Goal: Information Seeking & Learning: Learn about a topic

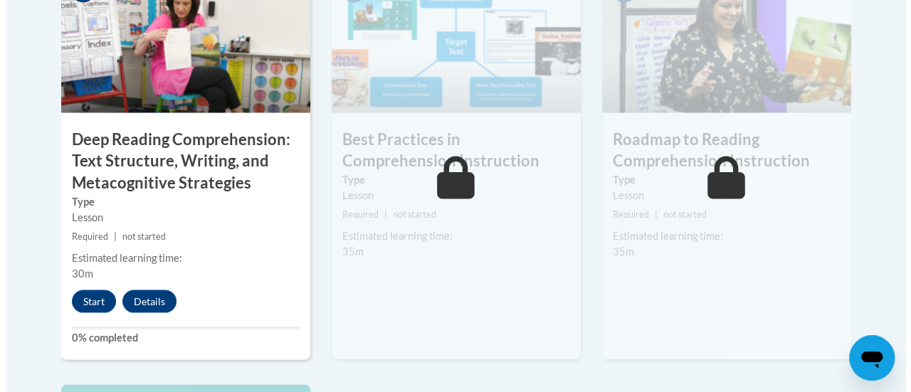
scroll to position [1293, 0]
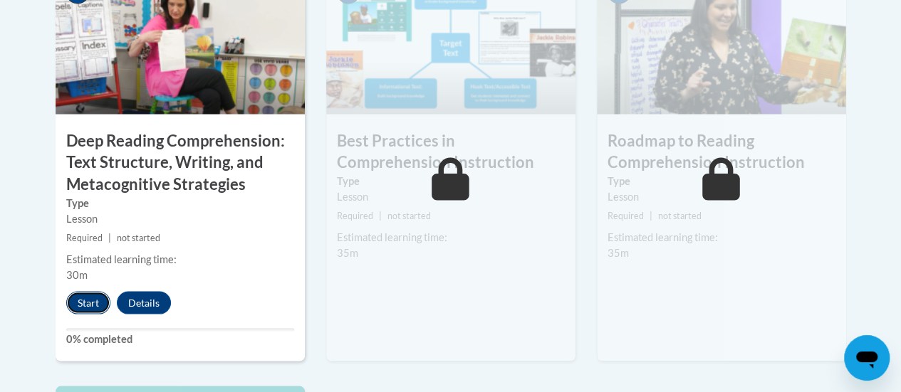
click at [83, 301] on button "Start" at bounding box center [88, 302] width 44 height 23
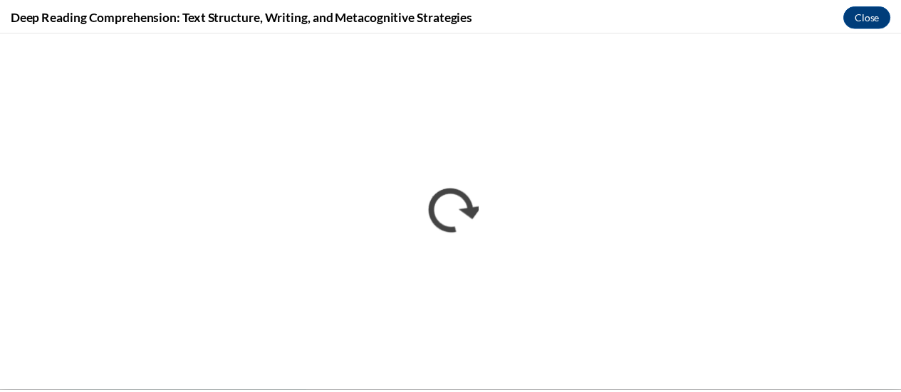
scroll to position [0, 0]
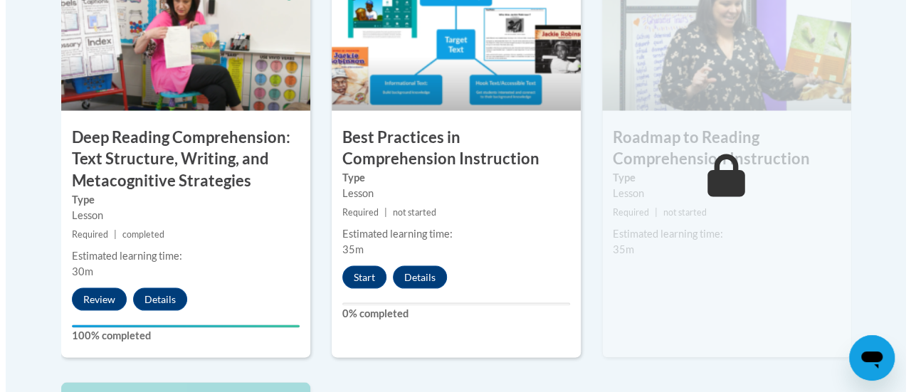
scroll to position [1299, 0]
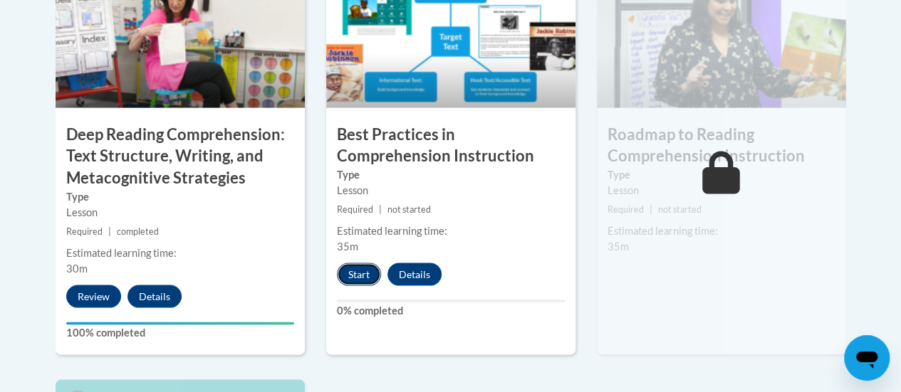
click at [350, 267] on button "Start" at bounding box center [359, 274] width 44 height 23
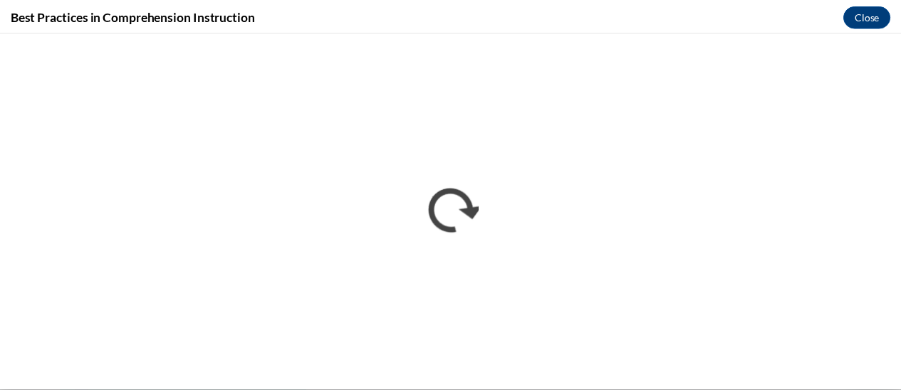
scroll to position [0, 0]
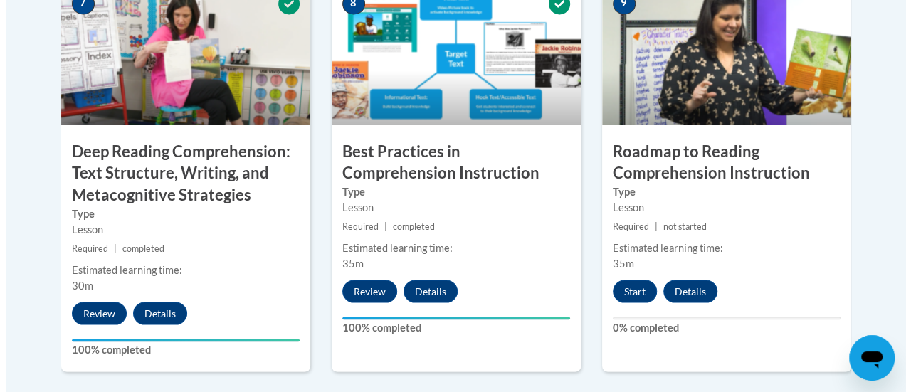
scroll to position [1282, 0]
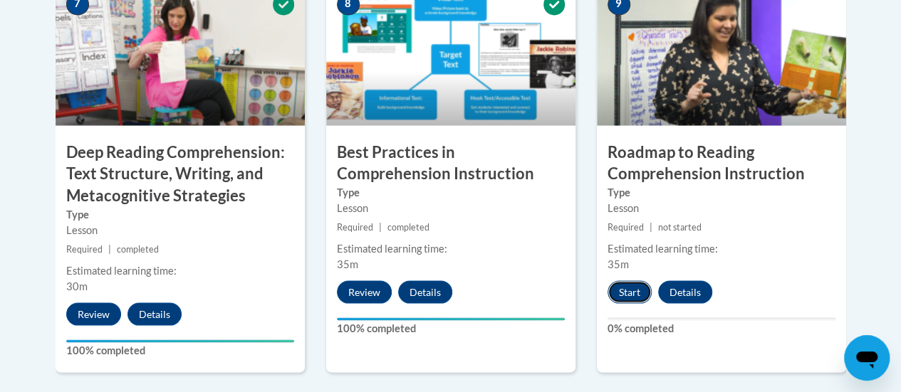
click at [629, 290] on button "Start" at bounding box center [629, 292] width 44 height 23
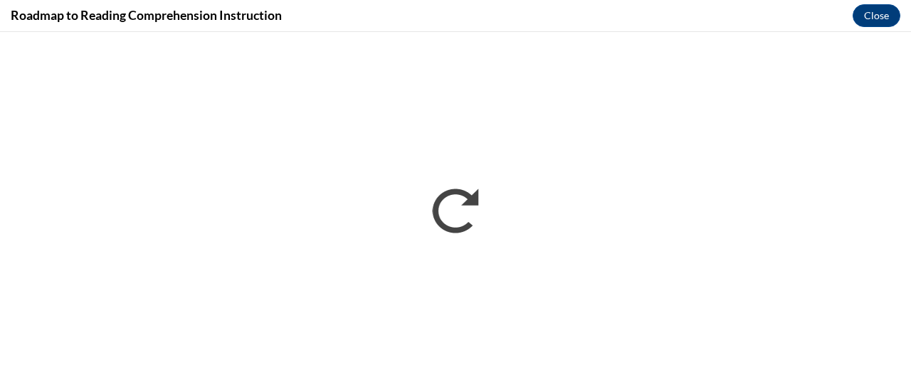
scroll to position [0, 0]
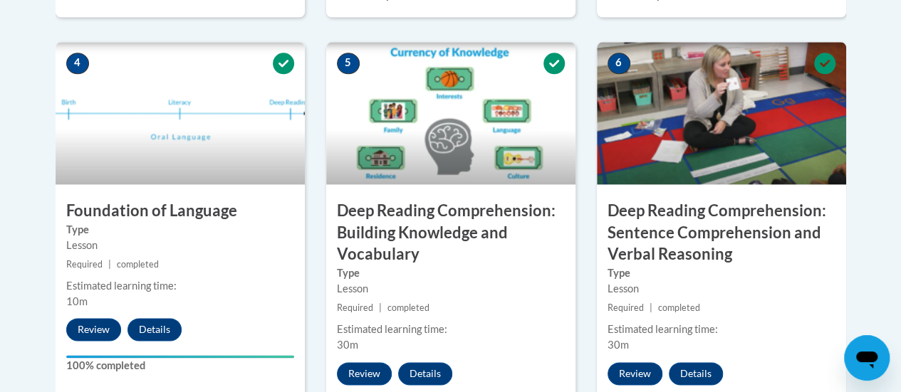
click at [561, 244] on h3 "Deep Reading Comprehension: Building Knowledge and Vocabulary" at bounding box center [450, 233] width 249 height 66
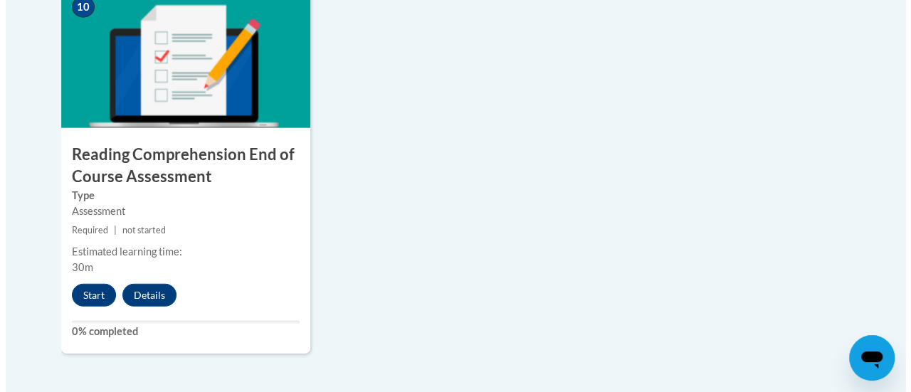
scroll to position [1699, 0]
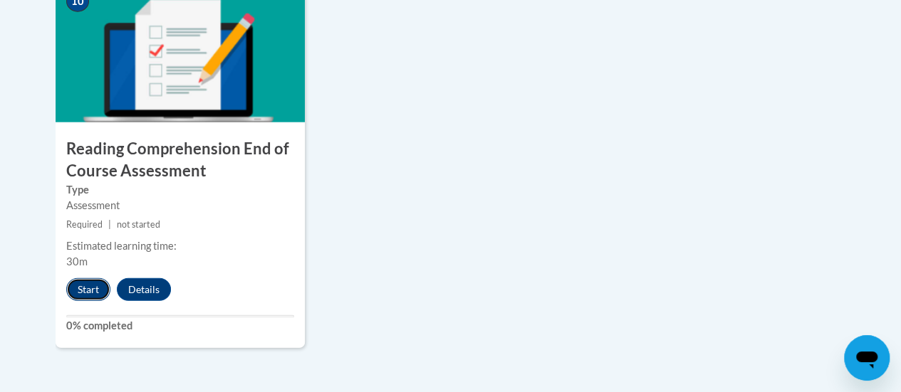
click at [89, 290] on button "Start" at bounding box center [88, 289] width 44 height 23
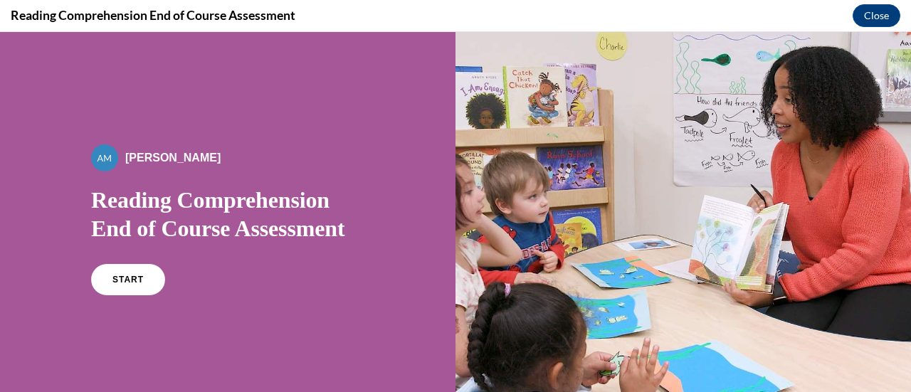
scroll to position [0, 0]
click at [125, 276] on span "START" at bounding box center [128, 280] width 33 height 11
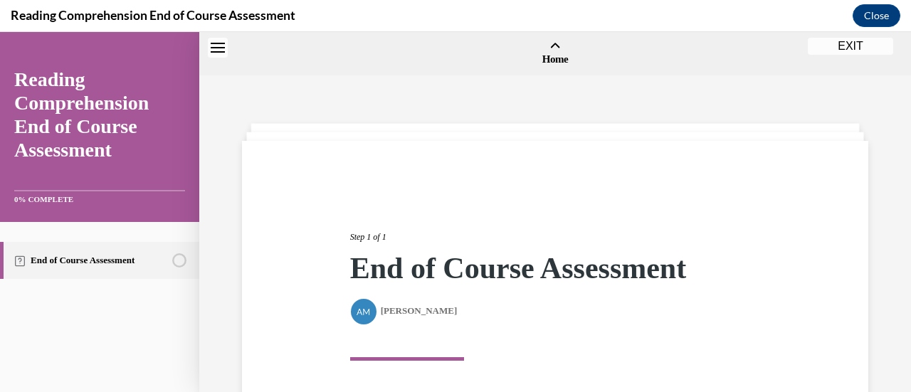
scroll to position [44, 0]
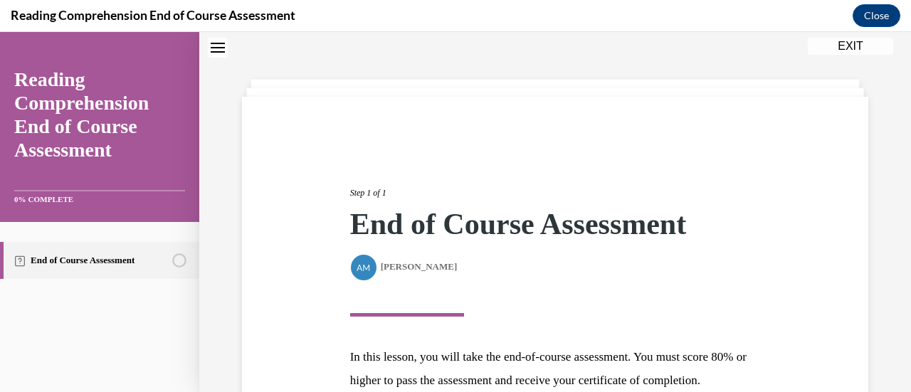
click at [125, 276] on link "End of Course Assessment" at bounding box center [99, 260] width 199 height 37
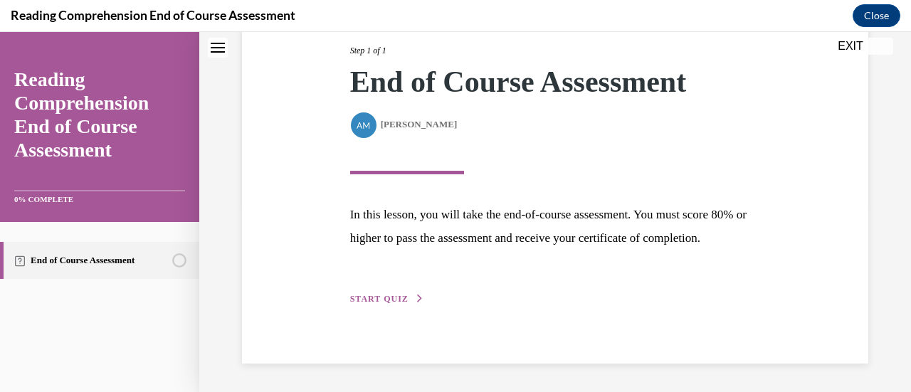
scroll to position [209, 0]
click at [374, 298] on span "START QUIZ" at bounding box center [379, 299] width 58 height 10
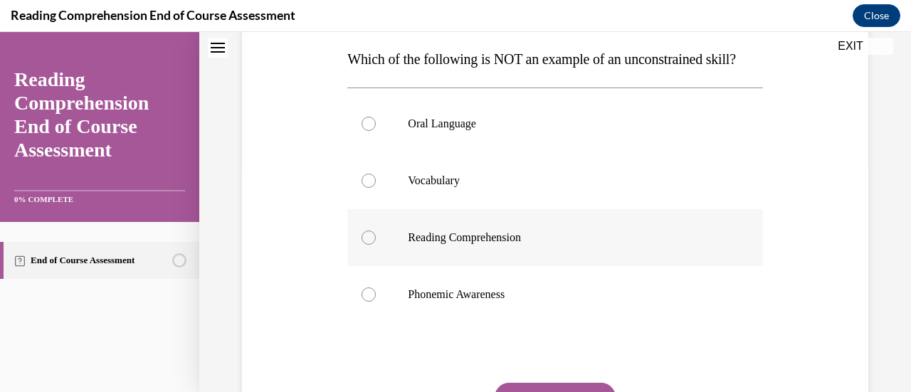
scroll to position [226, 0]
click at [370, 303] on div at bounding box center [369, 295] width 14 height 14
click at [370, 303] on input "Phonemic Awareness" at bounding box center [369, 295] width 14 height 14
radio input "true"
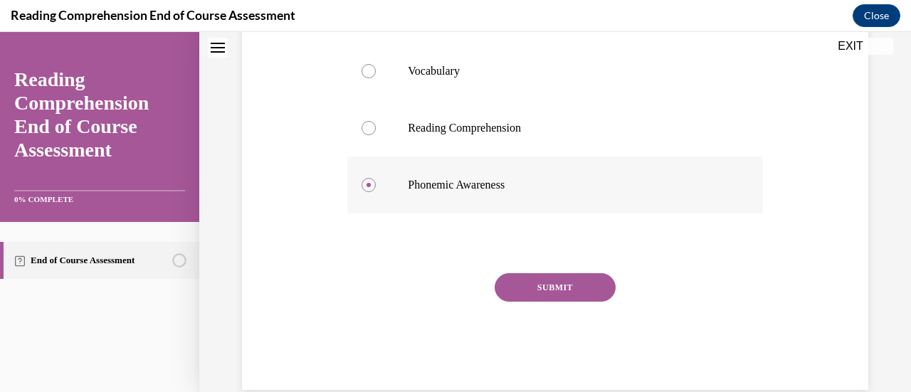
scroll to position [337, 0]
click at [497, 300] on button "SUBMIT" at bounding box center [555, 286] width 121 height 28
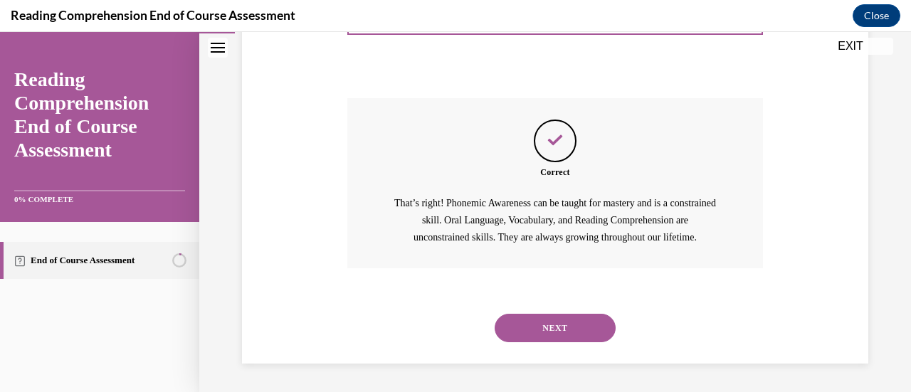
scroll to position [539, 0]
click at [525, 330] on button "NEXT" at bounding box center [555, 328] width 121 height 28
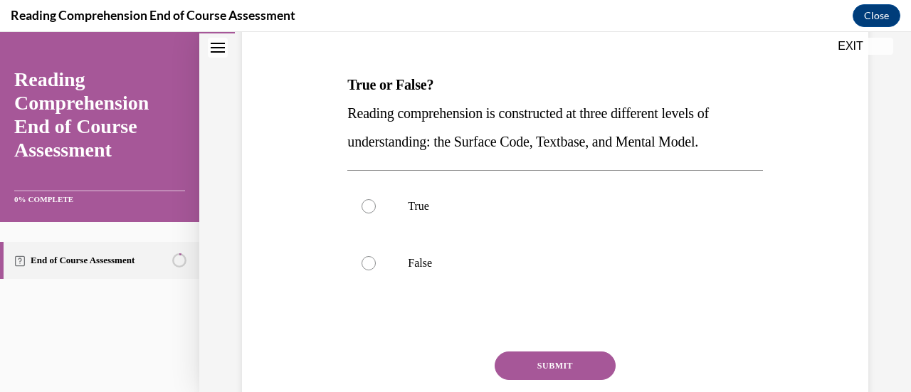
scroll to position [204, 0]
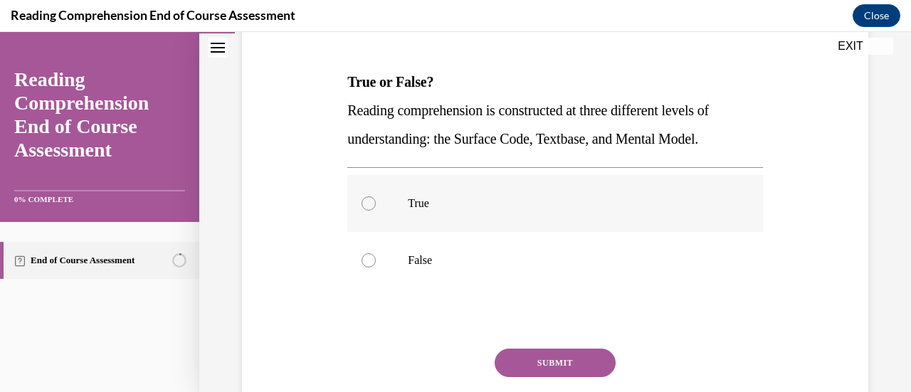
click at [367, 201] on div at bounding box center [369, 204] width 14 height 14
click at [367, 201] on input "True" at bounding box center [369, 204] width 14 height 14
radio input "true"
click at [558, 358] on button "SUBMIT" at bounding box center [555, 363] width 121 height 28
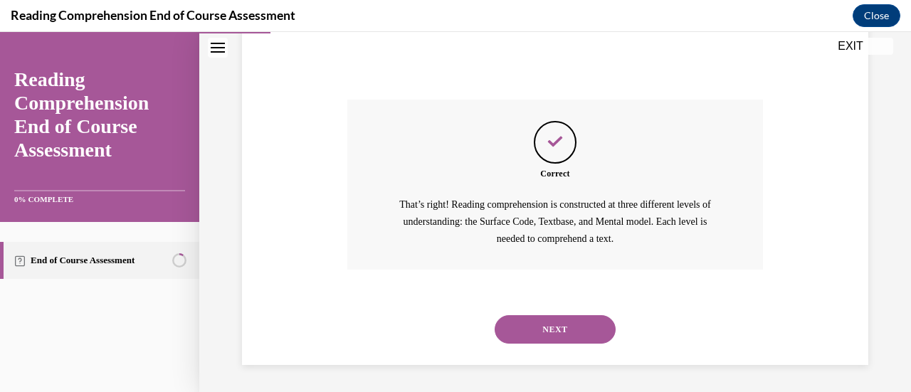
scroll to position [454, 0]
click at [554, 320] on button "NEXT" at bounding box center [555, 329] width 121 height 28
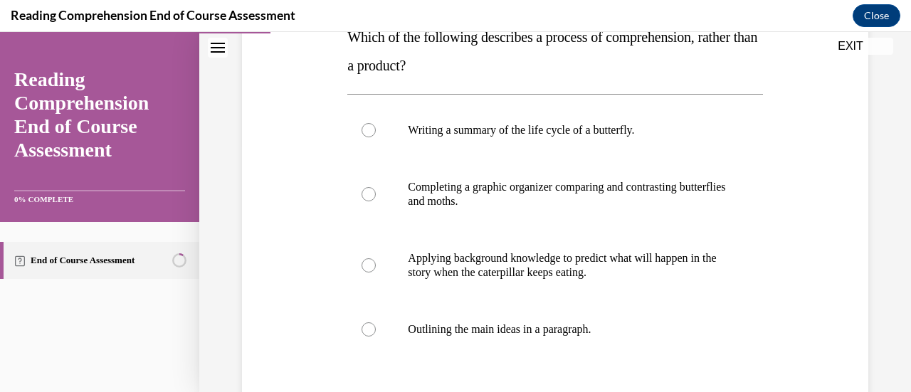
scroll to position [284, 0]
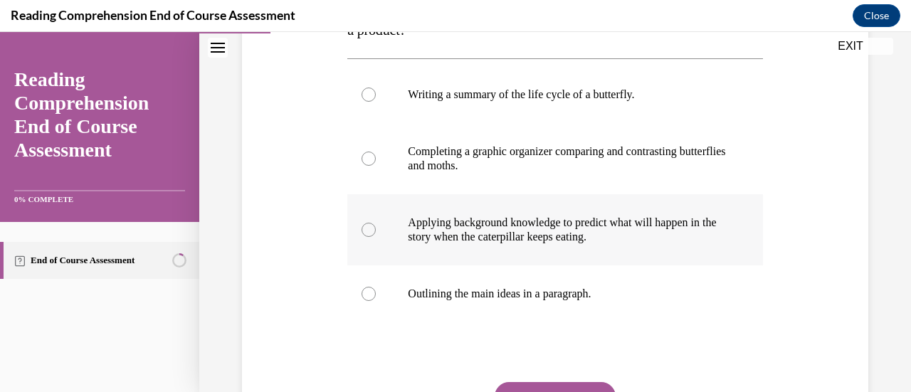
click at [365, 232] on div at bounding box center [369, 230] width 14 height 14
click at [365, 232] on input "Applying background knowledge to predict what will happen in the story when the…" at bounding box center [369, 230] width 14 height 14
radio input "true"
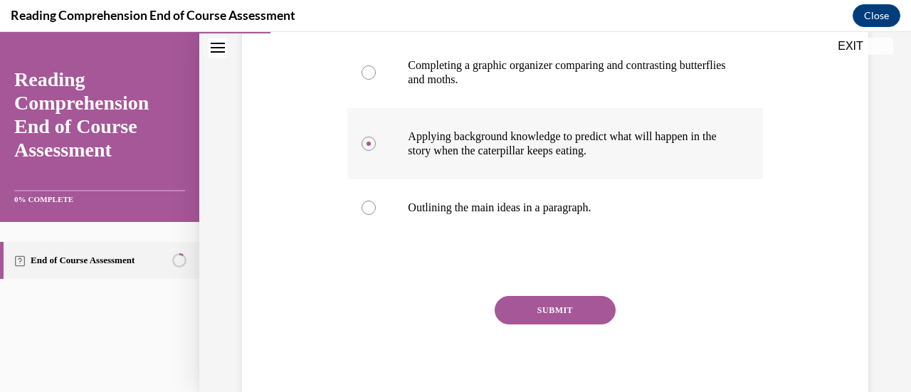
scroll to position [371, 0]
click at [556, 303] on button "SUBMIT" at bounding box center [555, 309] width 121 height 28
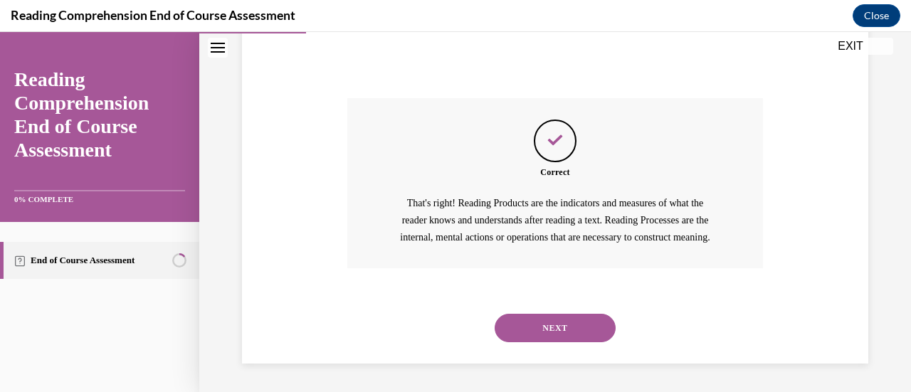
scroll to position [585, 0]
click at [557, 320] on button "NEXT" at bounding box center [555, 328] width 121 height 28
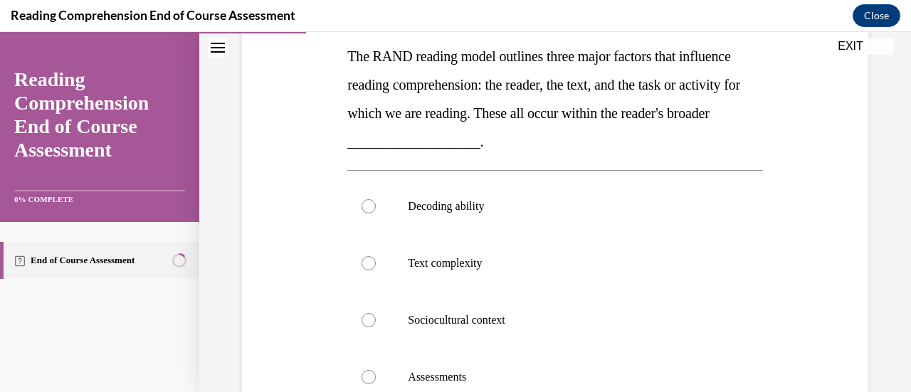
scroll to position [230, 0]
click at [365, 322] on div at bounding box center [369, 320] width 14 height 14
click at [365, 322] on input "Sociocultural context" at bounding box center [369, 320] width 14 height 14
radio input "true"
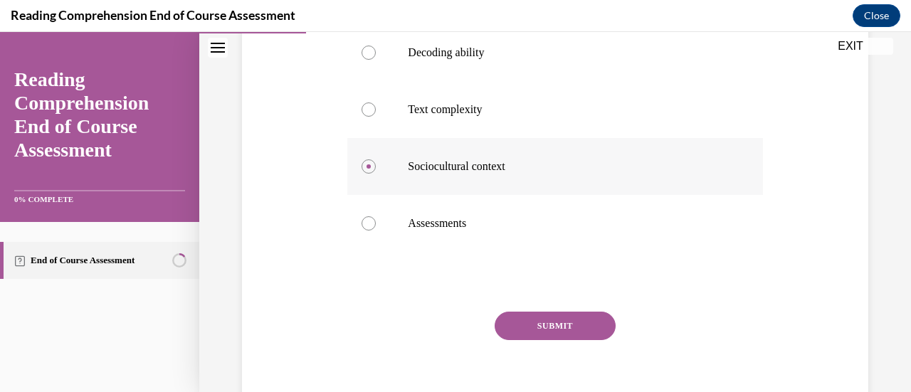
scroll to position [386, 0]
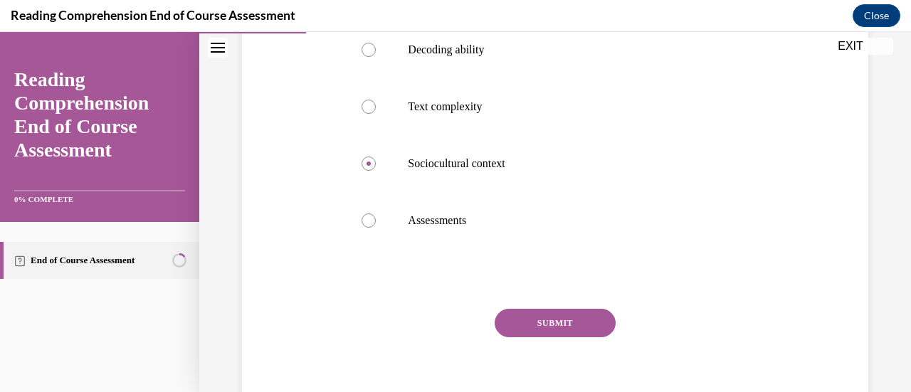
click at [577, 322] on button "SUBMIT" at bounding box center [555, 323] width 121 height 28
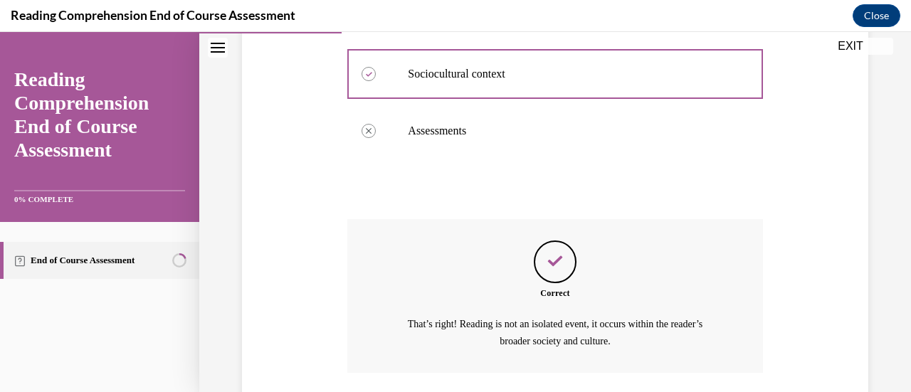
scroll to position [579, 0]
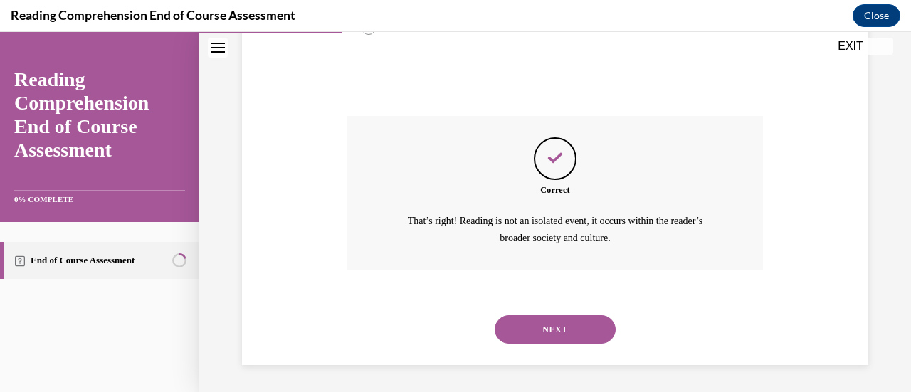
click at [542, 326] on button "NEXT" at bounding box center [555, 329] width 121 height 28
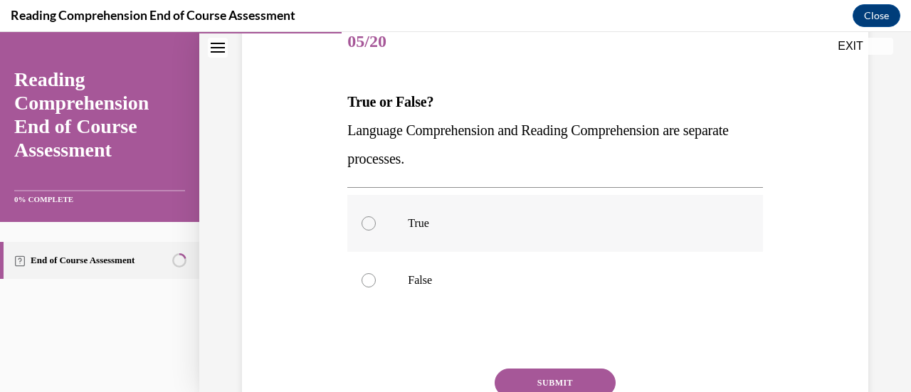
scroll to position [190, 0]
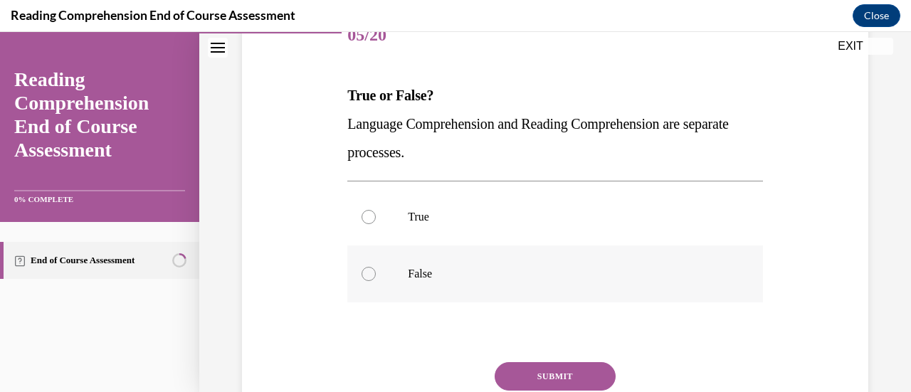
click at [370, 273] on div at bounding box center [369, 274] width 14 height 14
click at [370, 273] on input "False" at bounding box center [369, 274] width 14 height 14
radio input "true"
click at [569, 368] on button "SUBMIT" at bounding box center [555, 376] width 121 height 28
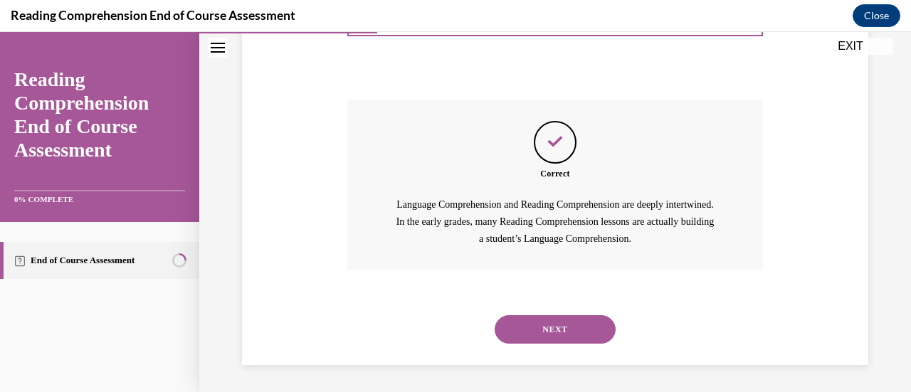
scroll to position [454, 0]
click at [548, 322] on button "NEXT" at bounding box center [555, 329] width 121 height 28
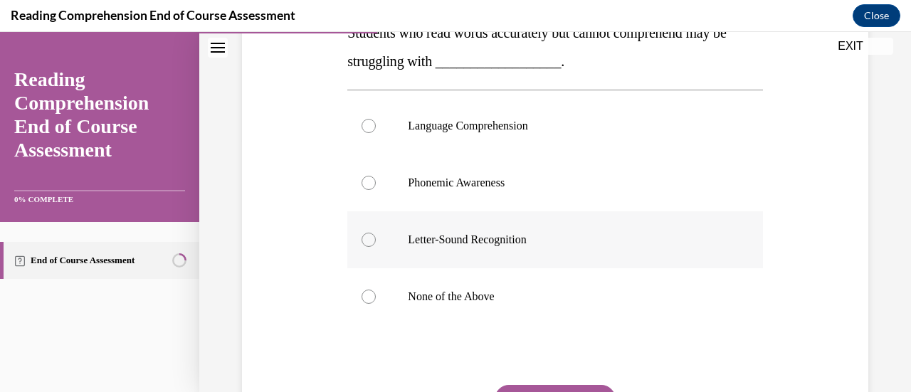
scroll to position [251, 0]
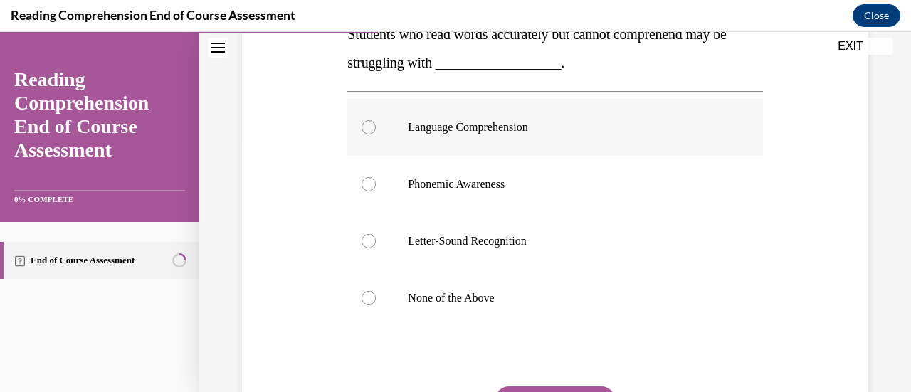
click at [371, 130] on div at bounding box center [369, 127] width 14 height 14
click at [371, 130] on input "Language Comprehension" at bounding box center [369, 127] width 14 height 14
radio input "true"
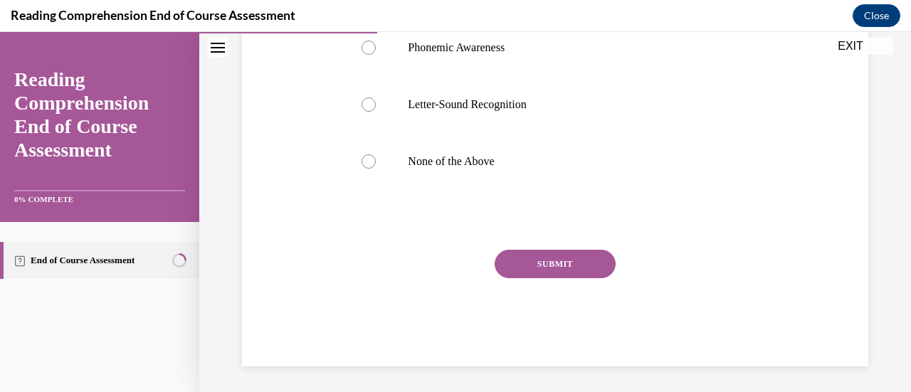
scroll to position [389, 0]
click at [568, 263] on button "SUBMIT" at bounding box center [555, 263] width 121 height 28
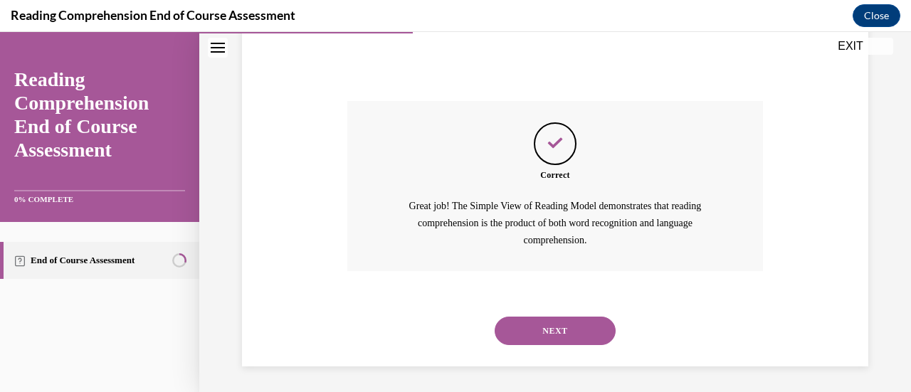
scroll to position [539, 0]
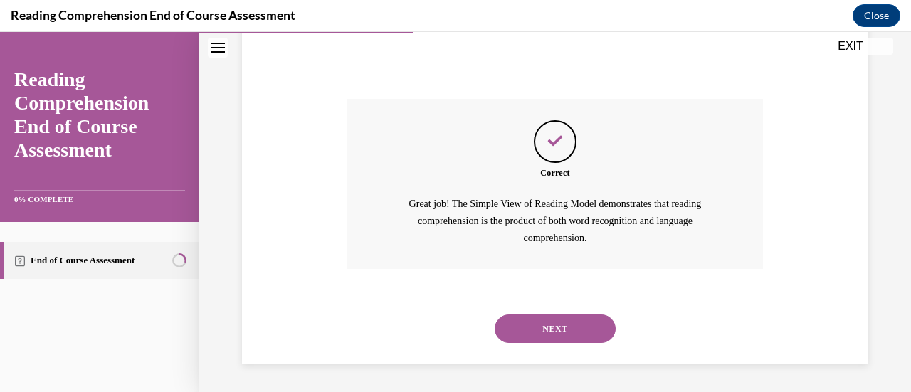
click at [563, 325] on button "NEXT" at bounding box center [555, 329] width 121 height 28
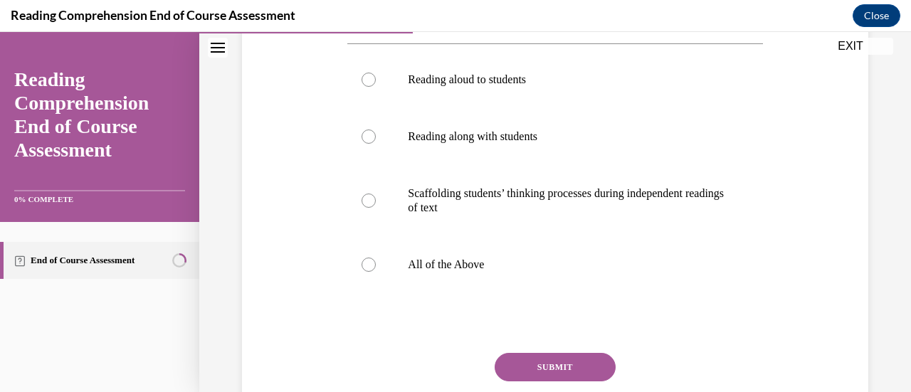
scroll to position [305, 0]
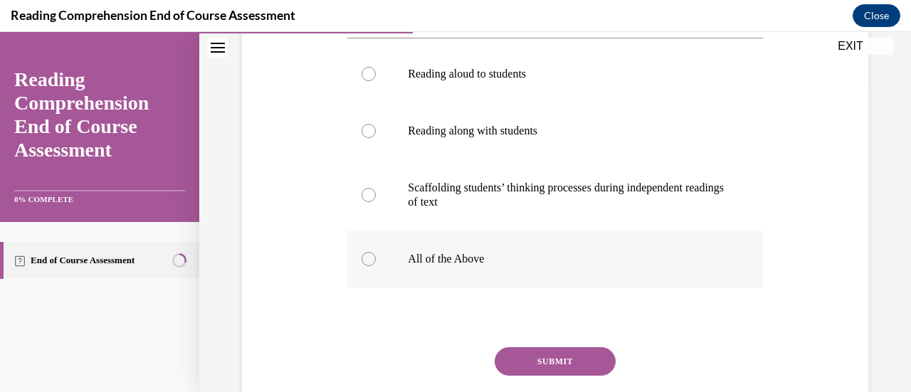
click at [365, 261] on div at bounding box center [369, 259] width 14 height 14
click at [365, 261] on input "All of the Above" at bounding box center [369, 259] width 14 height 14
radio input "true"
click at [540, 355] on button "SUBMIT" at bounding box center [555, 361] width 121 height 28
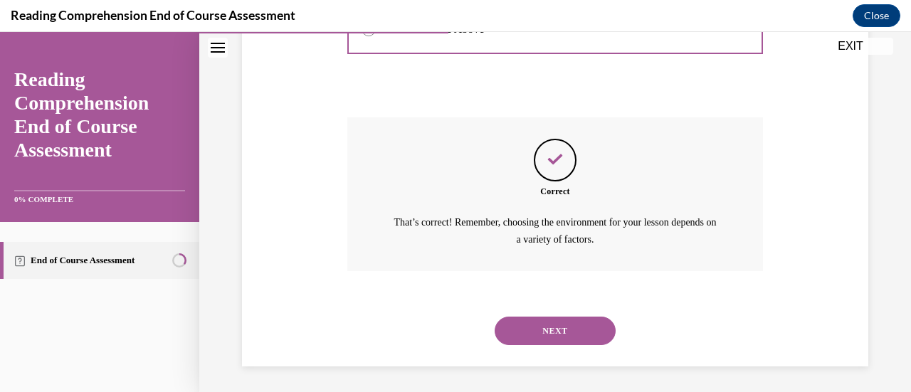
scroll to position [536, 0]
click at [548, 328] on button "NEXT" at bounding box center [555, 329] width 121 height 28
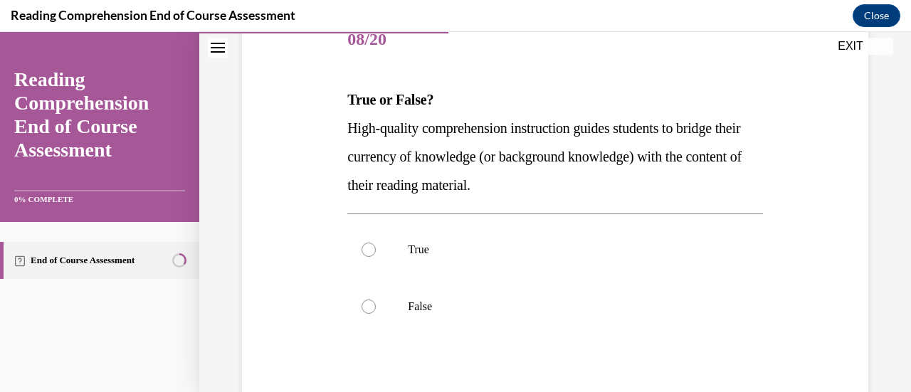
scroll to position [187, 0]
click at [366, 246] on div at bounding box center [369, 249] width 14 height 14
click at [366, 246] on input "True" at bounding box center [369, 249] width 14 height 14
radio input "true"
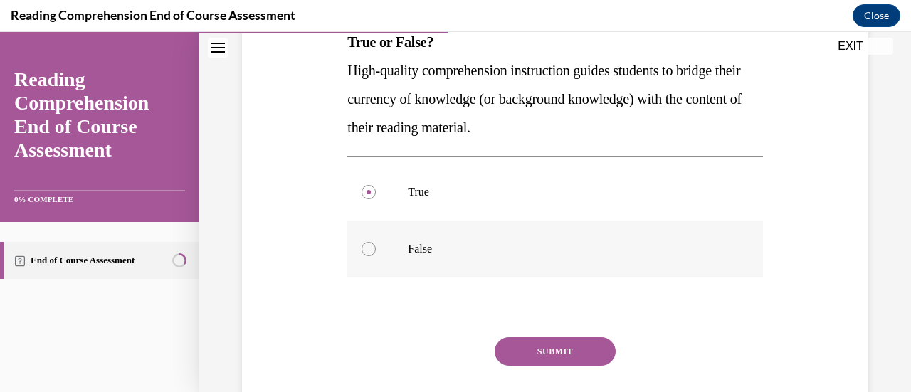
scroll to position [245, 0]
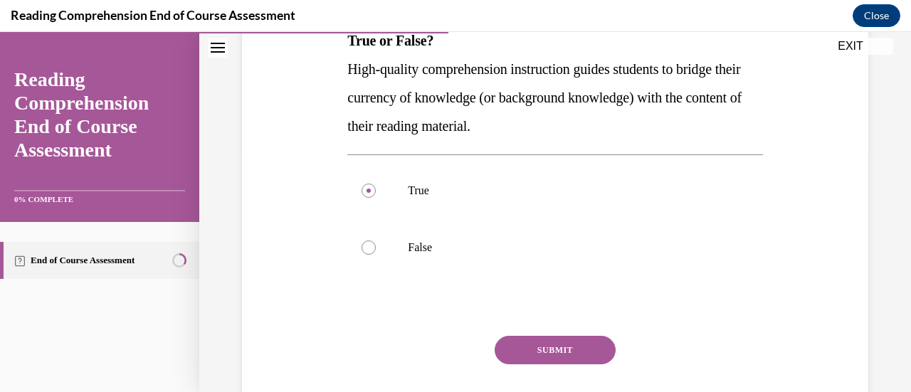
click at [554, 344] on button "SUBMIT" at bounding box center [555, 350] width 121 height 28
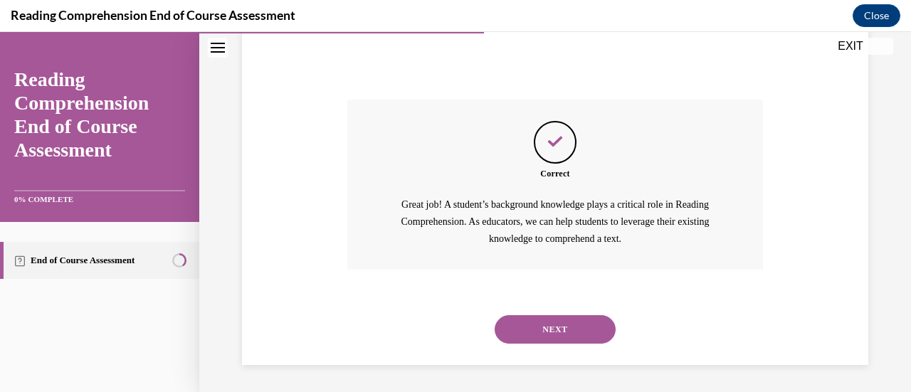
scroll to position [482, 0]
click at [551, 332] on button "NEXT" at bounding box center [555, 329] width 121 height 28
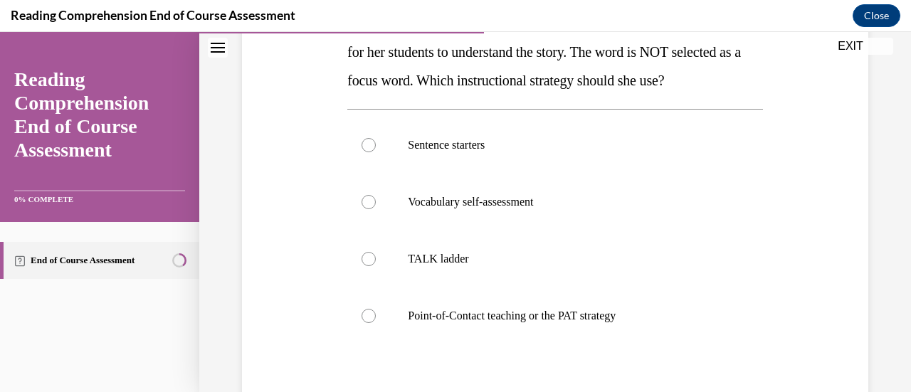
scroll to position [263, 0]
click at [366, 311] on div at bounding box center [369, 315] width 14 height 14
click at [366, 311] on input "Point-of-Contact teaching or the PAT strategy" at bounding box center [369, 315] width 14 height 14
radio input "true"
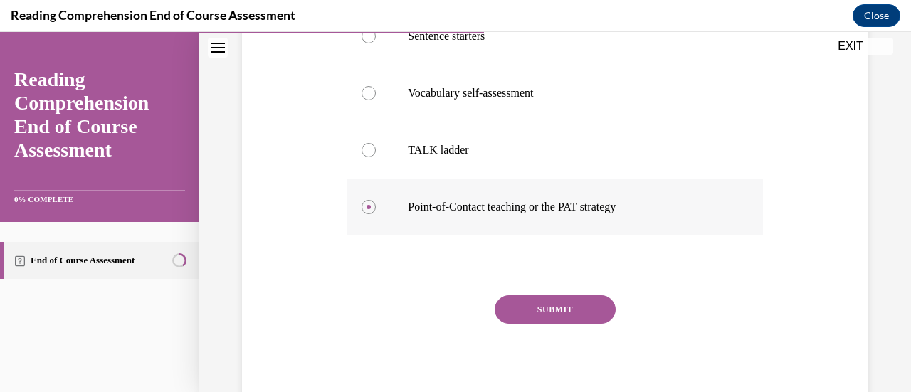
scroll to position [380, 0]
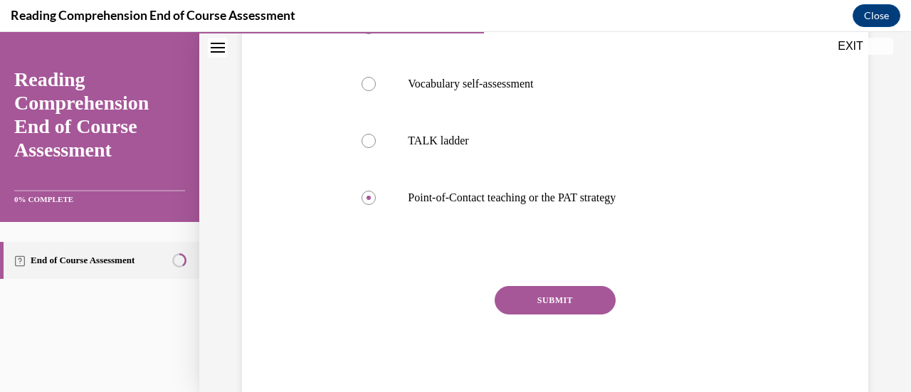
click at [558, 300] on button "SUBMIT" at bounding box center [555, 300] width 121 height 28
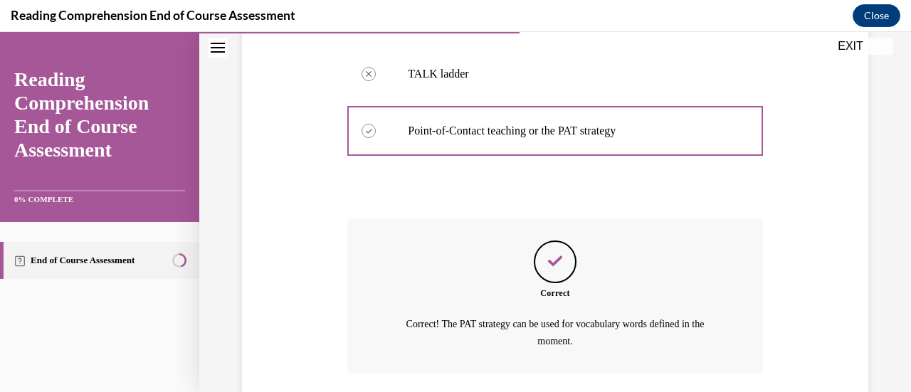
scroll to position [550, 0]
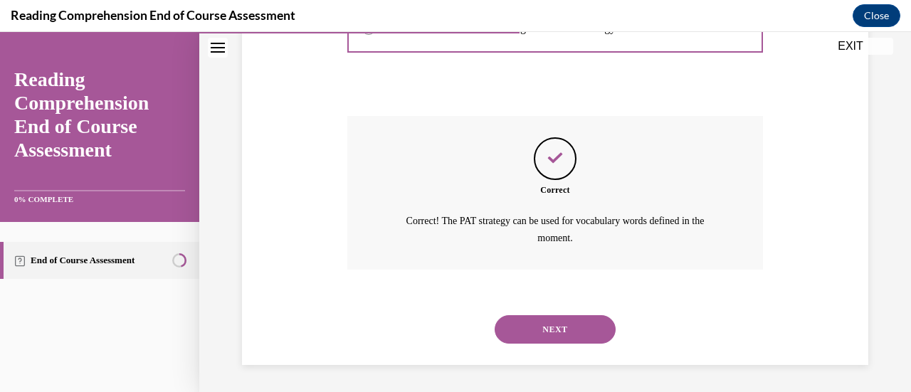
click at [555, 324] on button "NEXT" at bounding box center [555, 329] width 121 height 28
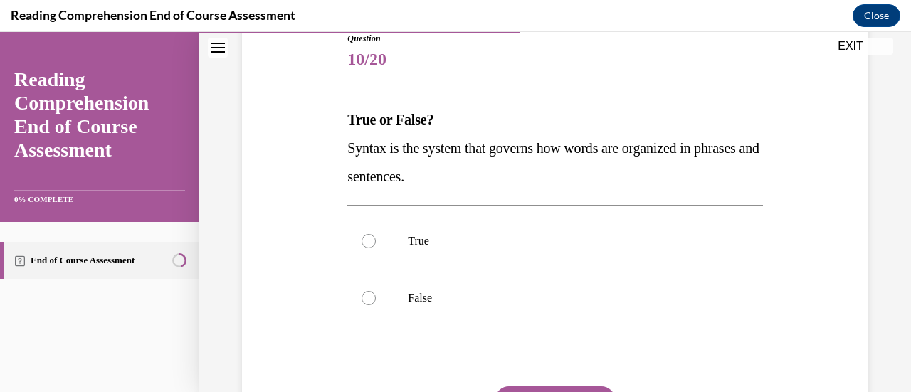
scroll to position [167, 0]
click at [365, 244] on div at bounding box center [369, 241] width 14 height 14
click at [365, 244] on input "True" at bounding box center [369, 241] width 14 height 14
radio input "true"
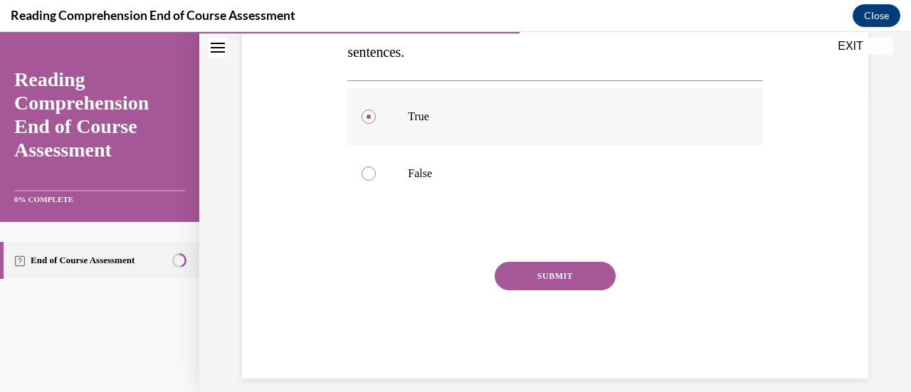
scroll to position [305, 0]
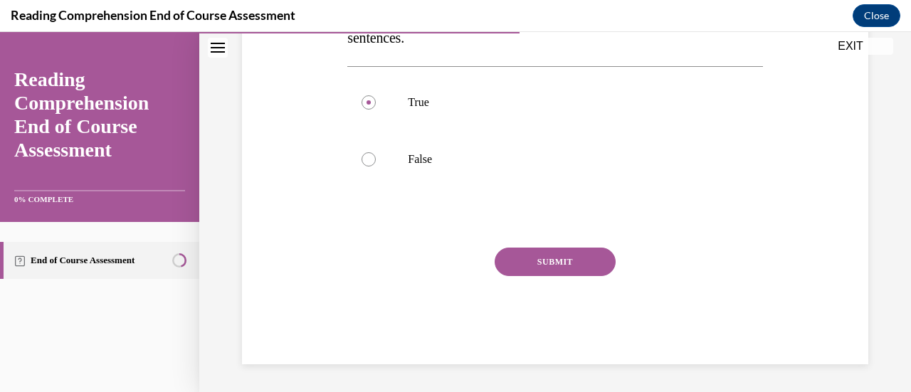
click at [565, 266] on button "SUBMIT" at bounding box center [555, 262] width 121 height 28
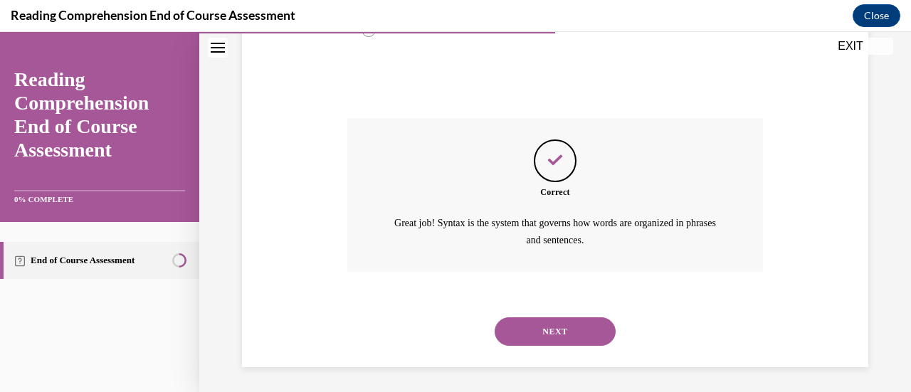
scroll to position [436, 0]
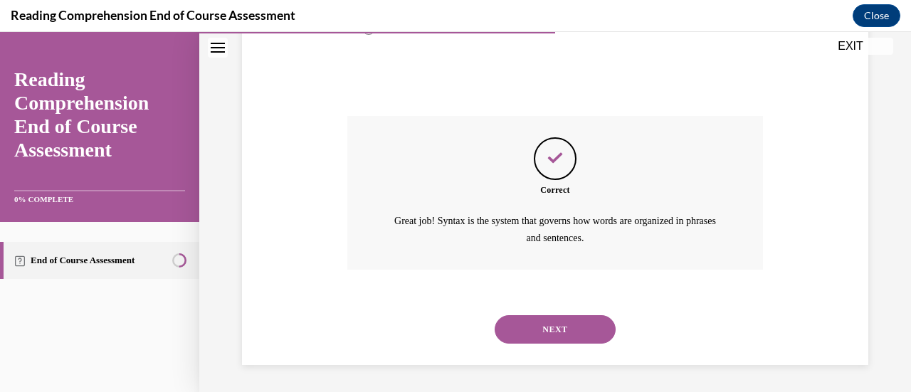
click at [547, 323] on button "NEXT" at bounding box center [555, 329] width 121 height 28
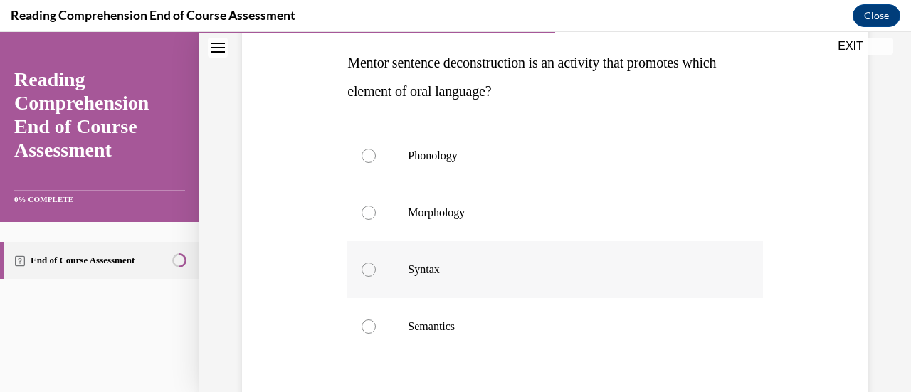
scroll to position [218, 0]
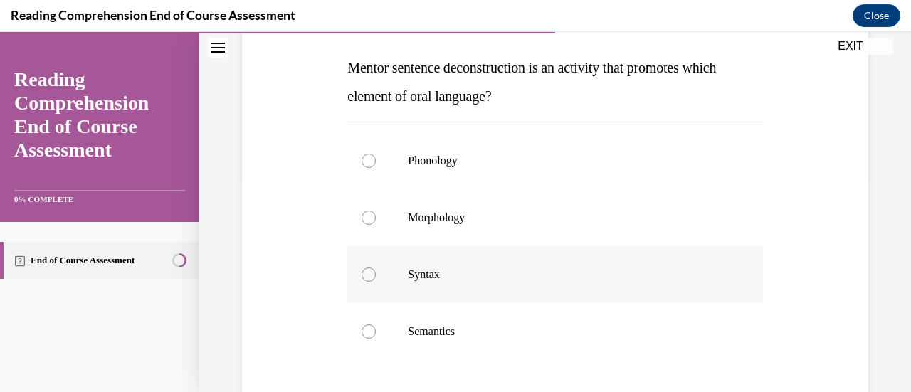
click at [366, 273] on div at bounding box center [369, 275] width 14 height 14
click at [366, 273] on input "Syntax" at bounding box center [369, 275] width 14 height 14
radio input "true"
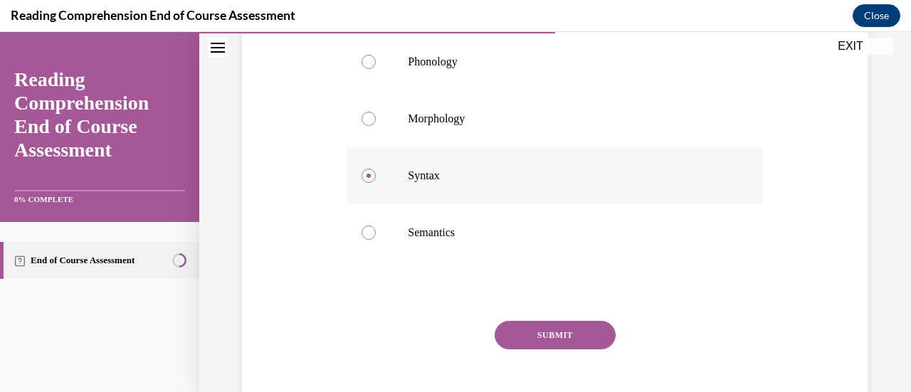
scroll to position [320, 0]
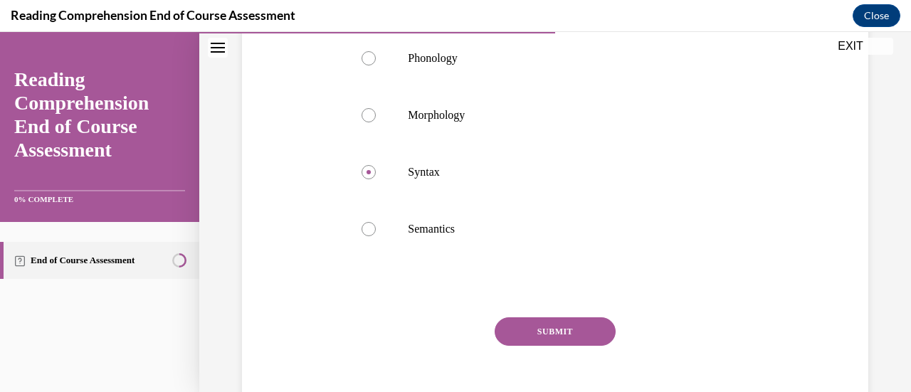
click at [558, 323] on button "SUBMIT" at bounding box center [555, 332] width 121 height 28
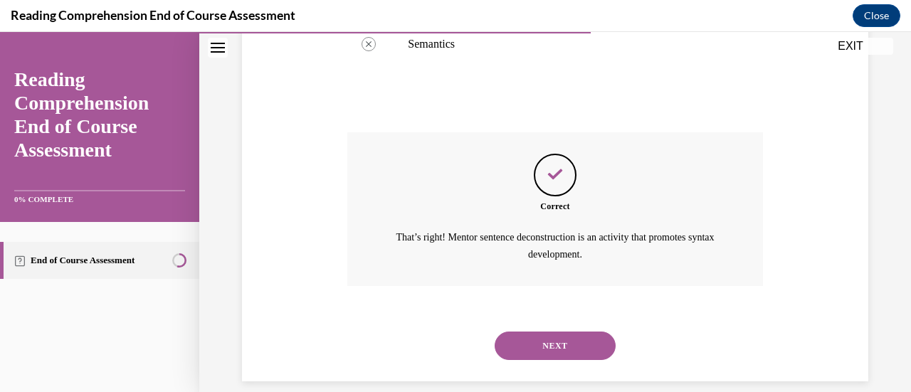
scroll to position [522, 0]
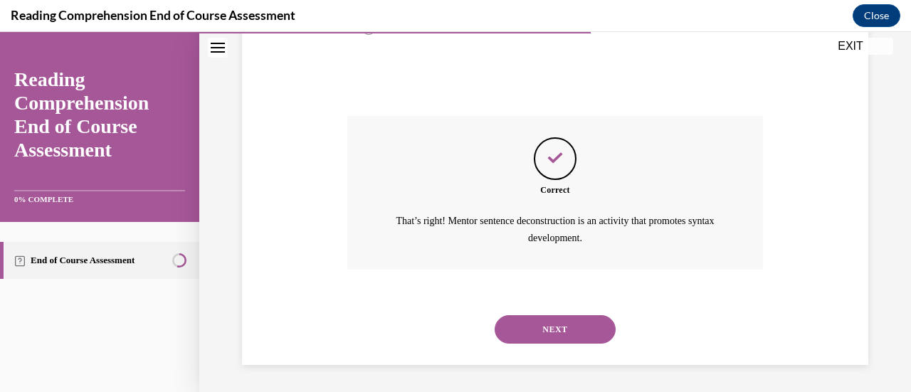
click at [558, 323] on button "NEXT" at bounding box center [555, 329] width 121 height 28
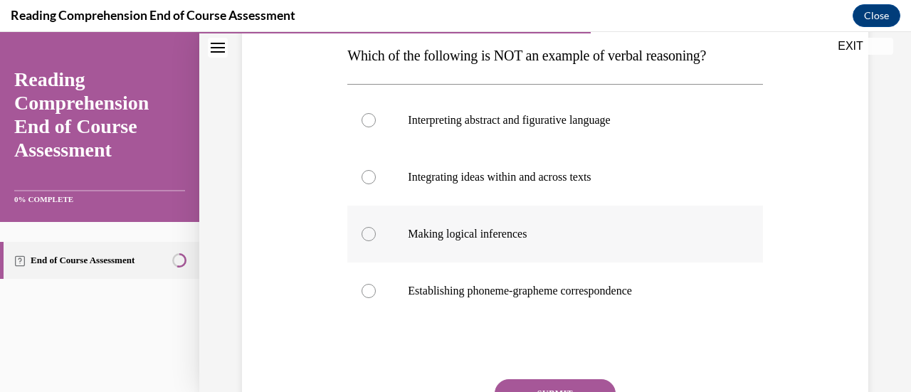
scroll to position [229, 0]
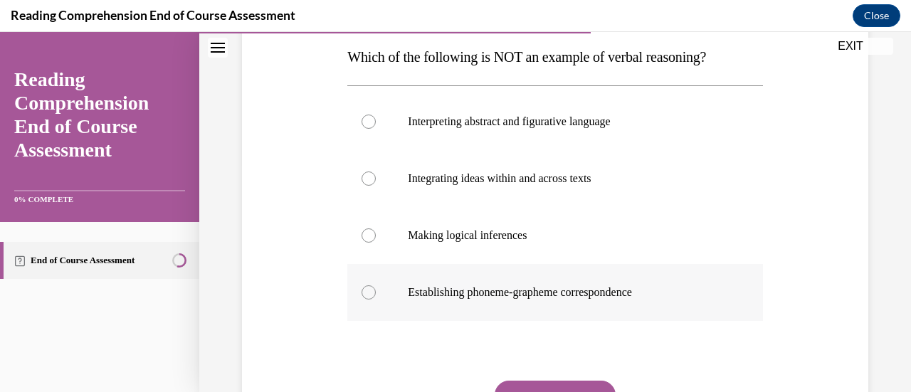
click at [365, 290] on div at bounding box center [369, 292] width 14 height 14
click at [365, 290] on input "Establishing phoneme-grapheme correspondence" at bounding box center [369, 292] width 14 height 14
radio input "true"
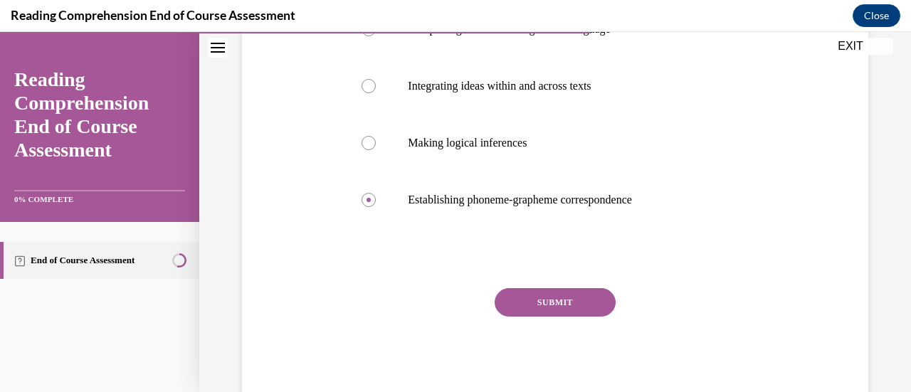
click at [548, 295] on button "SUBMIT" at bounding box center [555, 302] width 121 height 28
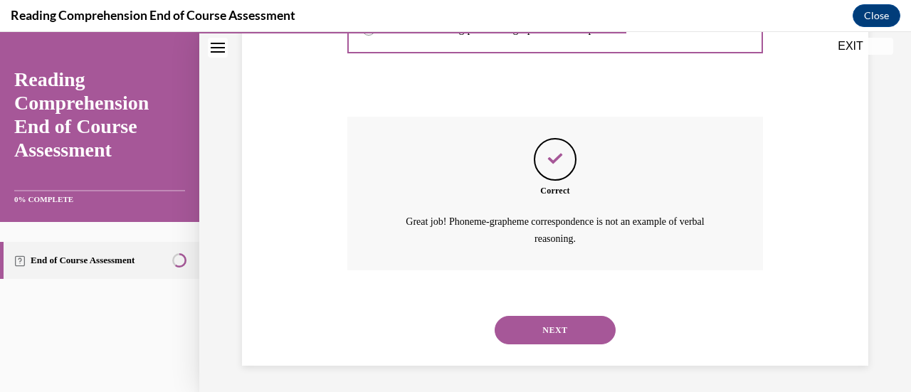
scroll to position [493, 0]
click at [548, 326] on button "NEXT" at bounding box center [555, 329] width 121 height 28
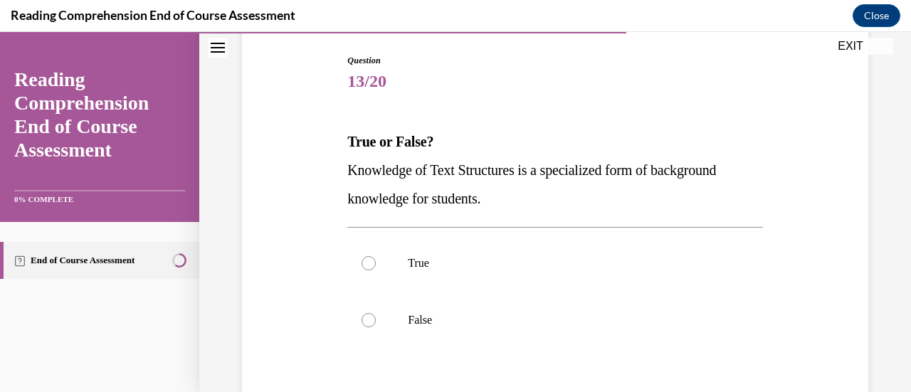
scroll to position [145, 0]
click at [369, 261] on div at bounding box center [369, 262] width 14 height 14
click at [369, 261] on input "True" at bounding box center [369, 262] width 14 height 14
radio input "true"
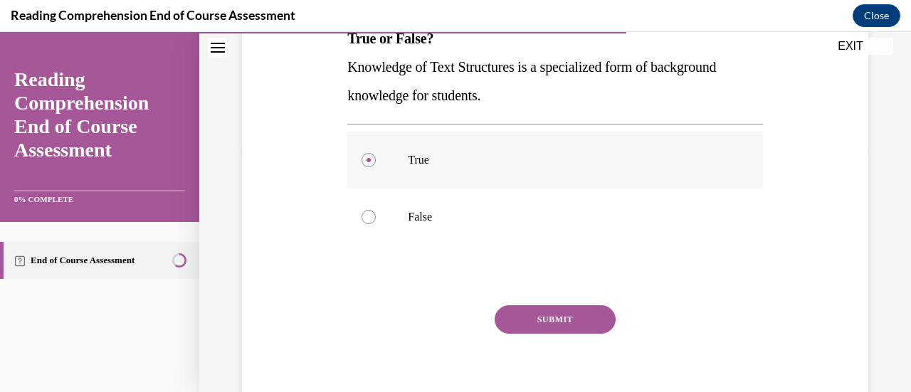
scroll to position [248, 0]
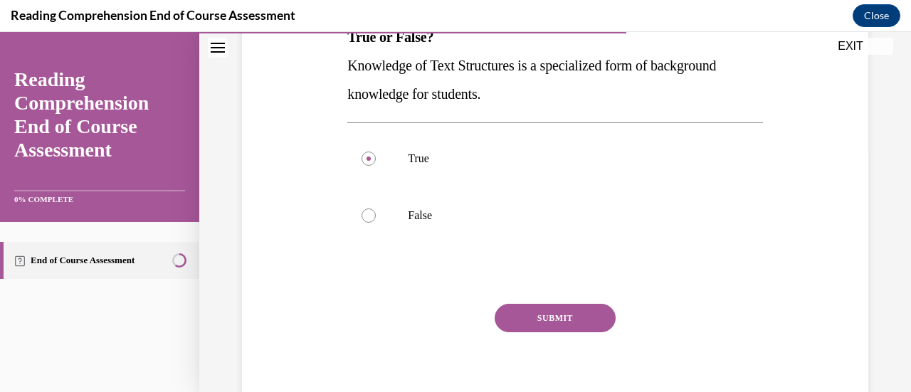
click at [553, 315] on button "SUBMIT" at bounding box center [555, 318] width 121 height 28
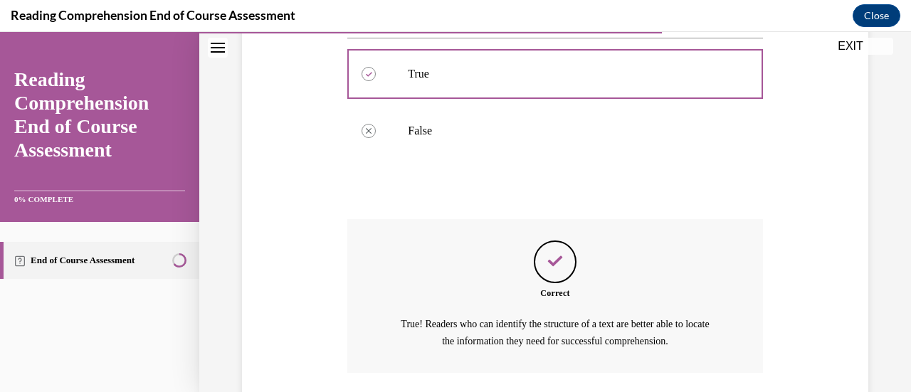
scroll to position [436, 0]
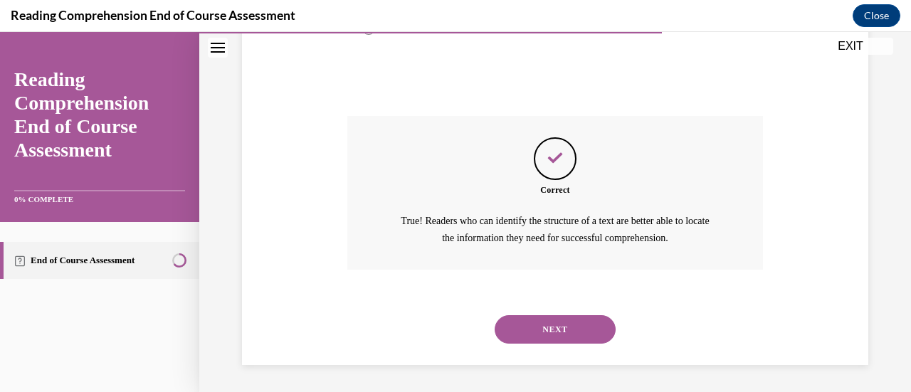
click at [552, 318] on button "NEXT" at bounding box center [555, 329] width 121 height 28
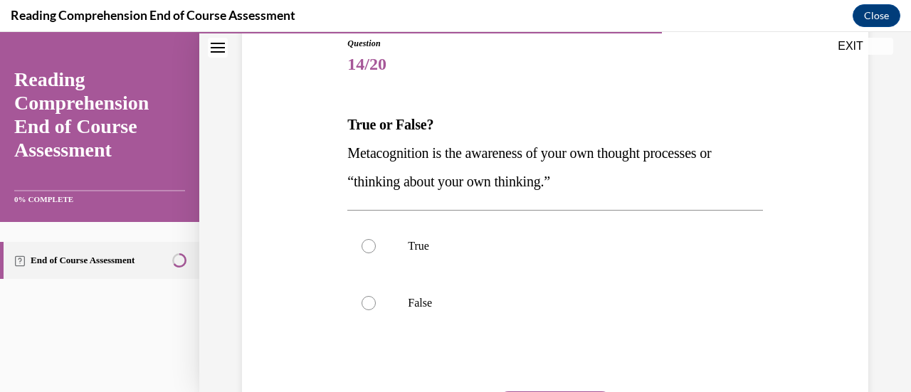
scroll to position [168, 0]
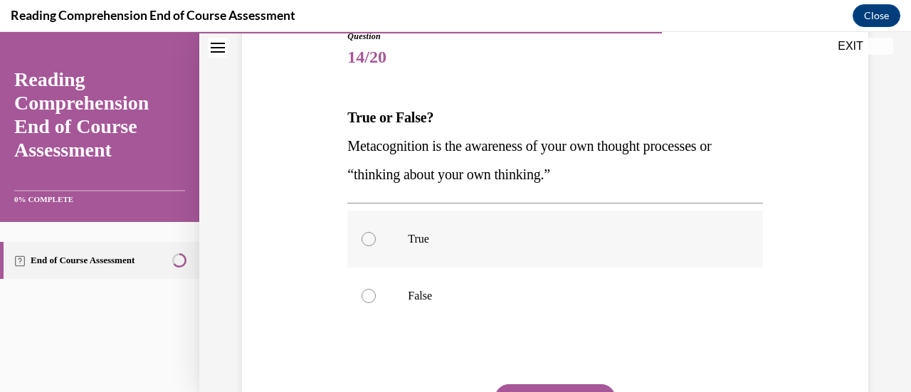
click at [367, 237] on div at bounding box center [369, 239] width 14 height 14
click at [367, 237] on input "True" at bounding box center [369, 239] width 14 height 14
radio input "true"
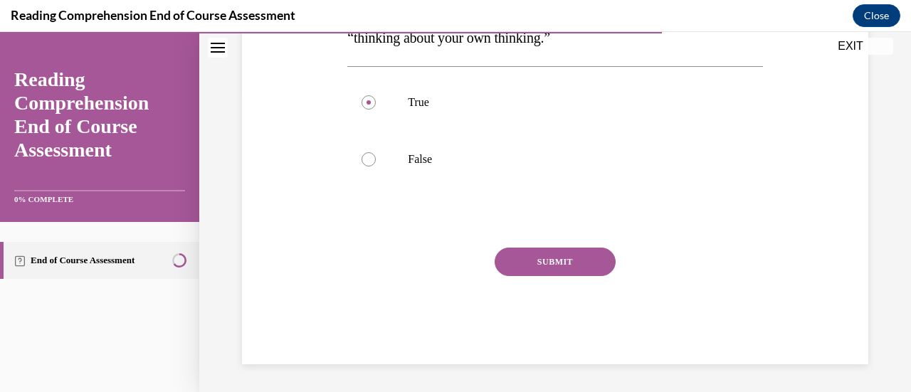
click at [551, 260] on button "SUBMIT" at bounding box center [555, 262] width 121 height 28
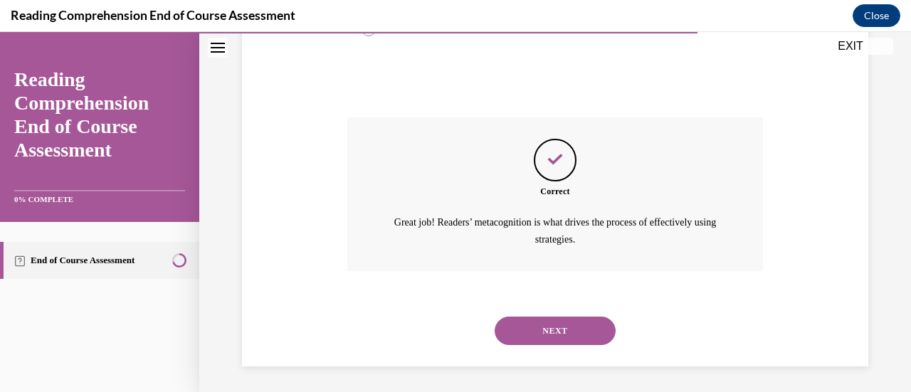
scroll to position [436, 0]
click at [552, 321] on button "NEXT" at bounding box center [555, 329] width 121 height 28
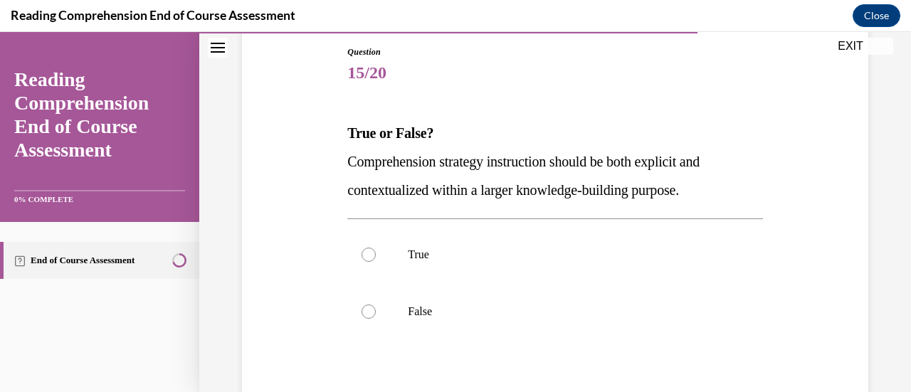
scroll to position [153, 0]
click at [367, 251] on div at bounding box center [369, 254] width 14 height 14
click at [367, 251] on input "True" at bounding box center [369, 254] width 14 height 14
radio input "true"
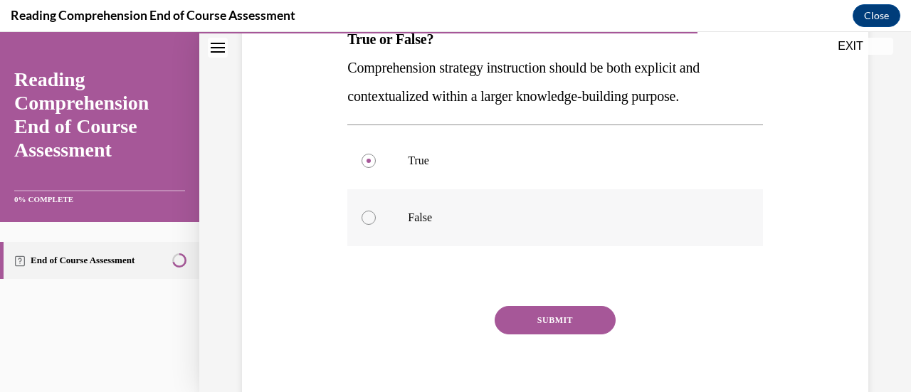
scroll to position [249, 0]
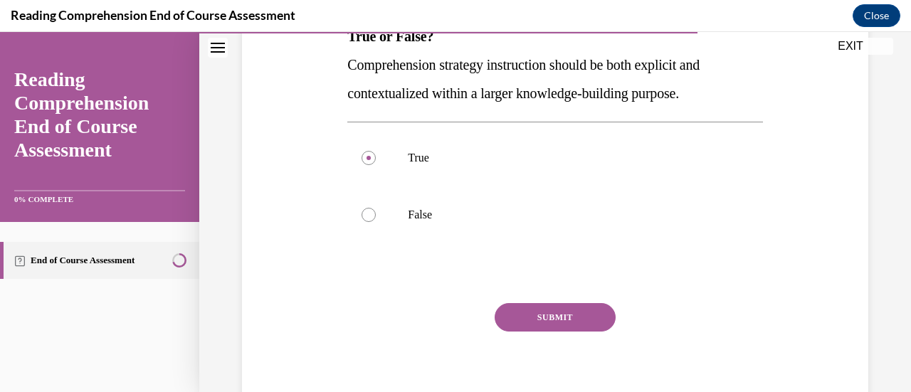
click at [528, 313] on button "SUBMIT" at bounding box center [555, 317] width 121 height 28
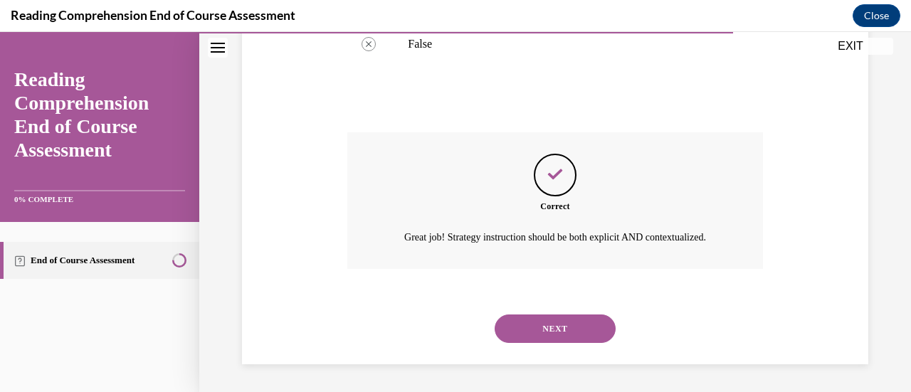
scroll to position [436, 0]
click at [534, 323] on button "NEXT" at bounding box center [555, 328] width 121 height 28
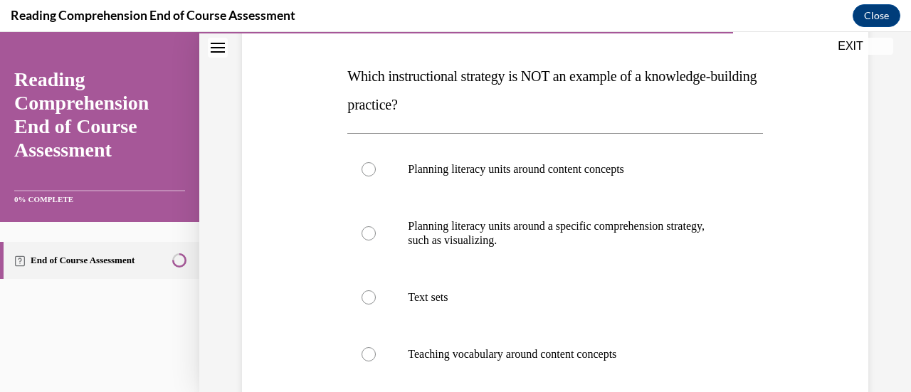
scroll to position [210, 0]
click at [369, 350] on div at bounding box center [369, 354] width 14 height 14
click at [369, 350] on input "Teaching vocabulary around content concepts" at bounding box center [369, 354] width 14 height 14
radio input "true"
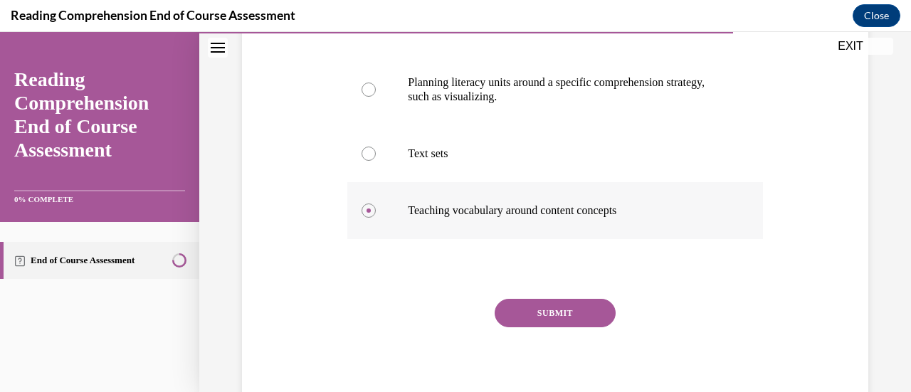
scroll to position [357, 0]
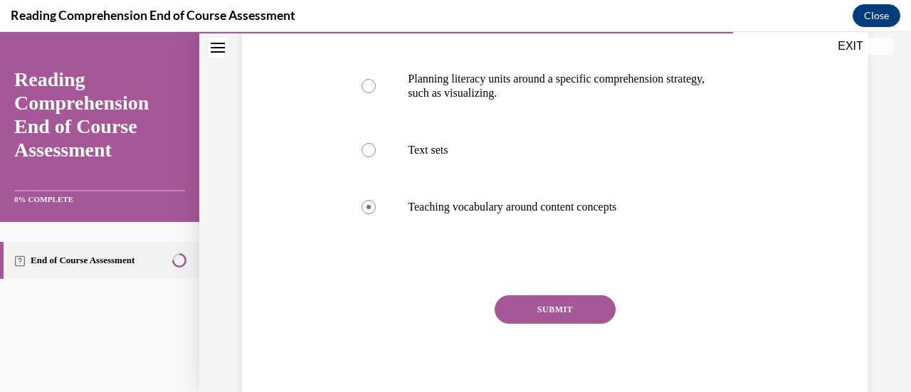
click at [525, 311] on button "SUBMIT" at bounding box center [555, 309] width 121 height 28
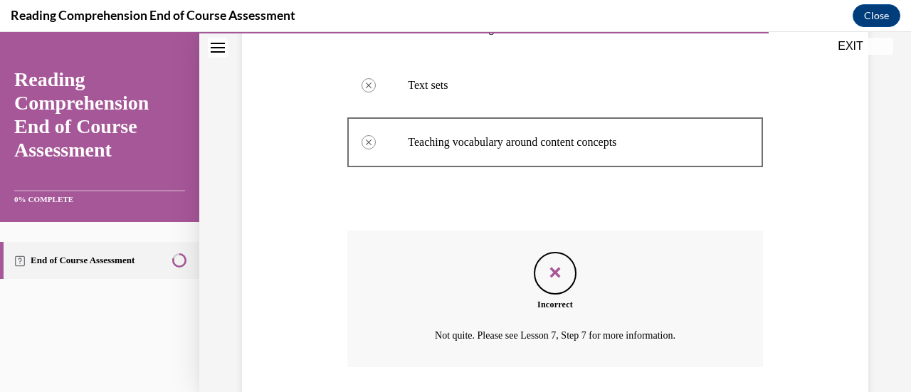
scroll to position [520, 0]
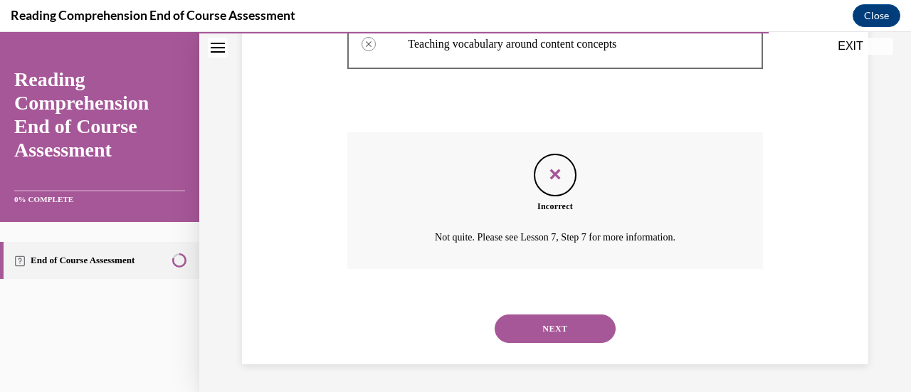
click at [555, 324] on button "NEXT" at bounding box center [555, 329] width 121 height 28
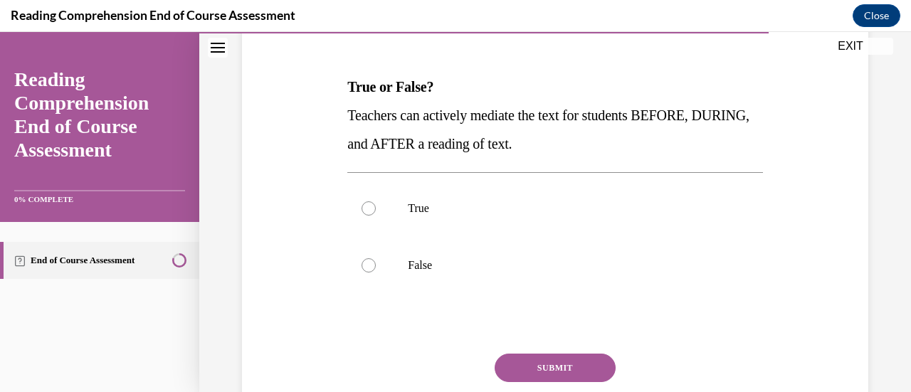
scroll to position [201, 0]
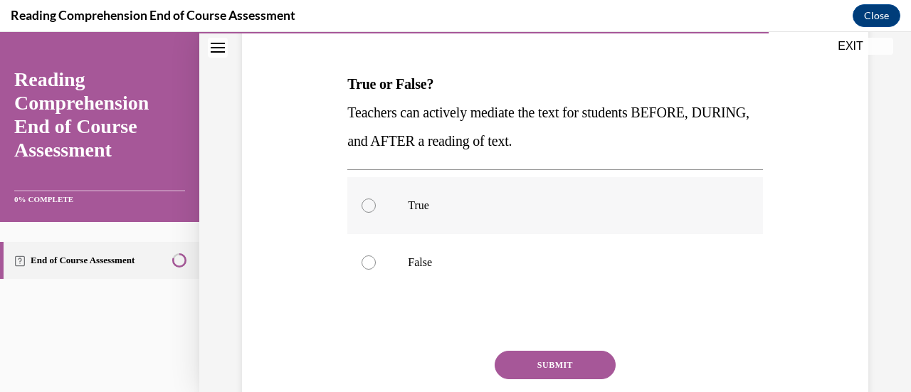
click at [366, 204] on div at bounding box center [369, 206] width 14 height 14
click at [366, 204] on input "True" at bounding box center [369, 206] width 14 height 14
radio input "true"
click at [555, 357] on button "SUBMIT" at bounding box center [555, 365] width 121 height 28
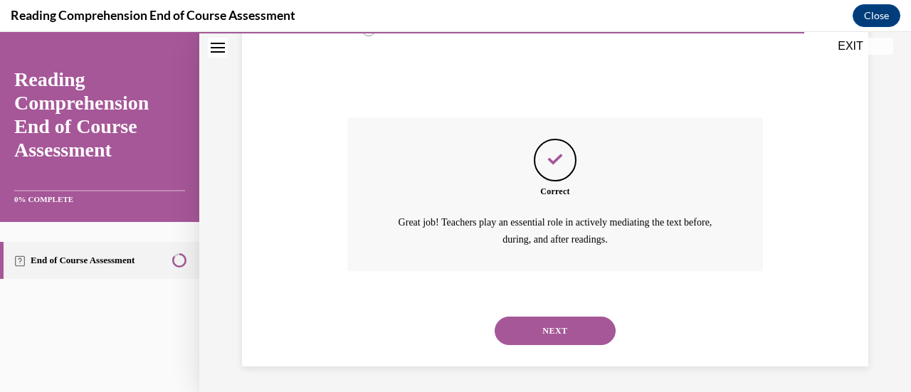
scroll to position [436, 0]
click at [545, 335] on button "NEXT" at bounding box center [555, 329] width 121 height 28
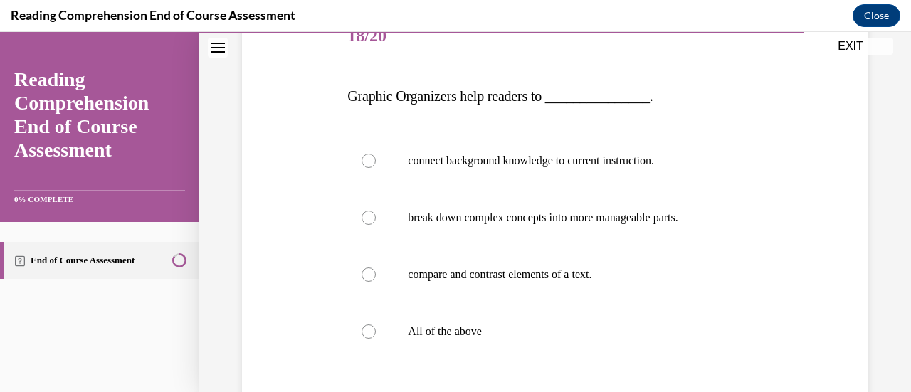
scroll to position [189, 0]
click at [367, 331] on div at bounding box center [369, 332] width 14 height 14
click at [367, 331] on input "All of the above" at bounding box center [369, 332] width 14 height 14
radio input "true"
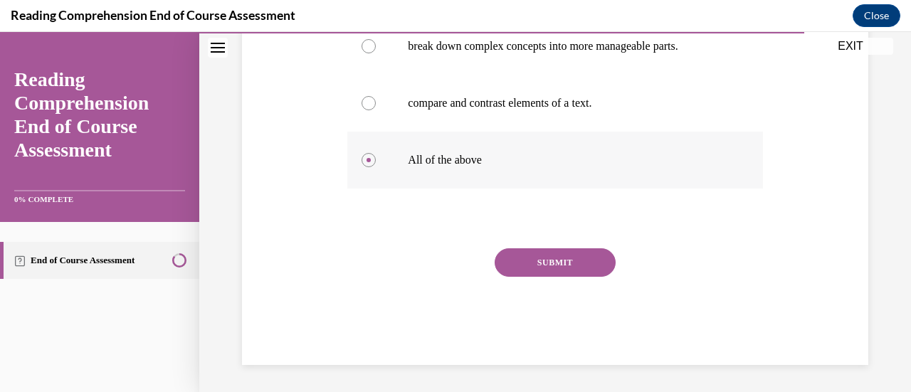
scroll to position [362, 0]
click at [567, 263] on button "SUBMIT" at bounding box center [555, 262] width 121 height 28
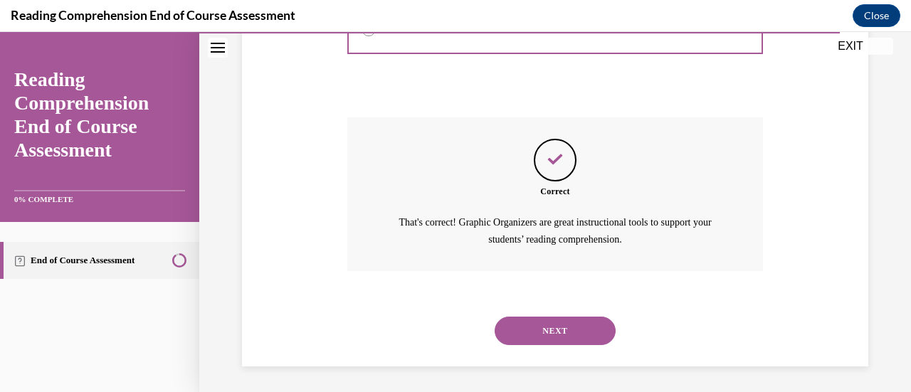
scroll to position [493, 0]
click at [561, 321] on button "NEXT" at bounding box center [555, 329] width 121 height 28
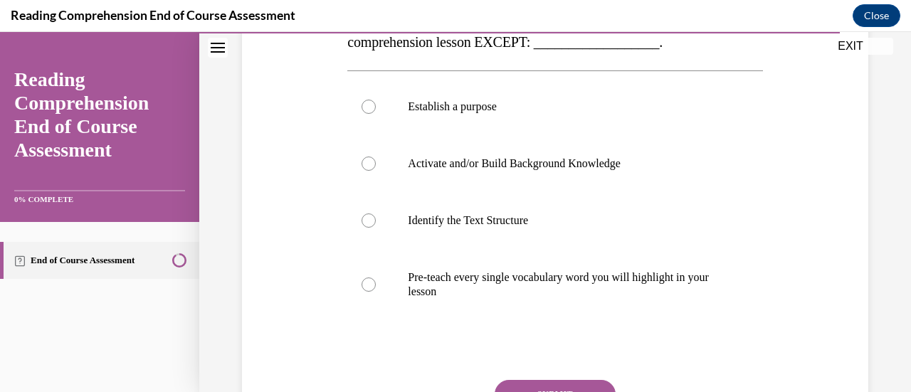
scroll to position [273, 0]
click at [367, 283] on div at bounding box center [369, 284] width 14 height 14
click at [367, 283] on input "Pre-teach every single vocabulary word you will highlight in your lesson" at bounding box center [369, 284] width 14 height 14
radio input "true"
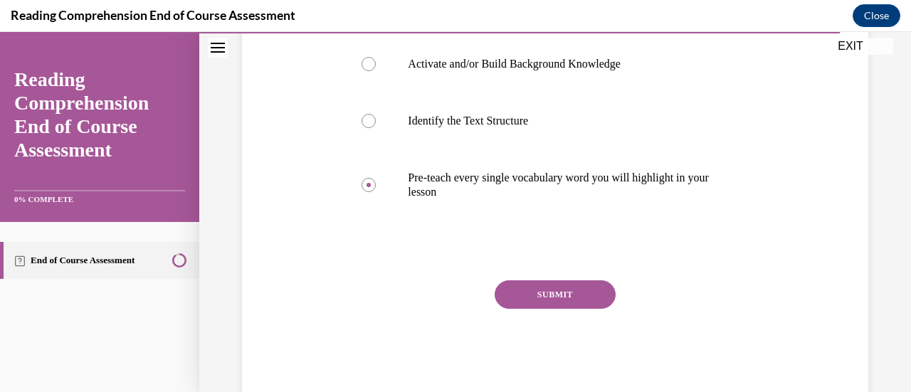
click at [548, 295] on button "SUBMIT" at bounding box center [555, 295] width 121 height 28
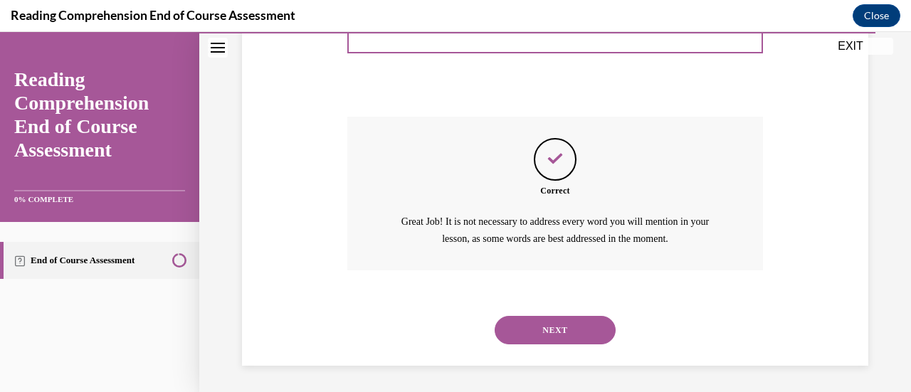
scroll to position [536, 0]
click at [550, 320] on button "NEXT" at bounding box center [555, 329] width 121 height 28
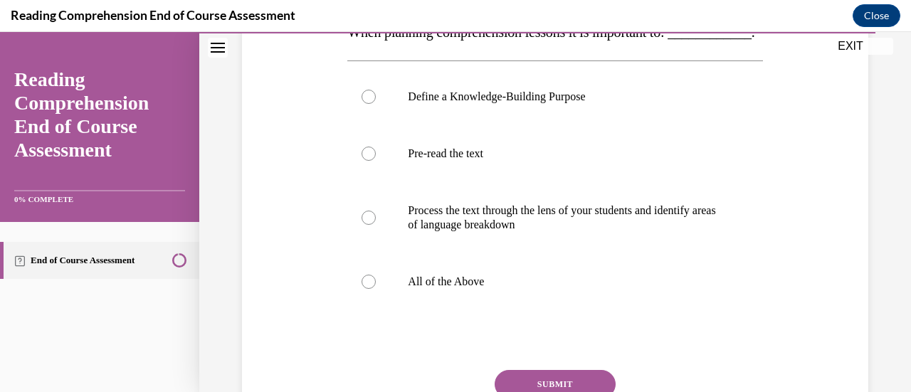
scroll to position [255, 0]
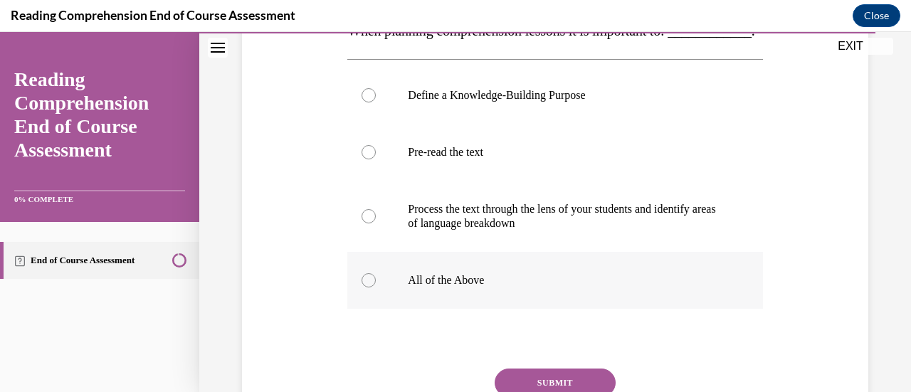
click at [363, 288] on div at bounding box center [369, 280] width 14 height 14
click at [363, 288] on input "All of the Above" at bounding box center [369, 280] width 14 height 14
radio input "true"
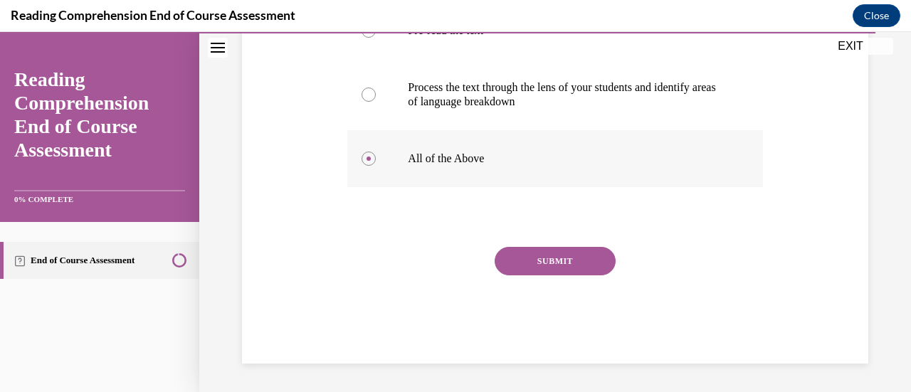
scroll to position [401, 0]
click at [569, 263] on button "SUBMIT" at bounding box center [555, 261] width 121 height 28
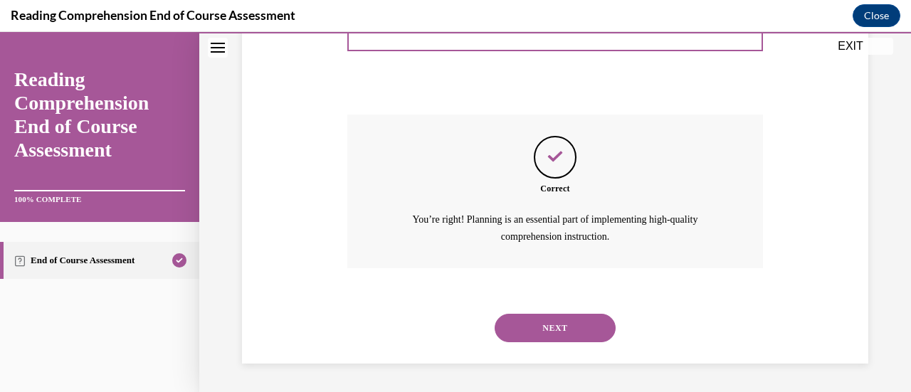
scroll to position [536, 0]
click at [540, 323] on button "NEXT" at bounding box center [555, 328] width 121 height 28
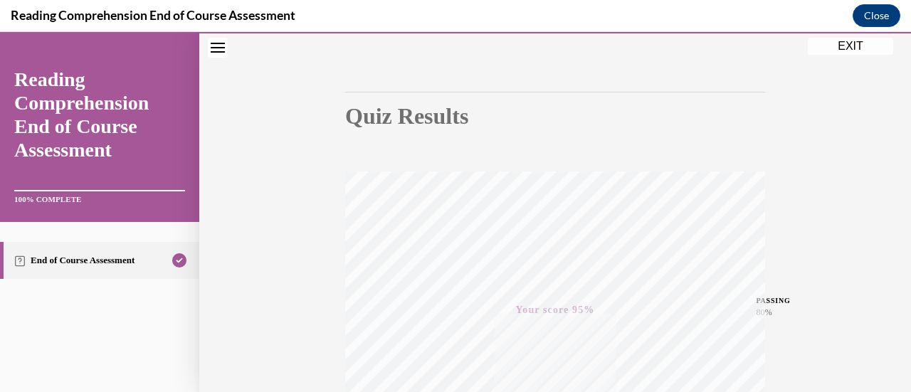
scroll to position [95, 0]
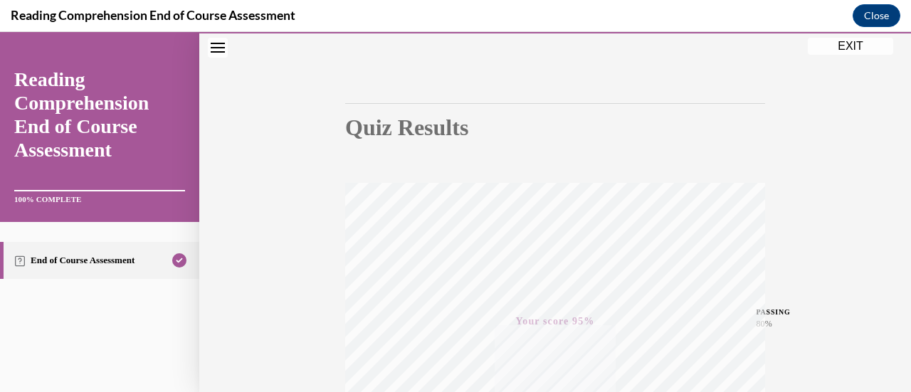
click at [825, 48] on button "EXIT" at bounding box center [850, 46] width 85 height 17
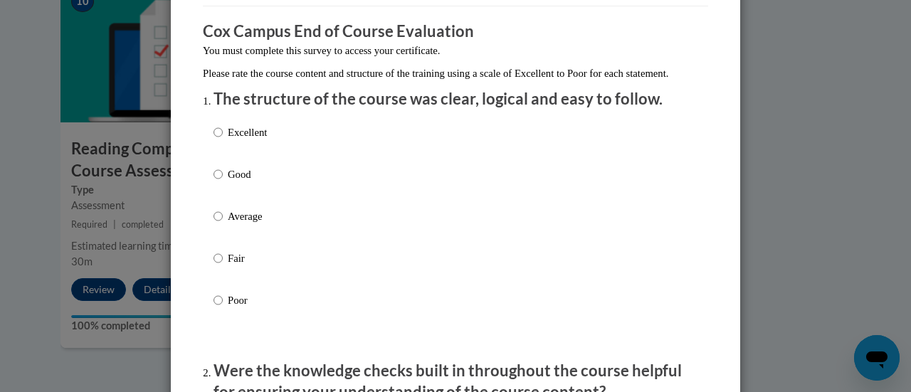
scroll to position [111, 0]
click at [214, 140] on input "Excellent" at bounding box center [218, 132] width 9 height 16
radio input "true"
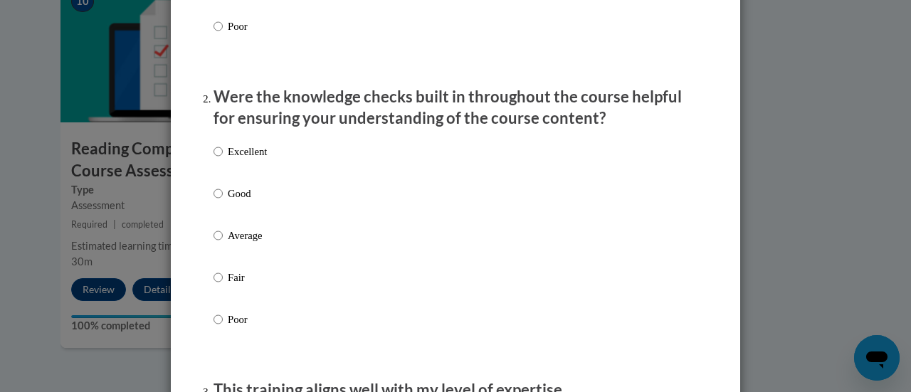
scroll to position [386, 0]
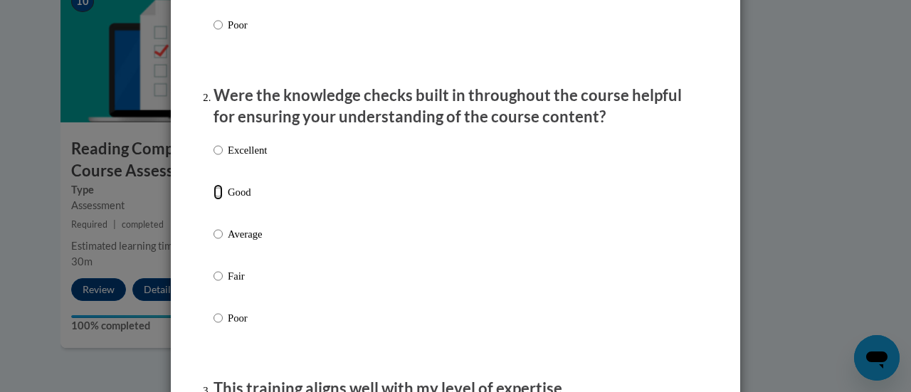
click at [214, 200] on input "Good" at bounding box center [218, 192] width 9 height 16
radio input "true"
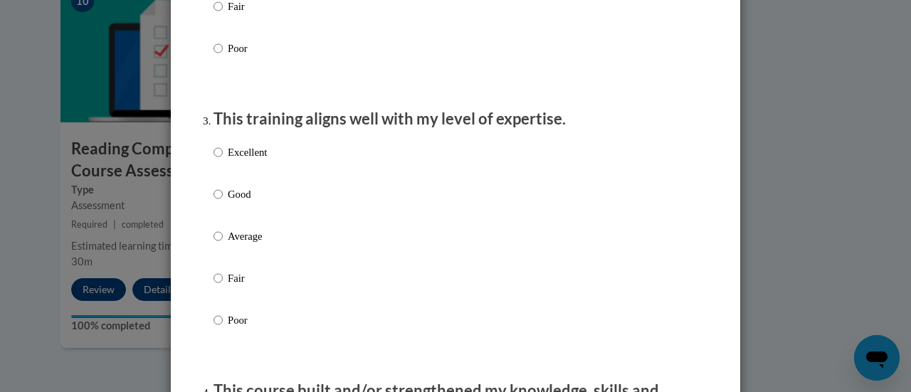
scroll to position [659, 0]
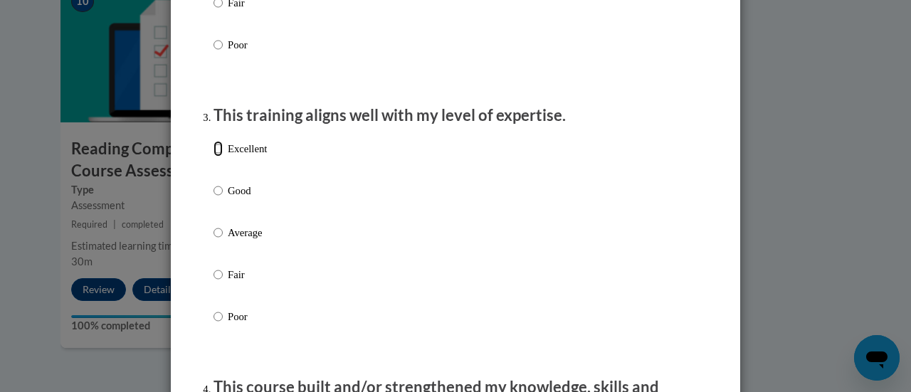
click at [214, 157] on input "Excellent" at bounding box center [218, 149] width 9 height 16
radio input "true"
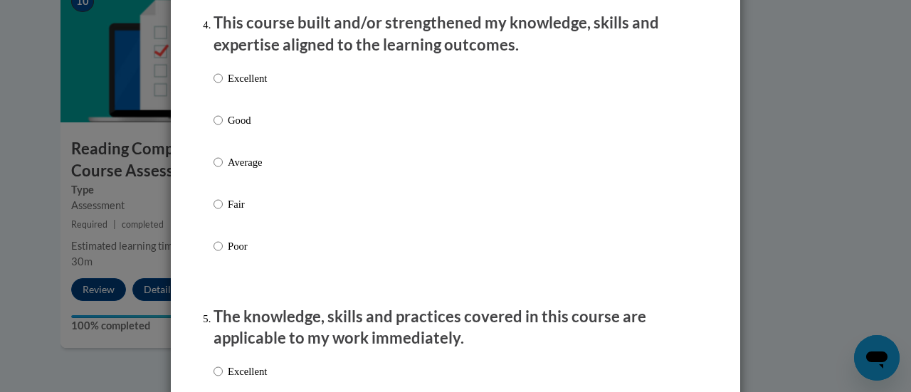
scroll to position [1025, 0]
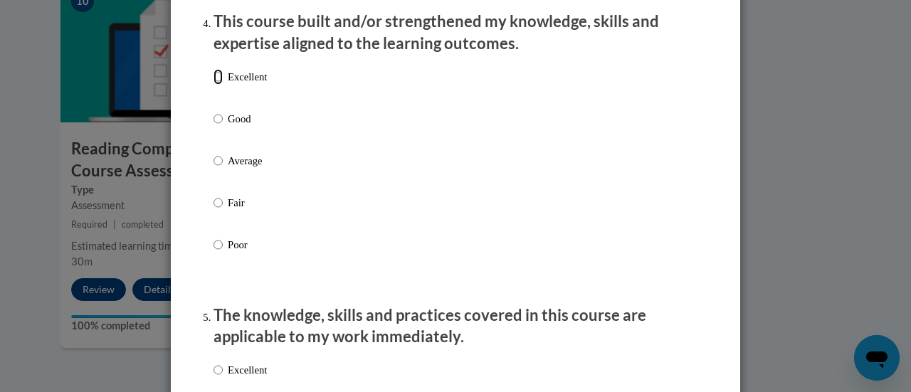
click at [214, 85] on input "Excellent" at bounding box center [218, 77] width 9 height 16
radio input "true"
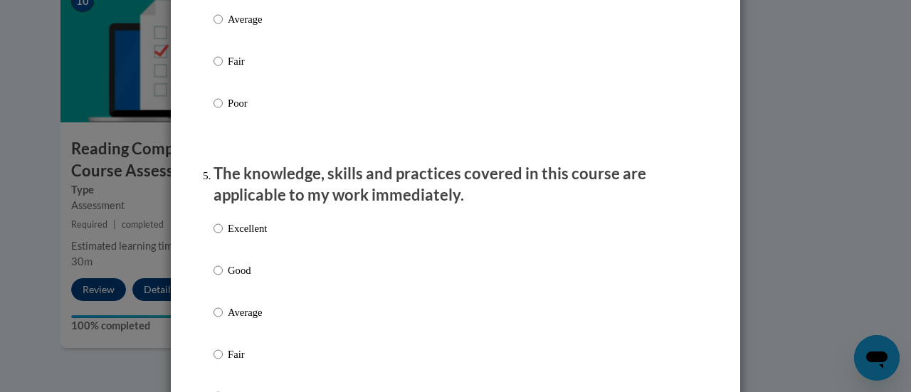
scroll to position [1171, 0]
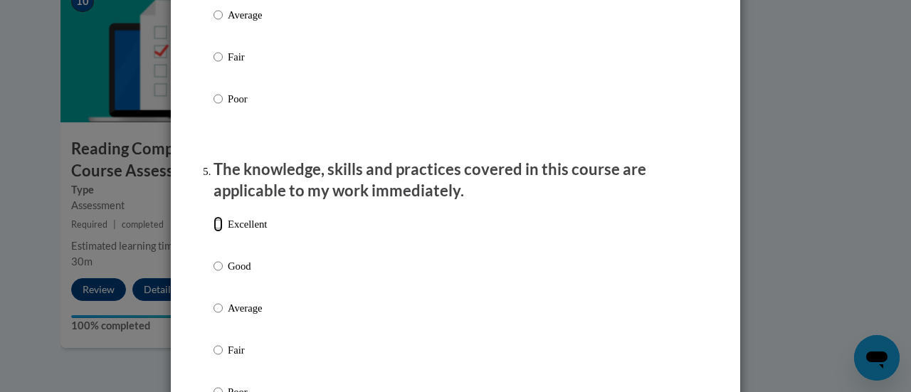
click at [214, 232] on input "Excellent" at bounding box center [218, 224] width 9 height 16
radio input "true"
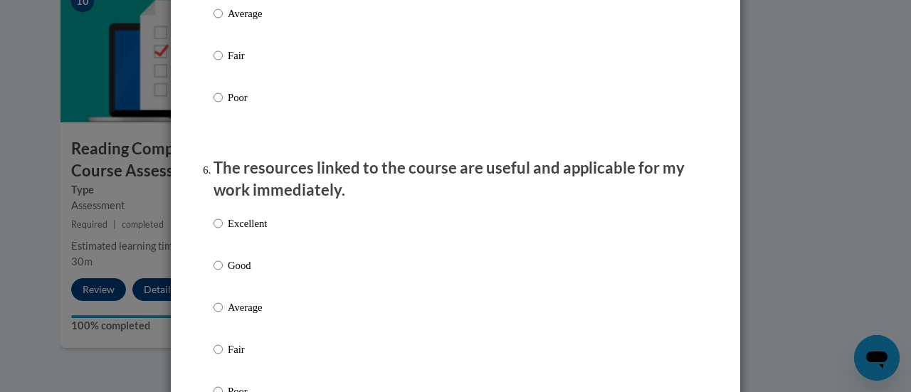
scroll to position [1469, 0]
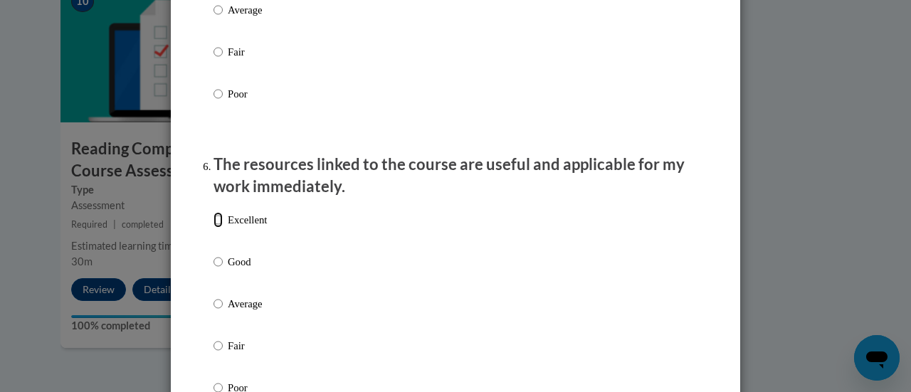
click at [214, 228] on input "Excellent" at bounding box center [218, 220] width 9 height 16
radio input "true"
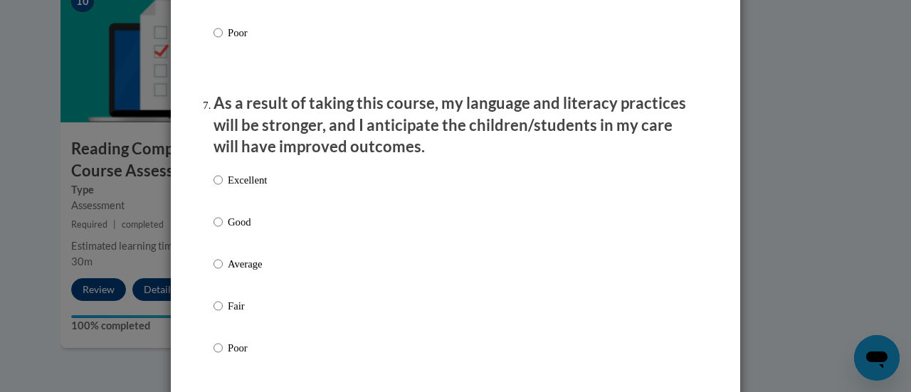
scroll to position [1828, 0]
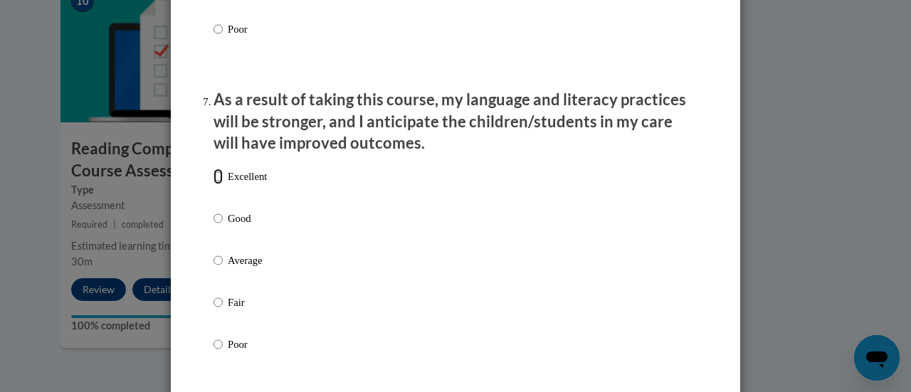
click at [214, 184] on input "Excellent" at bounding box center [218, 177] width 9 height 16
radio input "true"
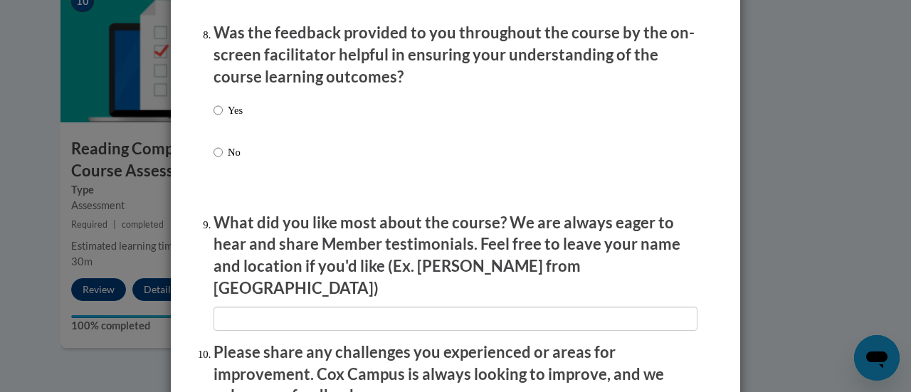
scroll to position [2210, 0]
click at [214, 119] on input "Yes" at bounding box center [218, 111] width 9 height 16
radio input "true"
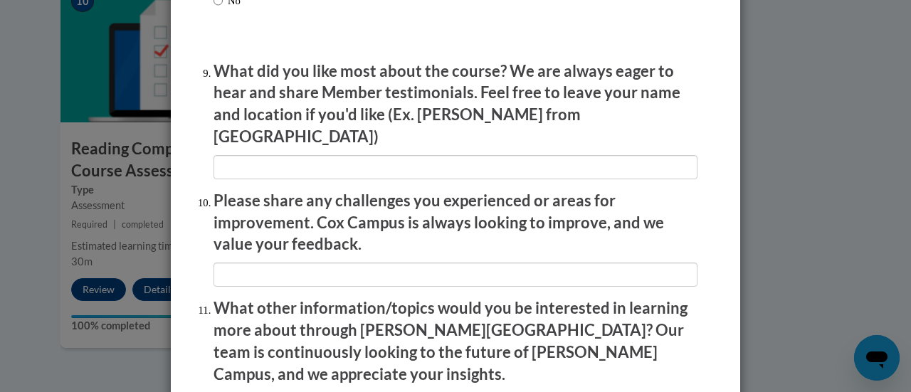
scroll to position [2363, 0]
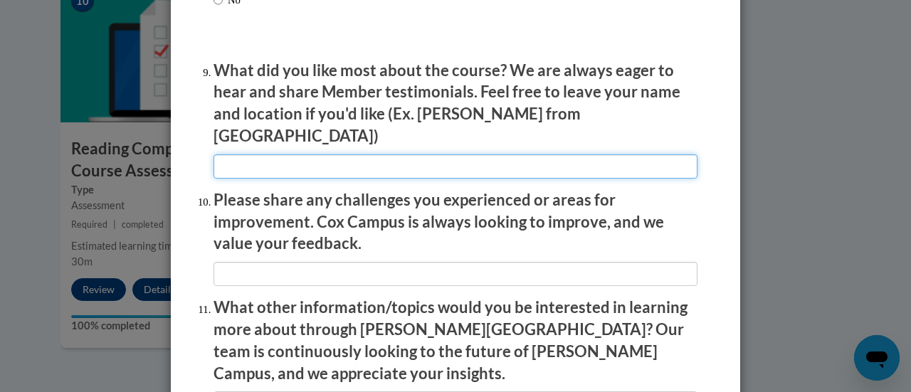
click at [226, 154] on input "textbox" at bounding box center [456, 166] width 484 height 24
type input "The self pace"
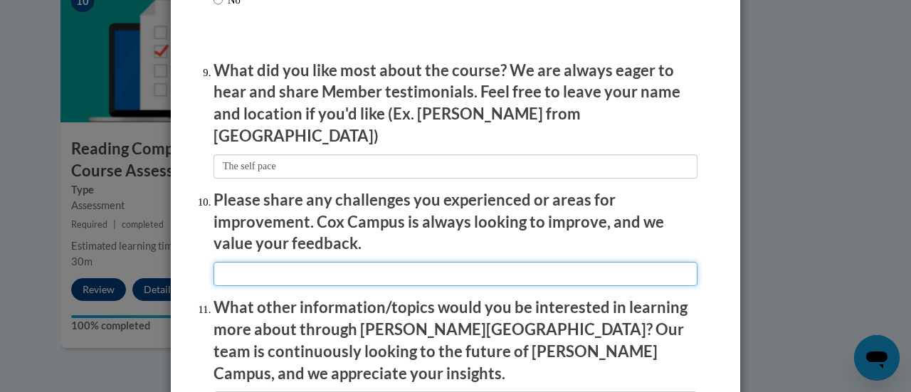
click at [219, 266] on input "textbox" at bounding box center [456, 274] width 484 height 24
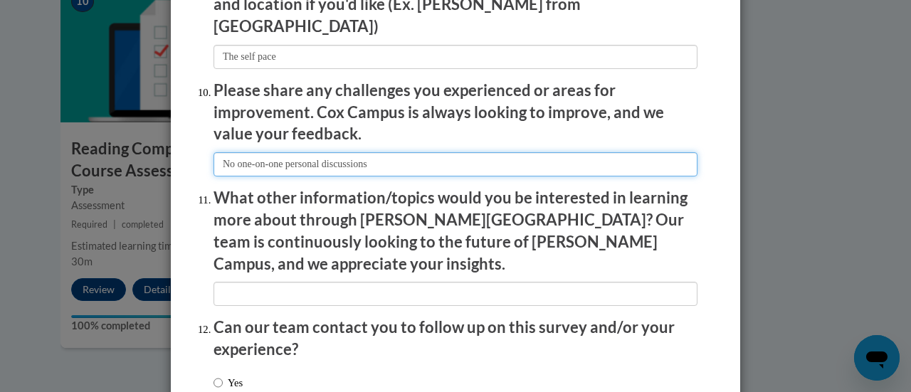
scroll to position [2473, 0]
type input "No one-on-one personal discussions"
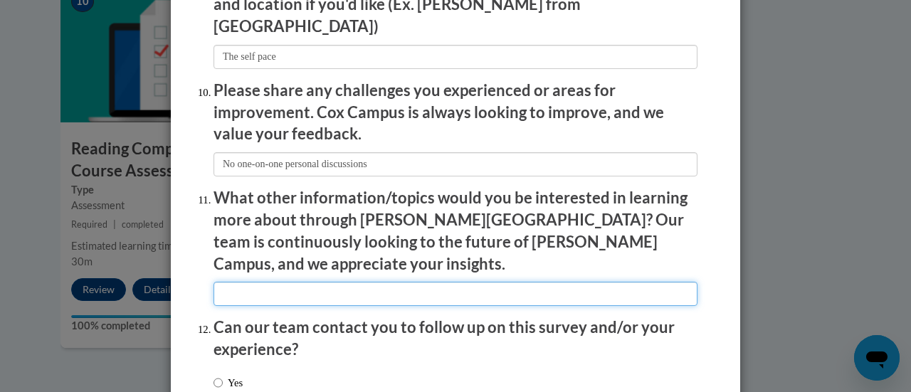
click at [220, 282] on input "textbox" at bounding box center [456, 294] width 484 height 24
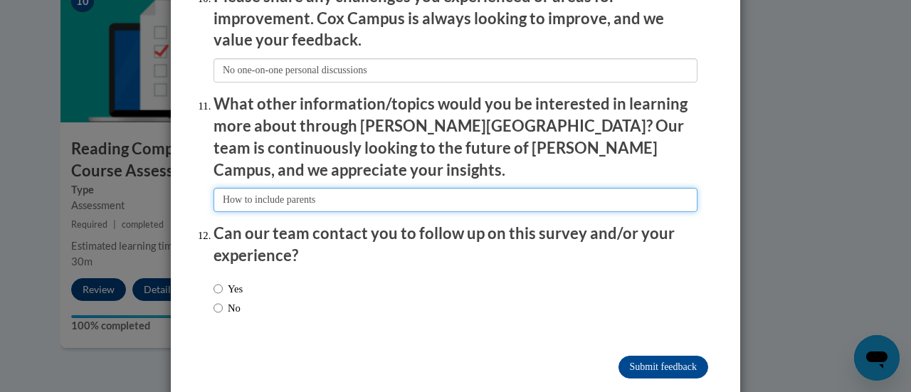
scroll to position [2568, 0]
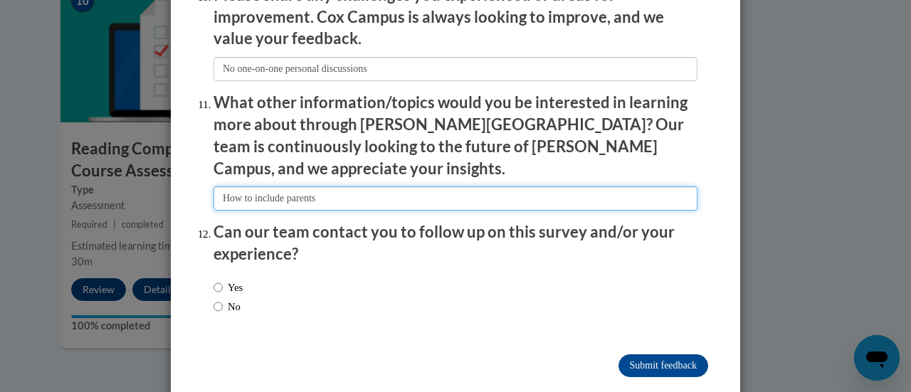
type input "How to include parents"
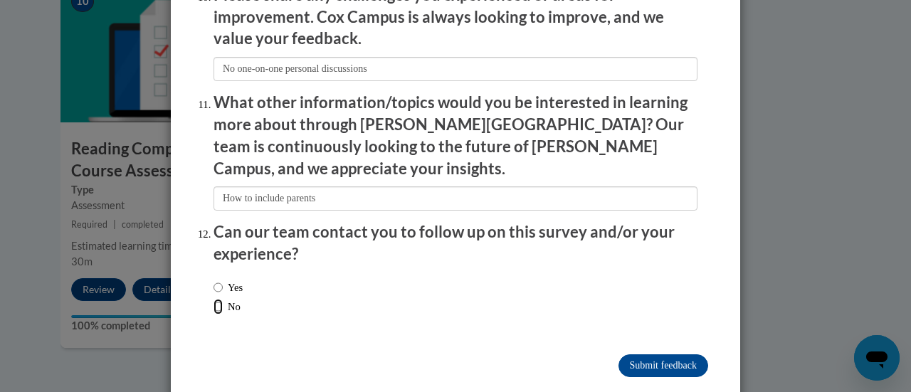
click at [214, 299] on input "No" at bounding box center [218, 307] width 9 height 16
radio input "true"
click at [631, 355] on input "Submit feedback" at bounding box center [664, 366] width 90 height 23
click at [631, 355] on input "Submitting" at bounding box center [664, 366] width 90 height 23
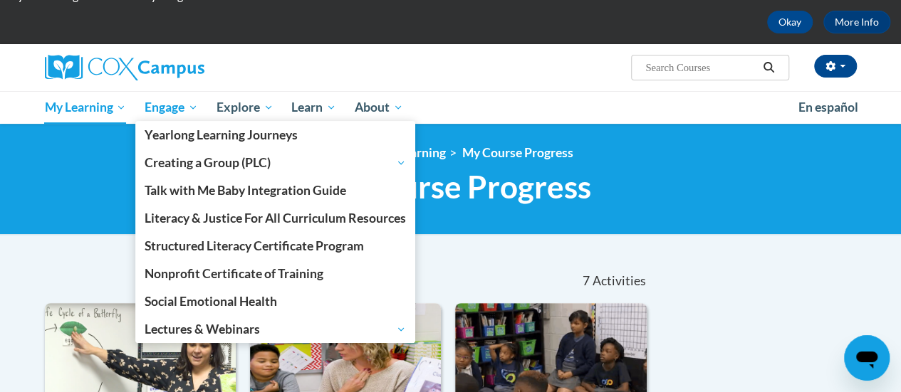
scroll to position [63, 0]
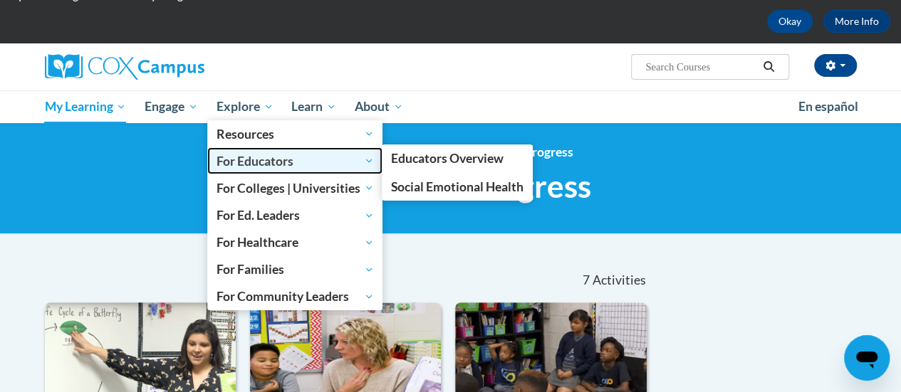
click at [259, 160] on span "For Educators" at bounding box center [294, 160] width 157 height 17
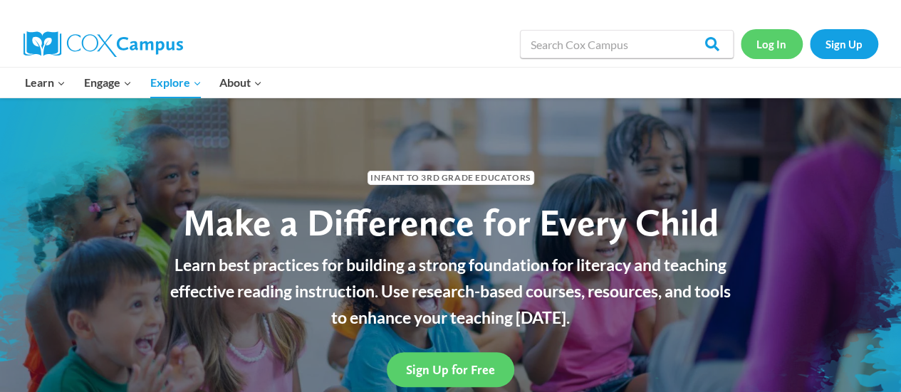
click at [768, 41] on link "Log In" at bounding box center [771, 43] width 62 height 29
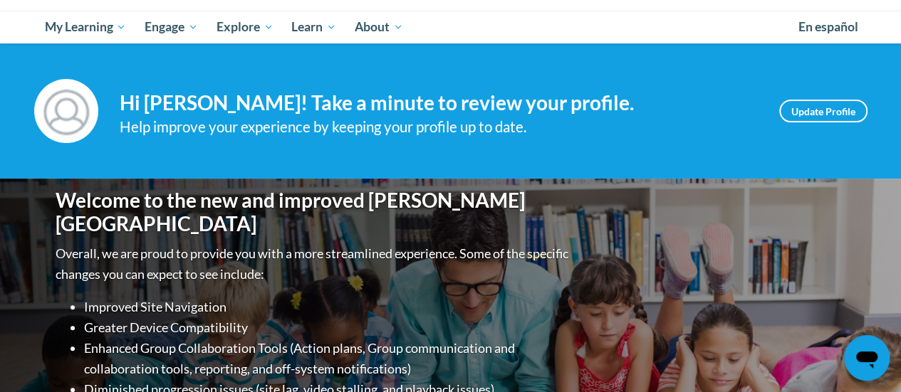
scroll to position [38, 0]
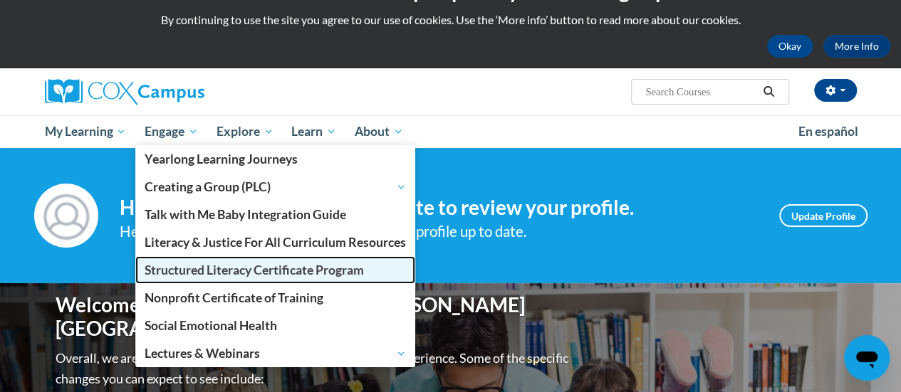
click at [201, 273] on span "Structured Literacy Certificate Program" at bounding box center [254, 270] width 219 height 15
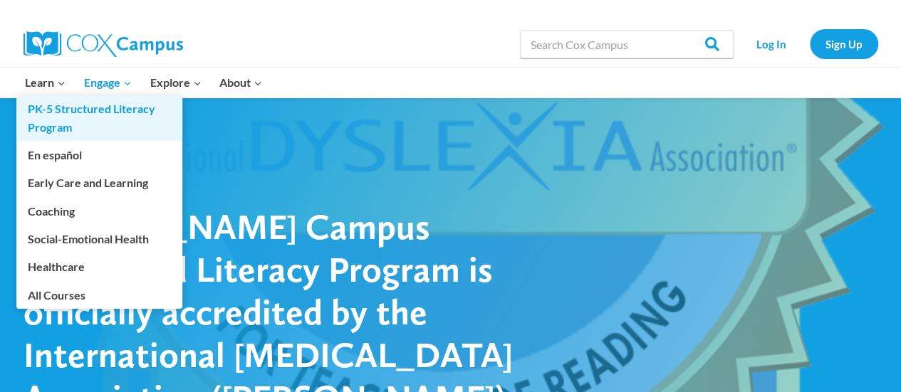
click at [53, 107] on link "PK-5 Structured Literacy Program" at bounding box center [99, 118] width 166 height 46
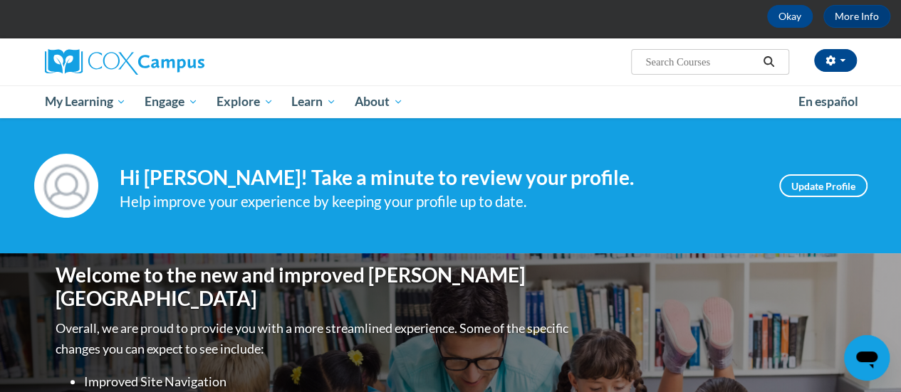
scroll to position [3, 0]
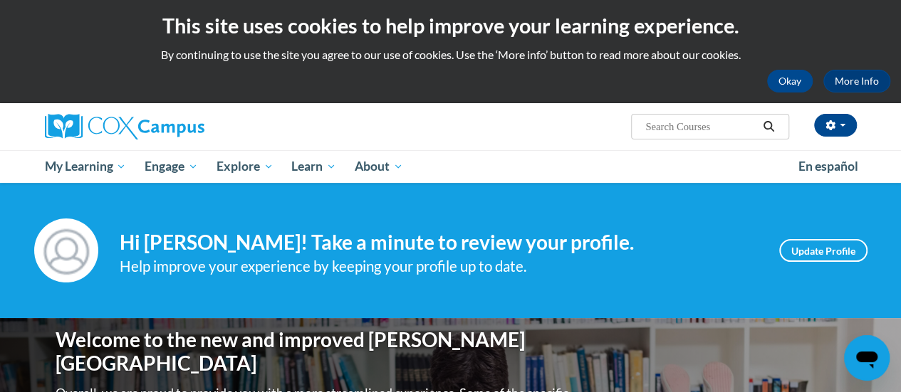
click at [696, 127] on input "Search..." at bounding box center [701, 126] width 114 height 17
type input "response to intervention"
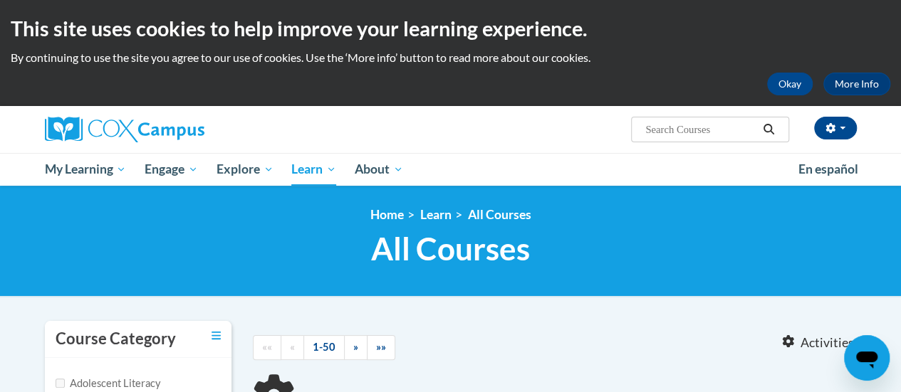
type input "response to intervention"
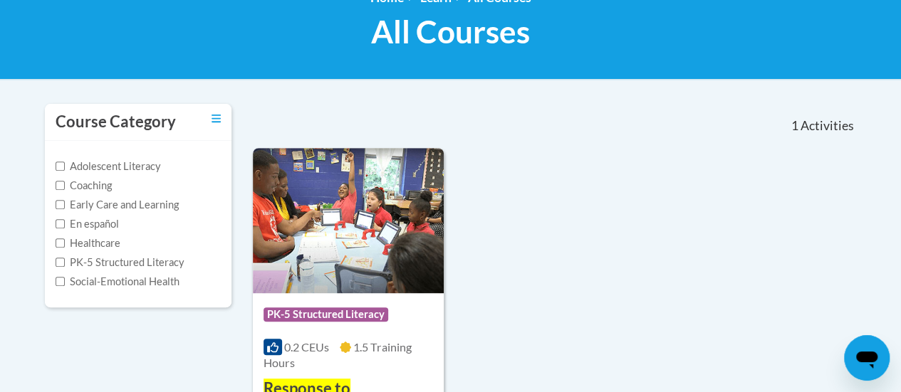
scroll to position [346, 0]
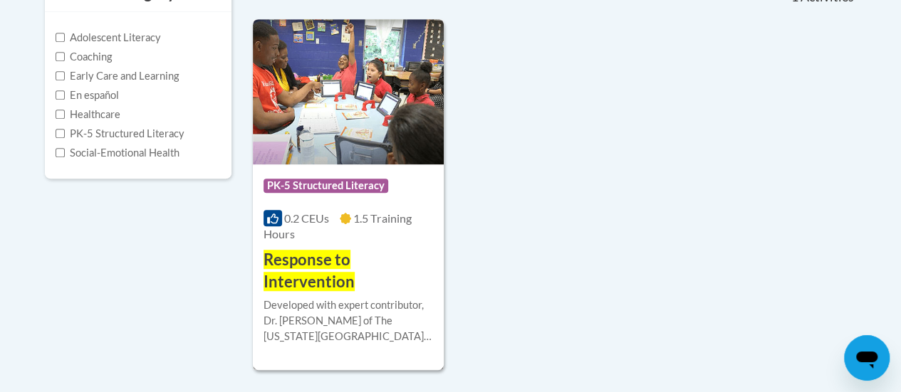
click at [325, 188] on span "PK-5 Structured Literacy" at bounding box center [325, 186] width 125 height 14
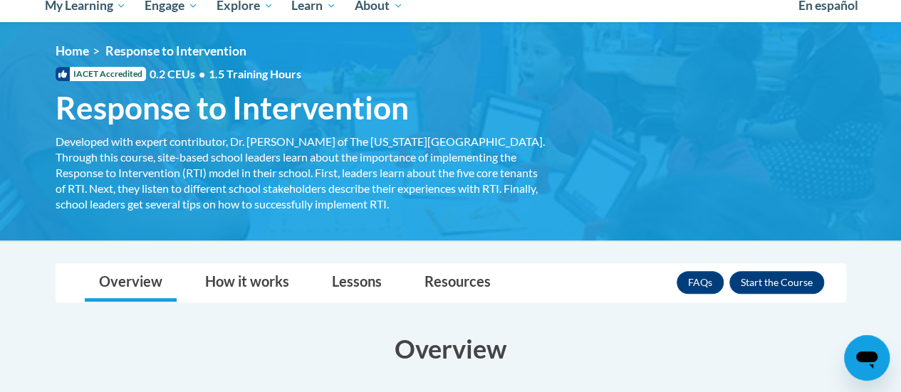
scroll to position [165, 0]
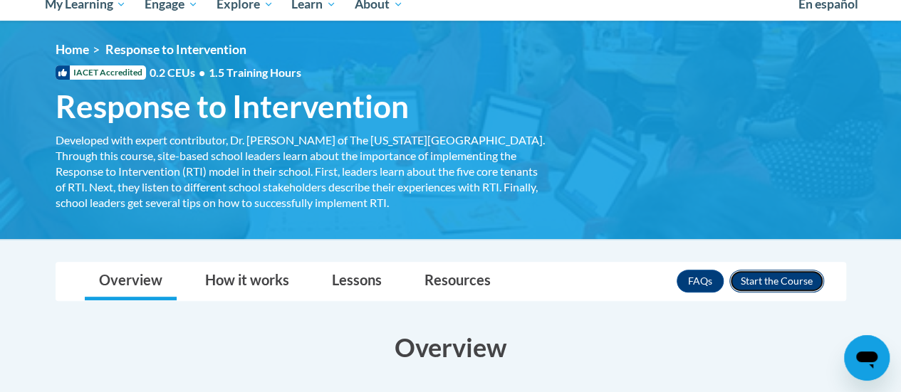
click at [789, 276] on button "Enroll" at bounding box center [776, 281] width 95 height 23
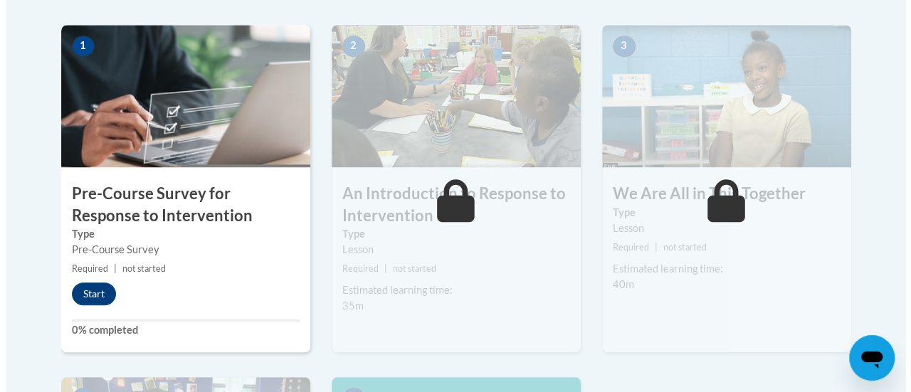
scroll to position [455, 0]
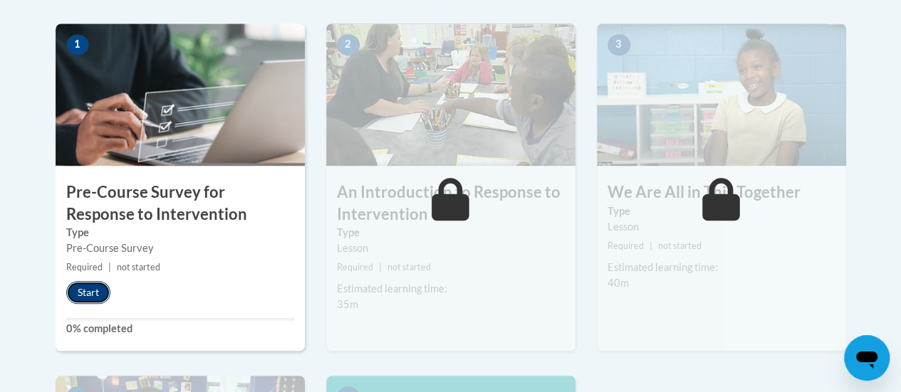
click at [93, 284] on button "Start" at bounding box center [88, 292] width 44 height 23
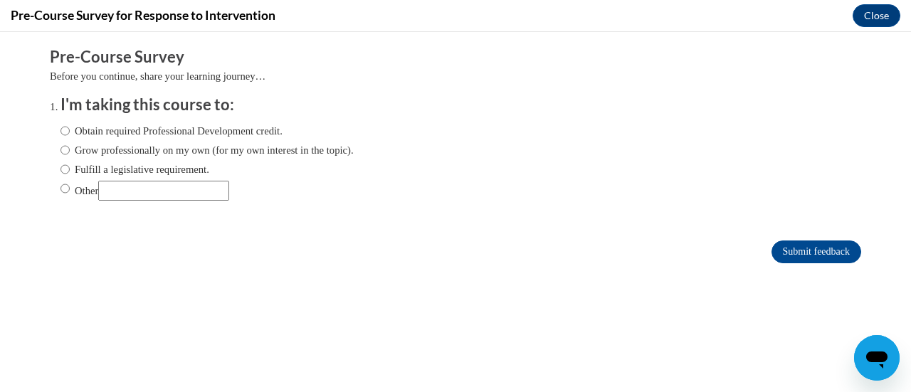
scroll to position [0, 0]
click at [61, 131] on input "Obtain required Professional Development credit." at bounding box center [65, 131] width 9 height 16
radio input "true"
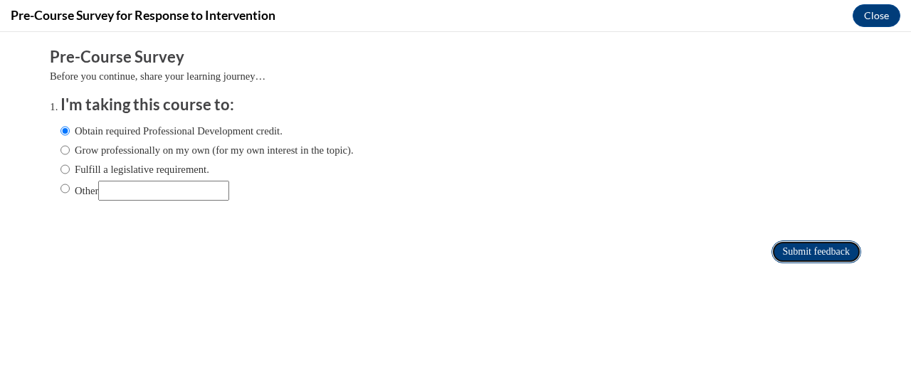
click at [772, 251] on input "Submit feedback" at bounding box center [817, 252] width 90 height 23
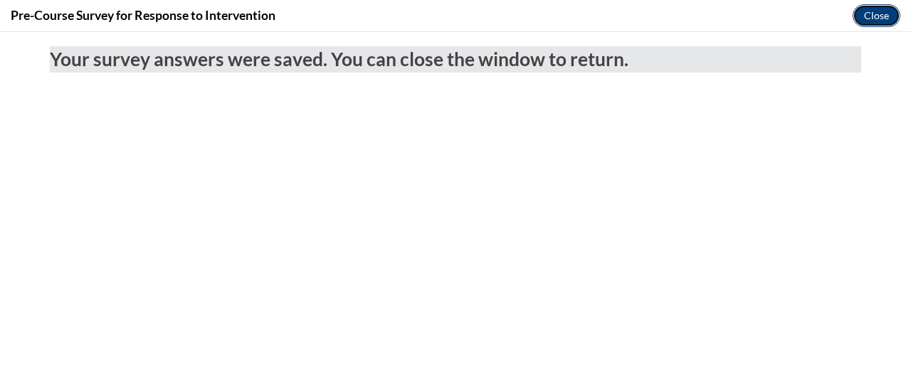
click at [872, 13] on button "Close" at bounding box center [877, 15] width 48 height 23
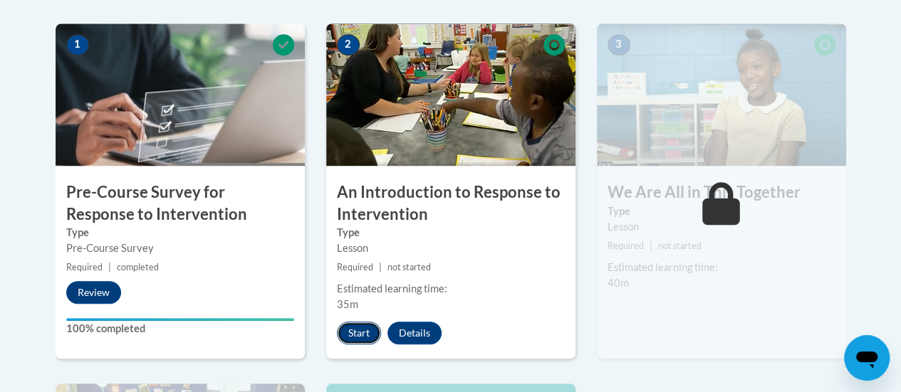
click at [347, 331] on button "Start" at bounding box center [359, 333] width 44 height 23
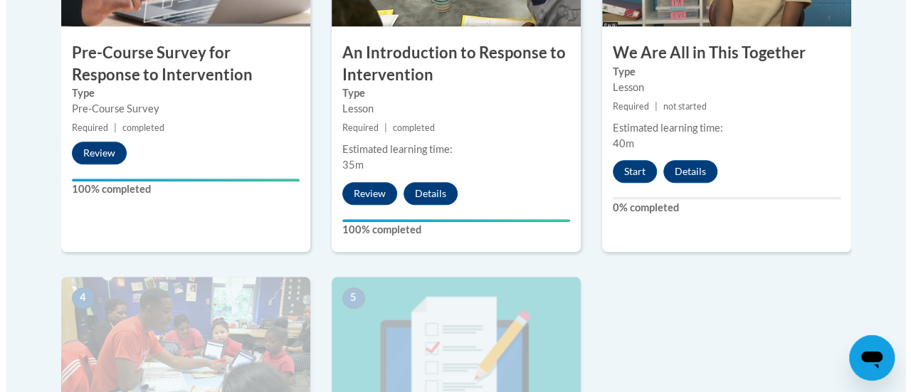
scroll to position [595, 0]
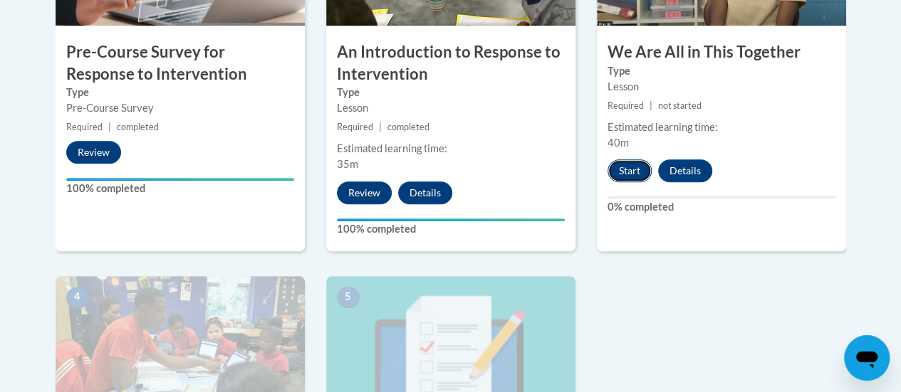
click at [632, 164] on button "Start" at bounding box center [629, 170] width 44 height 23
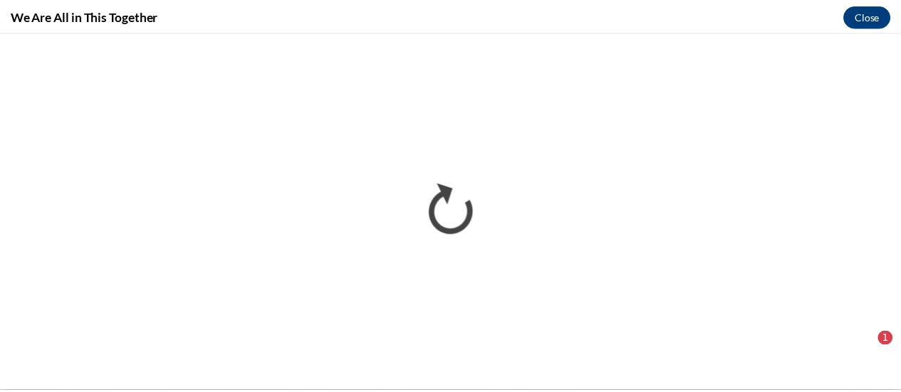
scroll to position [0, 0]
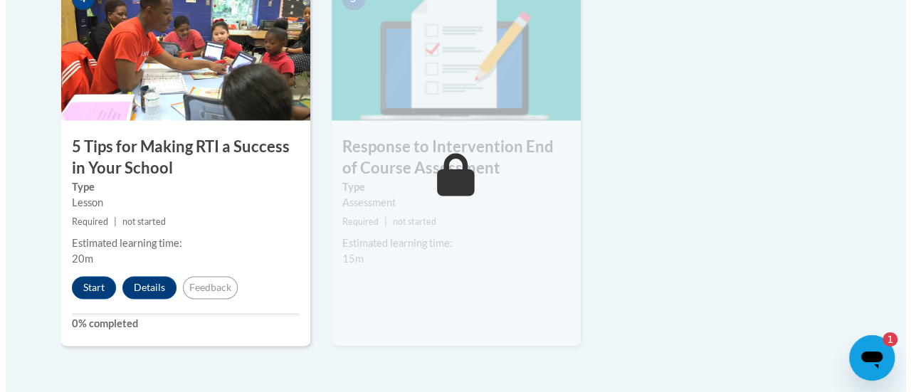
scroll to position [894, 0]
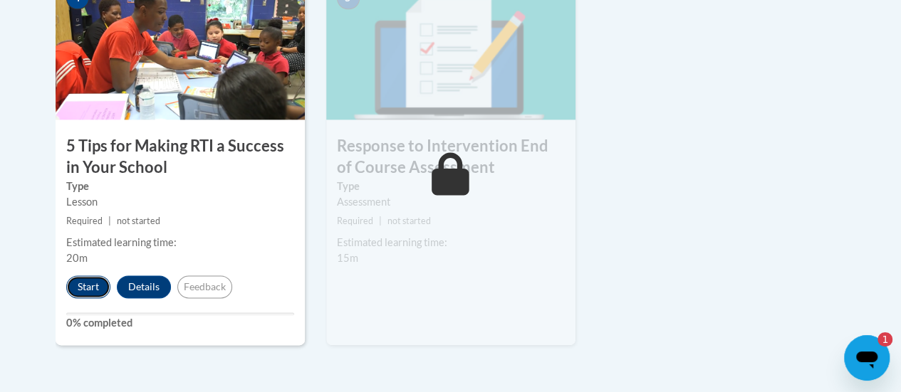
click at [90, 285] on button "Start" at bounding box center [88, 287] width 44 height 23
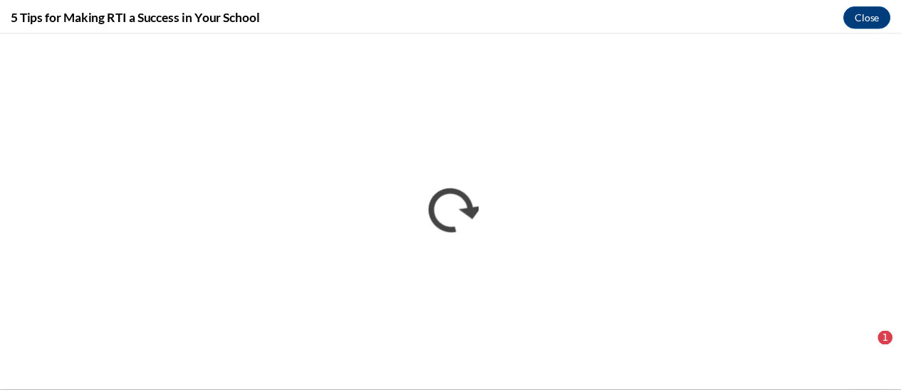
scroll to position [0, 0]
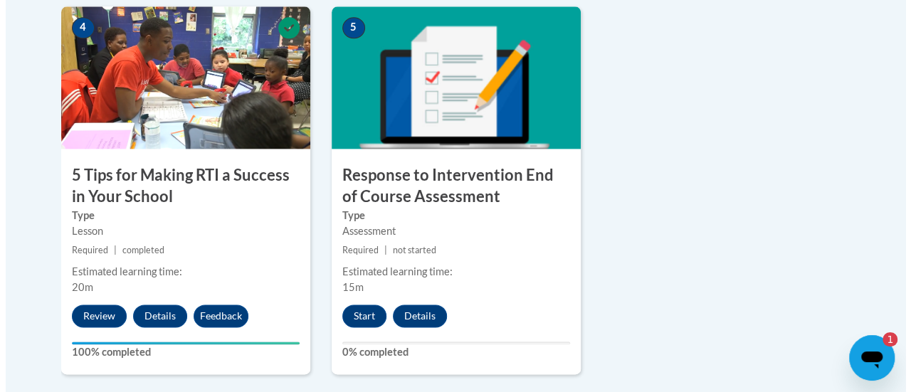
scroll to position [869, 0]
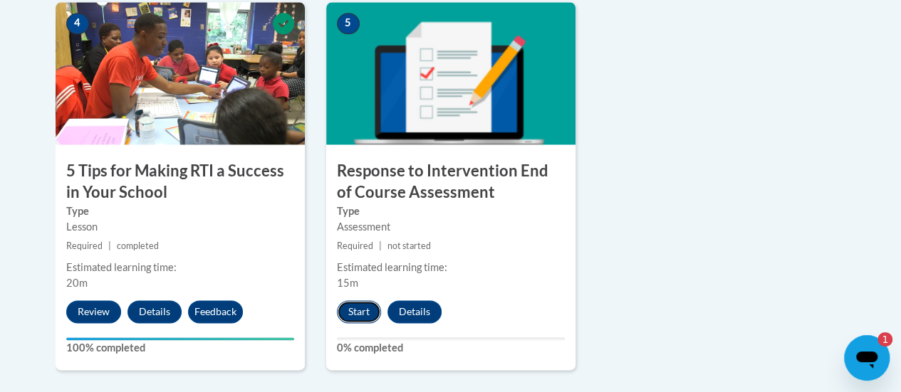
click at [362, 305] on button "Start" at bounding box center [359, 311] width 44 height 23
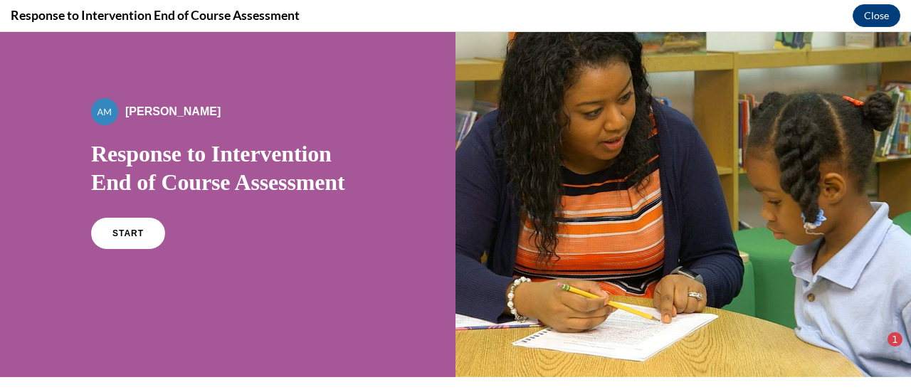
scroll to position [47, 0]
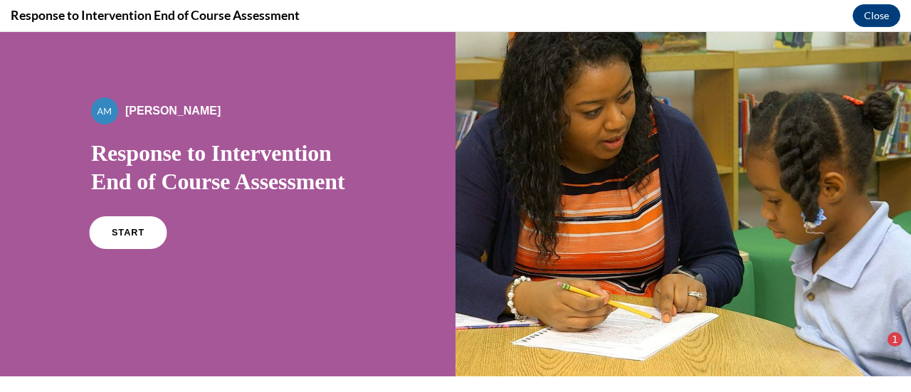
click at [131, 225] on link "START" at bounding box center [128, 232] width 78 height 33
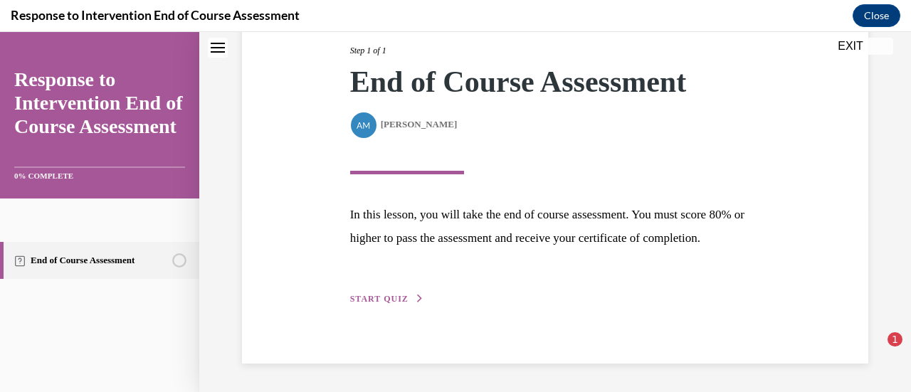
scroll to position [209, 0]
click at [394, 294] on button "START QUIZ" at bounding box center [387, 299] width 74 height 13
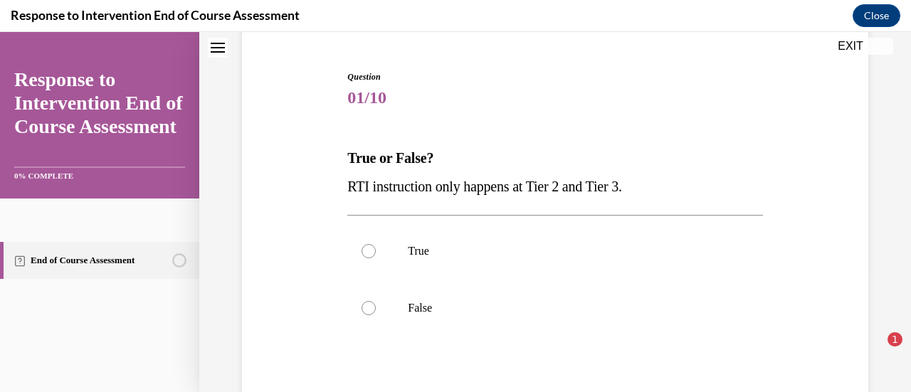
scroll to position [159, 0]
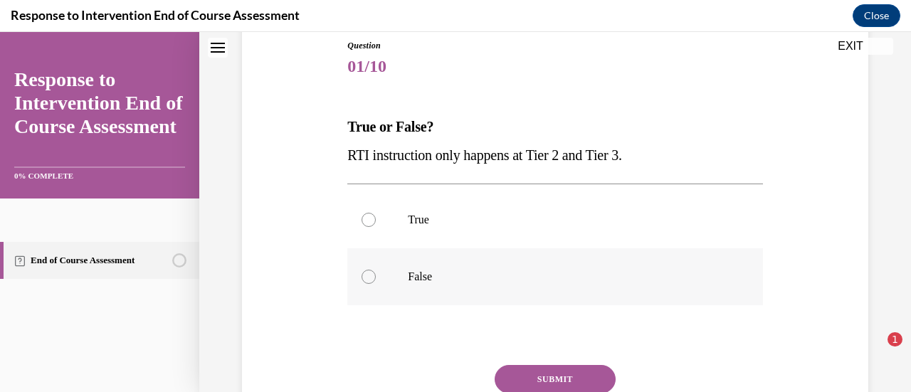
click at [365, 276] on div at bounding box center [369, 277] width 14 height 14
click at [365, 276] on input "False" at bounding box center [369, 277] width 14 height 14
radio input "true"
click at [520, 375] on button "SUBMIT" at bounding box center [555, 379] width 121 height 28
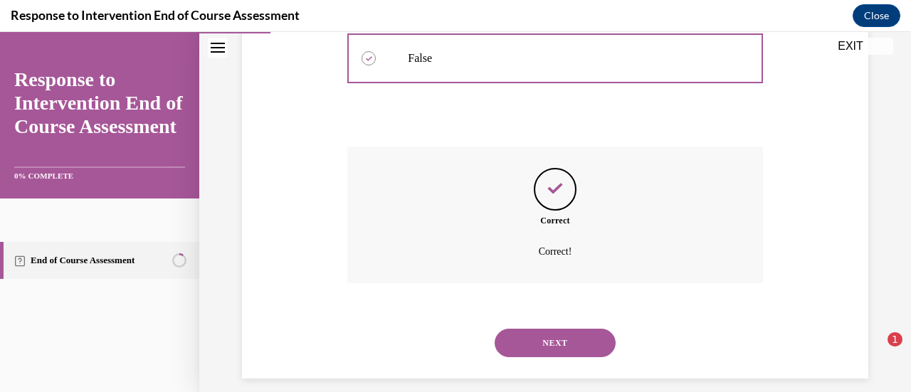
scroll to position [392, 0]
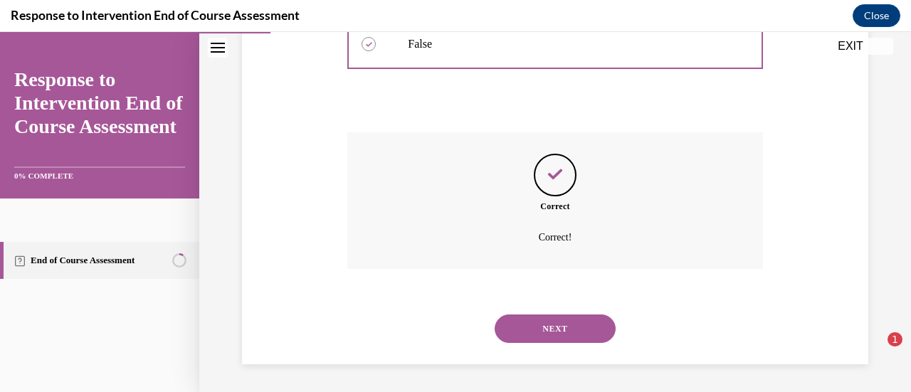
click at [535, 323] on button "NEXT" at bounding box center [555, 329] width 121 height 28
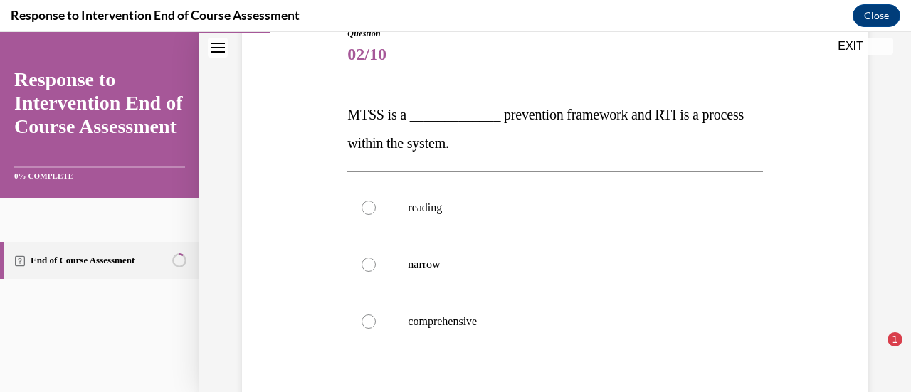
scroll to position [172, 0]
click at [367, 319] on div at bounding box center [369, 321] width 14 height 14
click at [367, 319] on input "comprehensive" at bounding box center [369, 321] width 14 height 14
radio input "true"
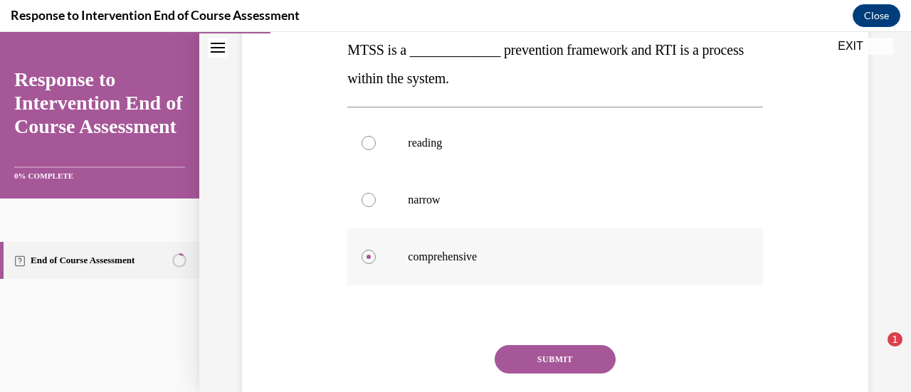
scroll to position [241, 0]
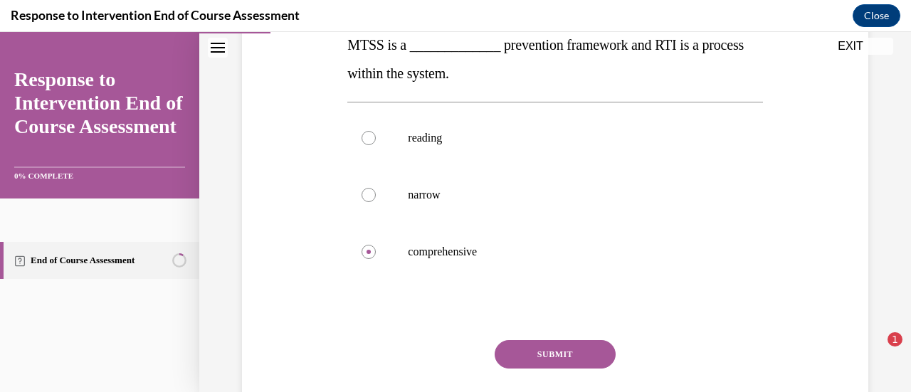
click at [543, 355] on button "SUBMIT" at bounding box center [555, 354] width 121 height 28
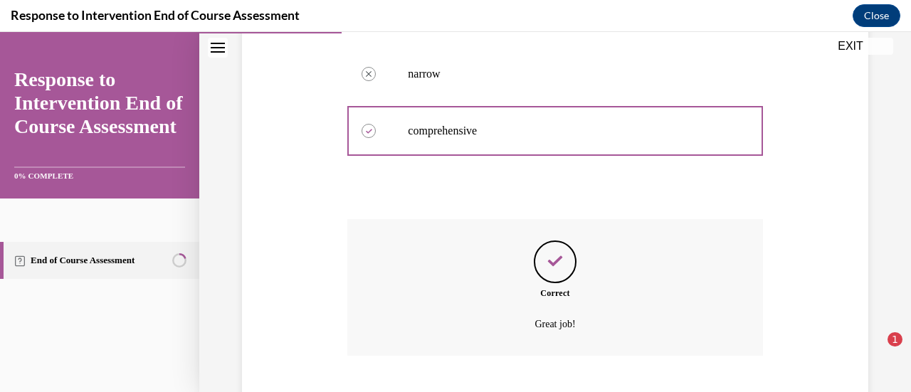
scroll to position [449, 0]
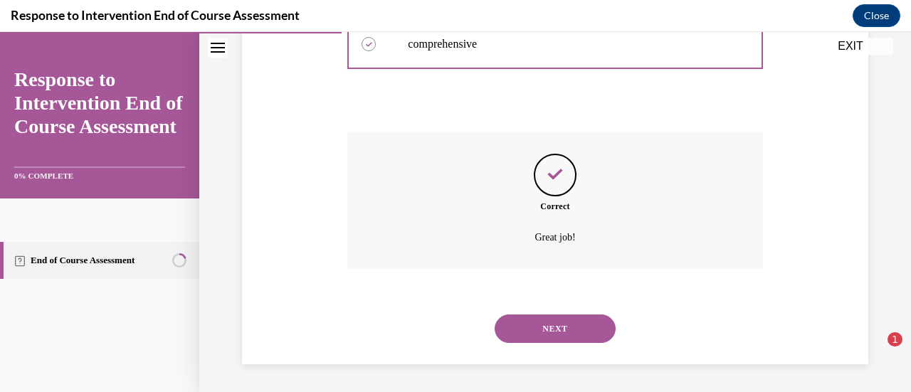
click at [545, 328] on button "NEXT" at bounding box center [555, 329] width 121 height 28
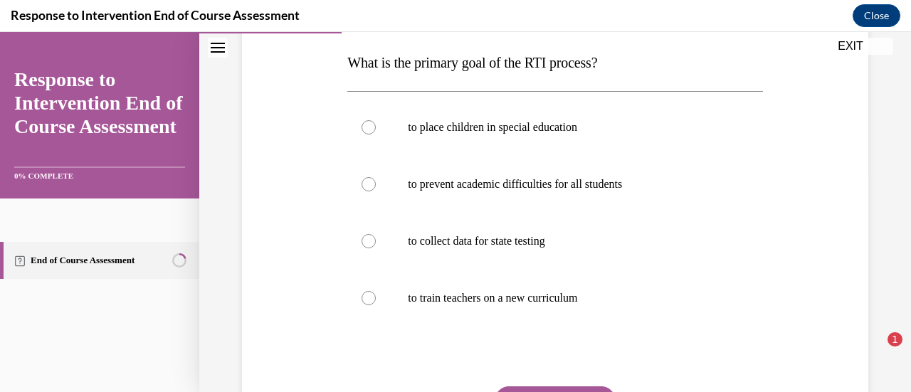
scroll to position [226, 0]
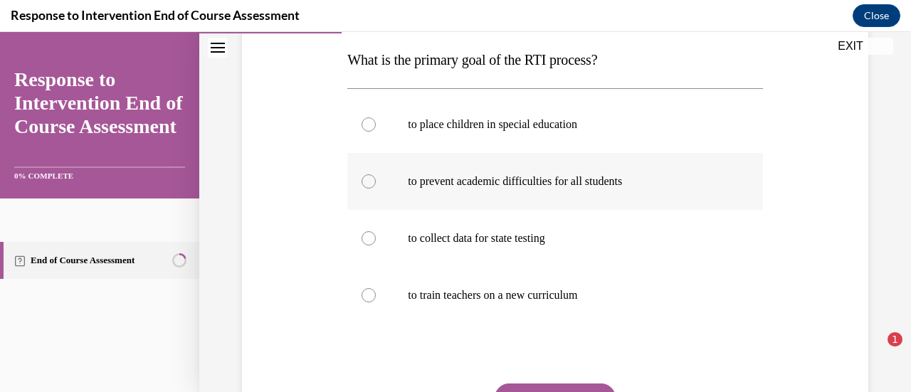
click at [369, 180] on div at bounding box center [369, 181] width 14 height 14
click at [369, 180] on input "to prevent academic difficulties for all students" at bounding box center [369, 181] width 14 height 14
radio input "true"
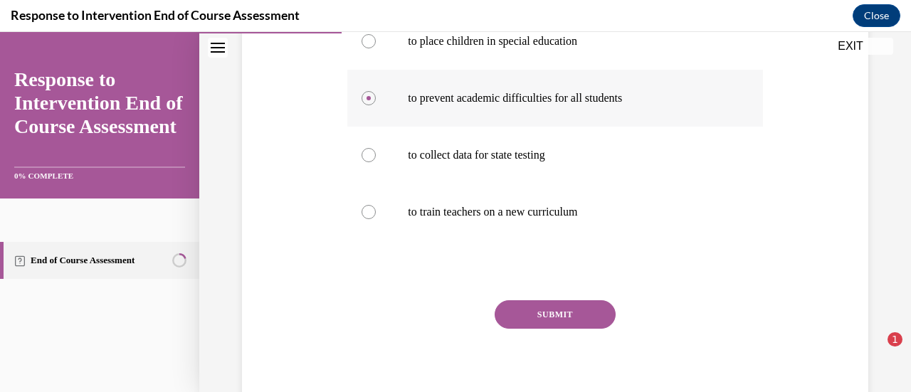
scroll to position [310, 0]
click at [568, 310] on button "SUBMIT" at bounding box center [555, 314] width 121 height 28
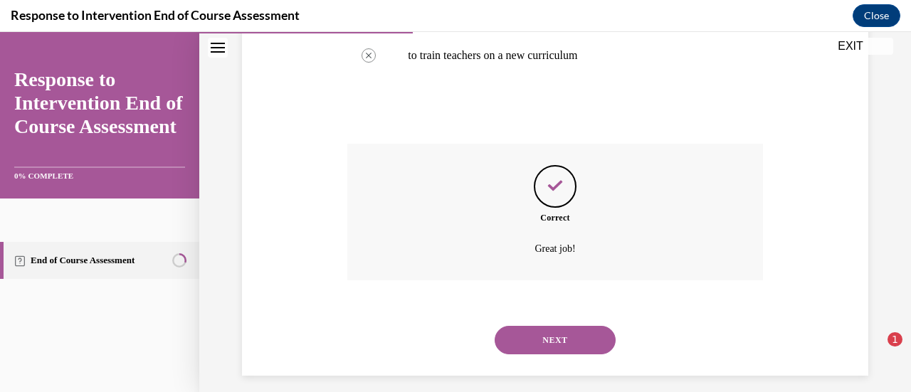
scroll to position [477, 0]
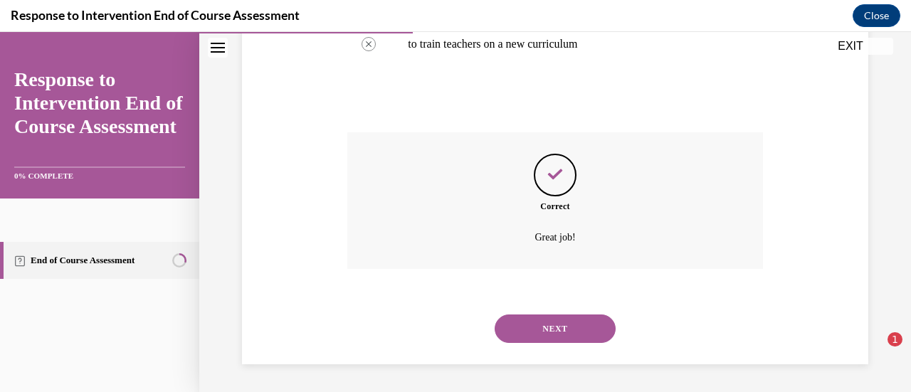
click at [562, 332] on button "NEXT" at bounding box center [555, 329] width 121 height 28
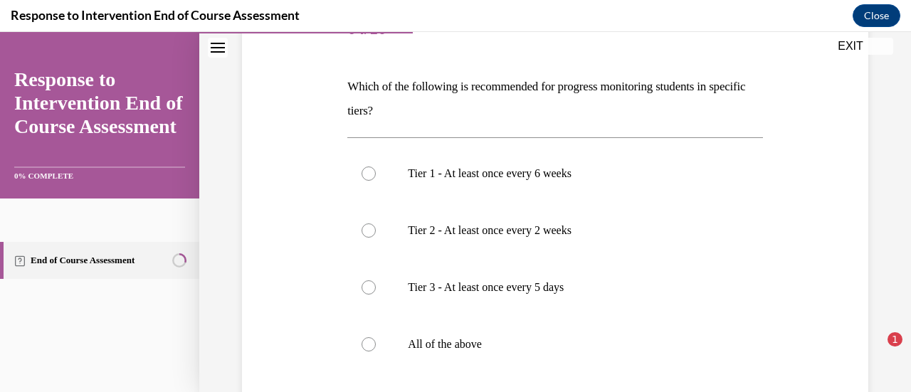
scroll to position [198, 0]
click at [363, 342] on div at bounding box center [369, 343] width 14 height 14
click at [363, 342] on input "All of the above" at bounding box center [369, 343] width 14 height 14
radio input "true"
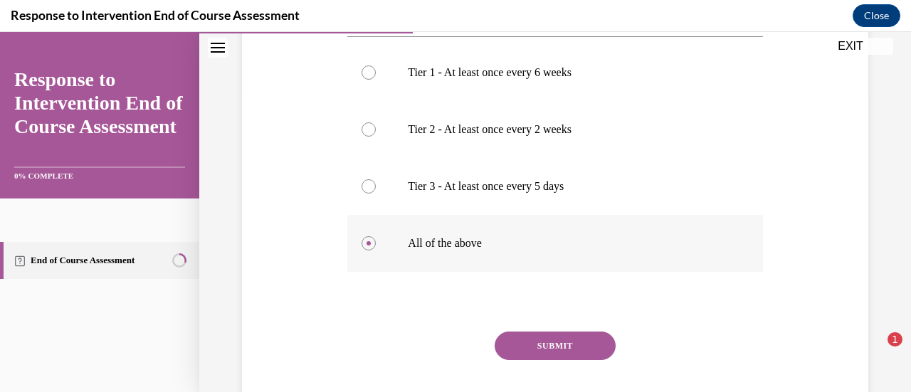
scroll to position [300, 0]
click at [524, 347] on button "SUBMIT" at bounding box center [555, 344] width 121 height 28
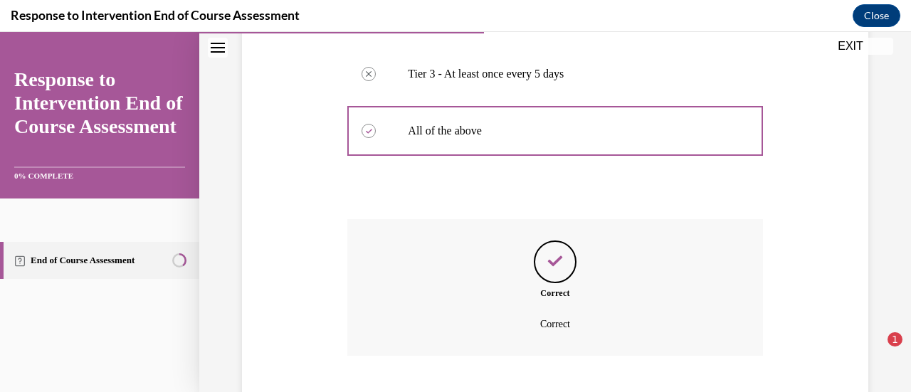
scroll to position [497, 0]
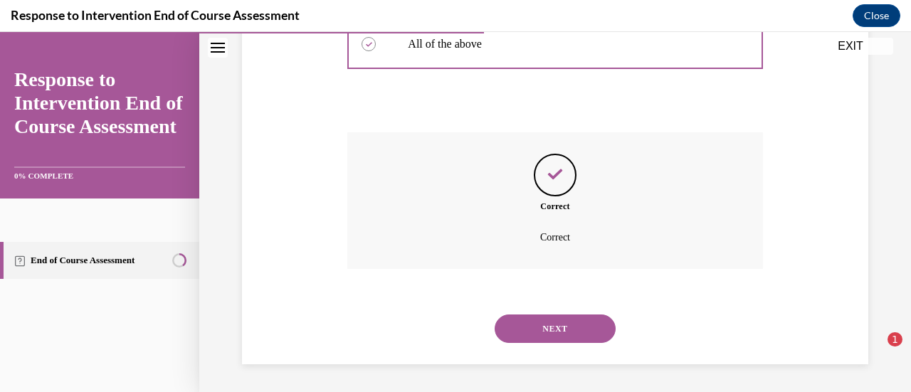
click at [550, 334] on button "NEXT" at bounding box center [555, 329] width 121 height 28
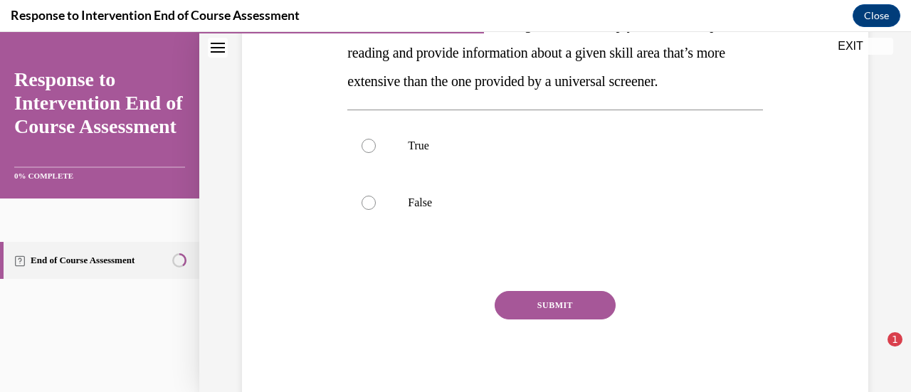
scroll to position [290, 0]
click at [367, 152] on div at bounding box center [369, 145] width 14 height 14
click at [367, 152] on input "True" at bounding box center [369, 145] width 14 height 14
radio input "true"
click at [526, 319] on button "SUBMIT" at bounding box center [555, 304] width 121 height 28
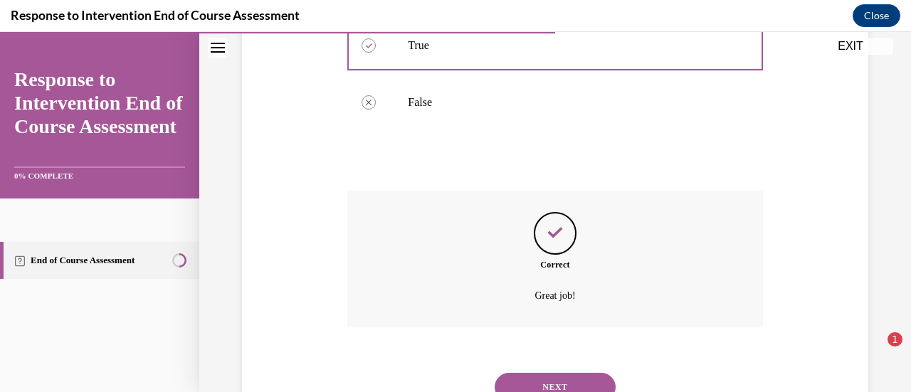
scroll to position [477, 0]
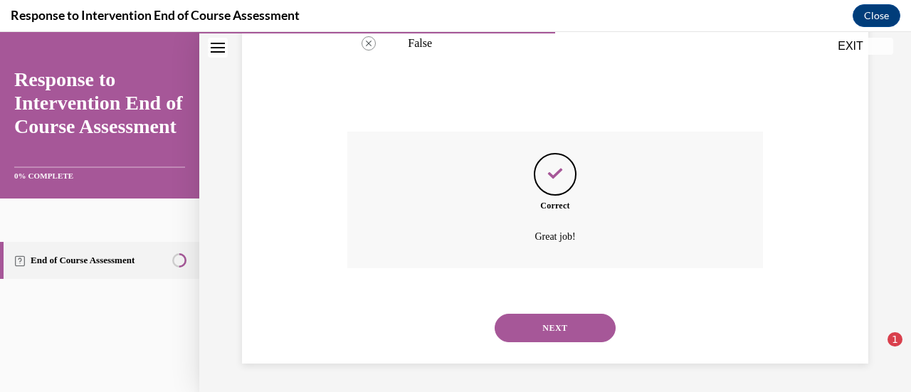
click at [558, 330] on button "NEXT" at bounding box center [555, 328] width 121 height 28
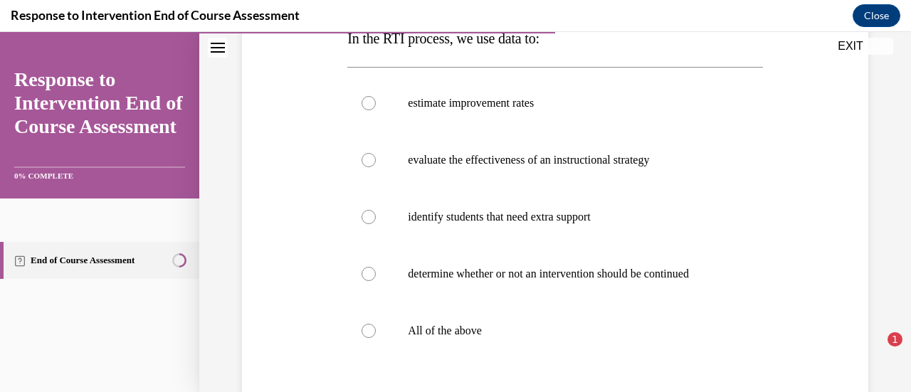
scroll to position [248, 0]
click at [367, 332] on div at bounding box center [369, 330] width 14 height 14
click at [367, 332] on input "All of the above" at bounding box center [369, 330] width 14 height 14
radio input "true"
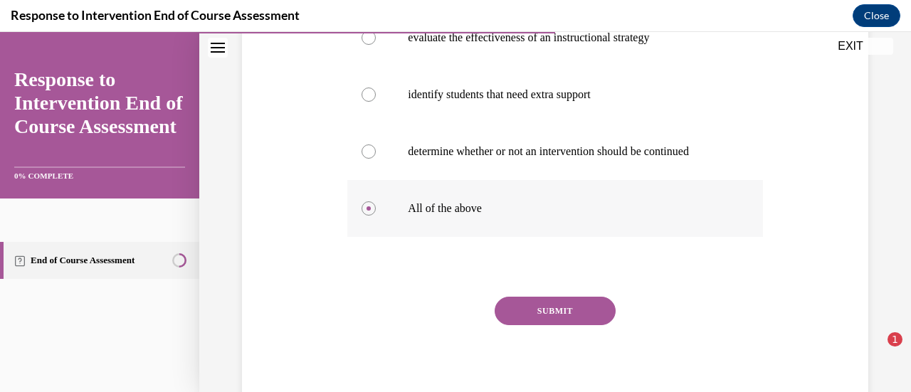
scroll to position [370, 0]
click at [558, 317] on button "SUBMIT" at bounding box center [555, 310] width 121 height 28
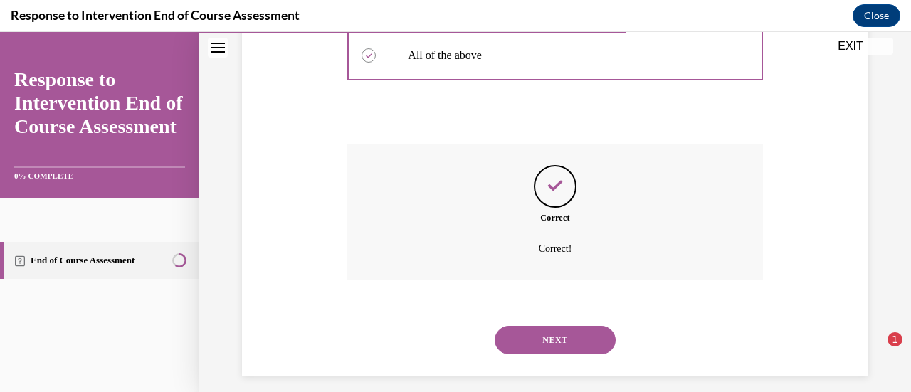
scroll to position [534, 0]
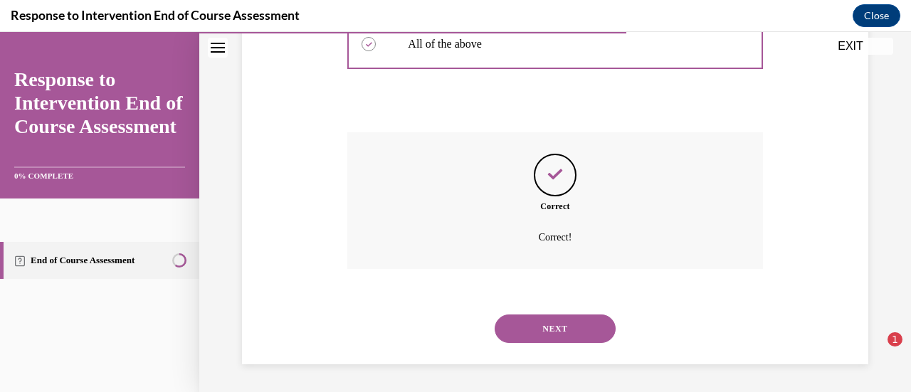
click at [558, 317] on button "NEXT" at bounding box center [555, 329] width 121 height 28
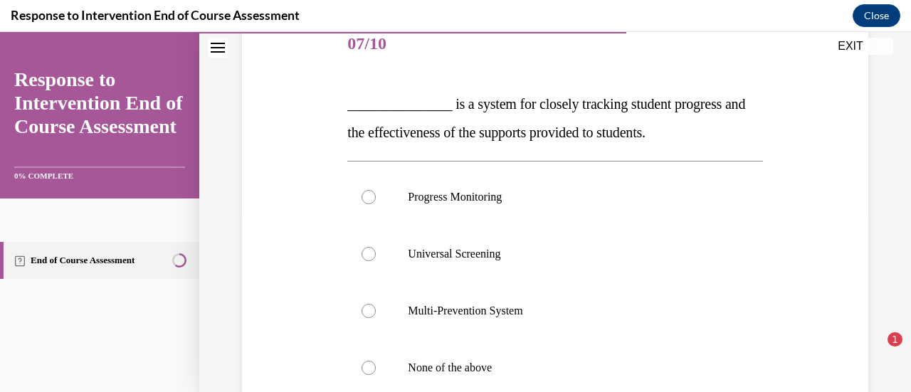
scroll to position [182, 0]
click at [365, 196] on div at bounding box center [369, 196] width 14 height 14
click at [365, 196] on input "Progress Monitoring" at bounding box center [369, 196] width 14 height 14
radio input "true"
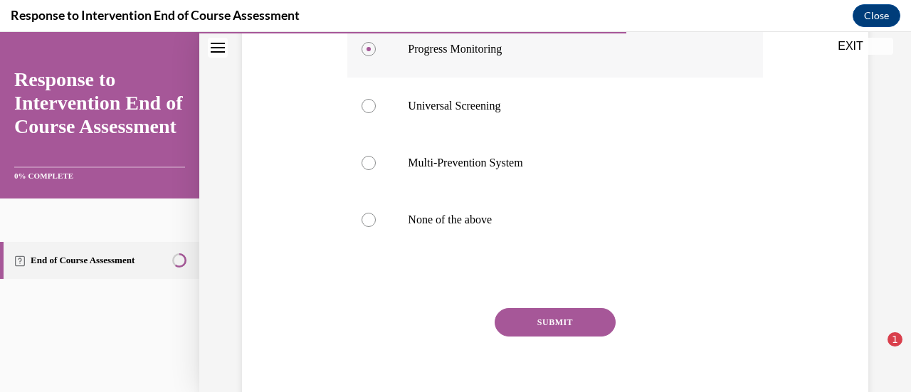
scroll to position [336, 0]
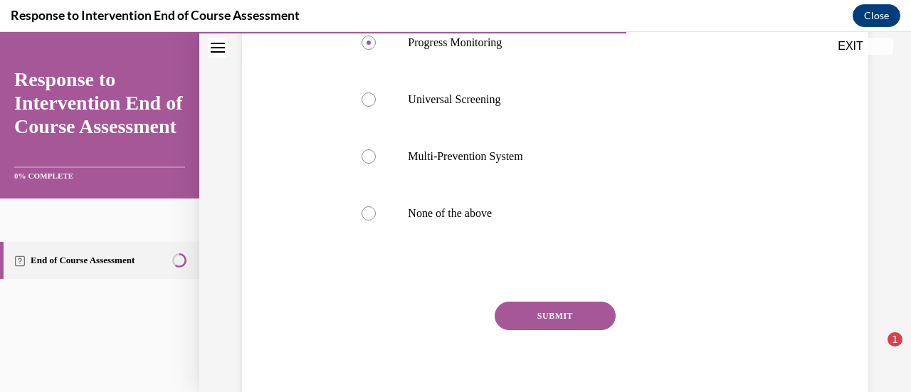
click at [562, 318] on button "SUBMIT" at bounding box center [555, 316] width 121 height 28
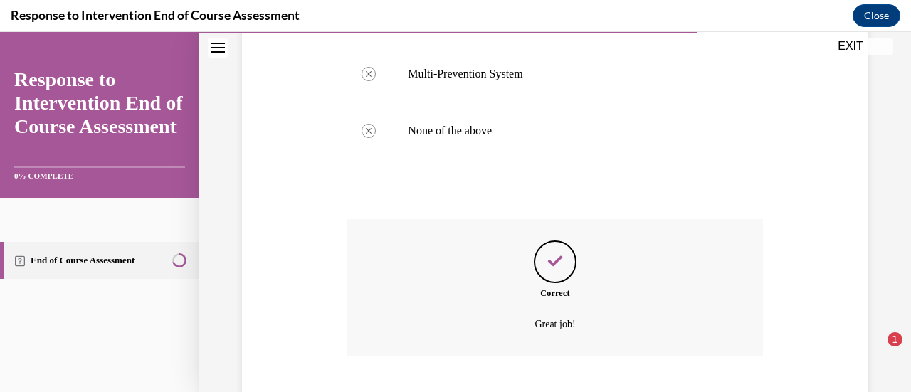
scroll to position [505, 0]
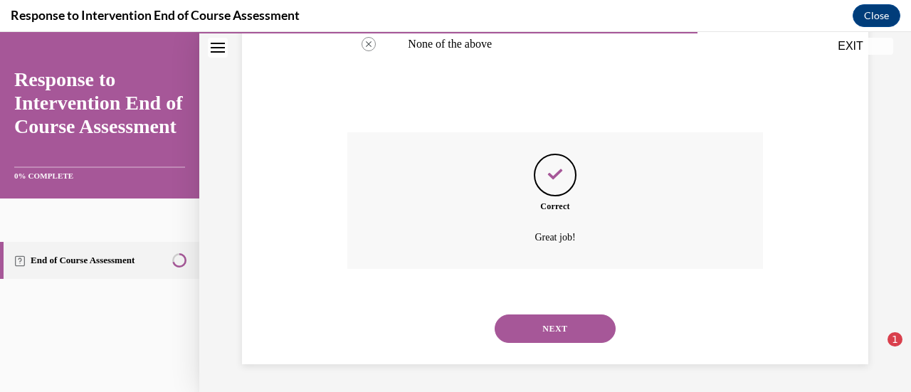
click at [560, 326] on button "NEXT" at bounding box center [555, 329] width 121 height 28
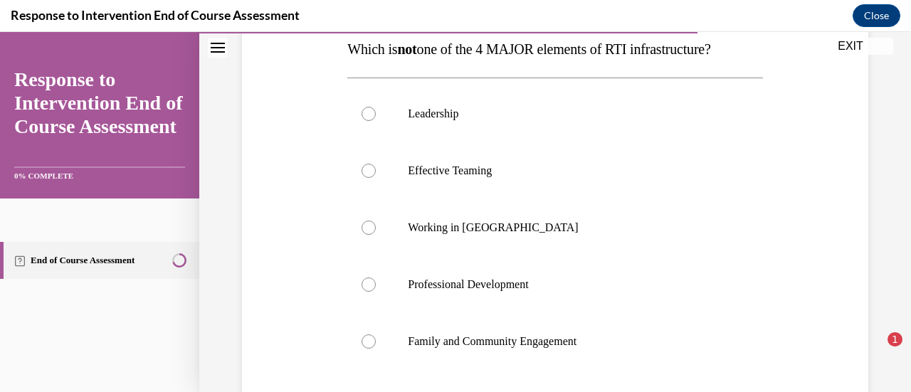
scroll to position [237, 0]
click at [368, 224] on div at bounding box center [369, 227] width 14 height 14
click at [368, 224] on input "Working in Silos" at bounding box center [369, 227] width 14 height 14
radio input "true"
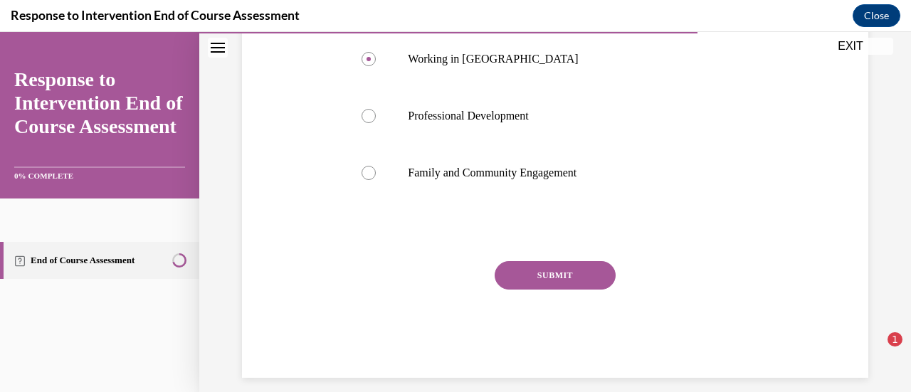
click at [533, 271] on button "SUBMIT" at bounding box center [555, 275] width 121 height 28
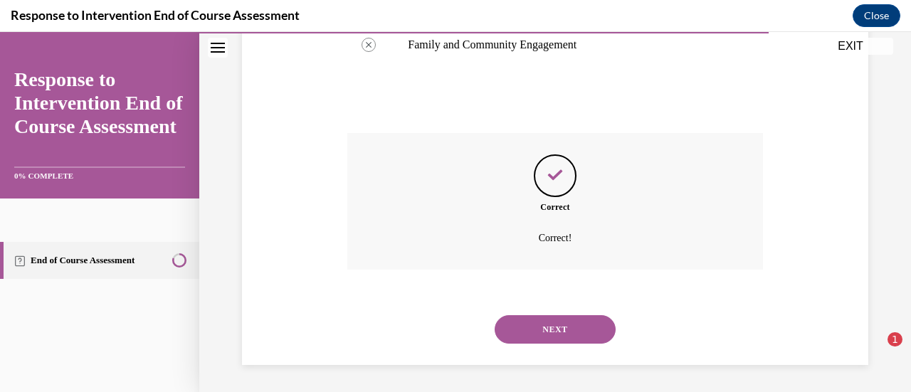
scroll to position [534, 0]
click at [550, 323] on button "NEXT" at bounding box center [555, 329] width 121 height 28
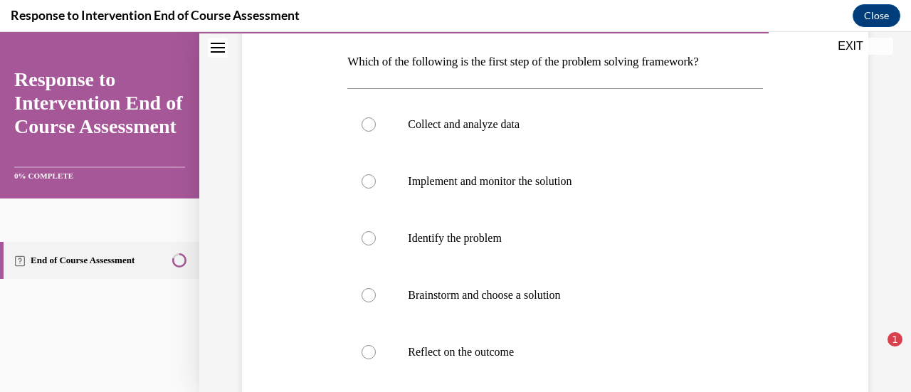
scroll to position [222, 0]
click at [365, 231] on div at bounding box center [369, 238] width 14 height 14
click at [365, 231] on input "Identify the problem" at bounding box center [369, 238] width 14 height 14
radio input "true"
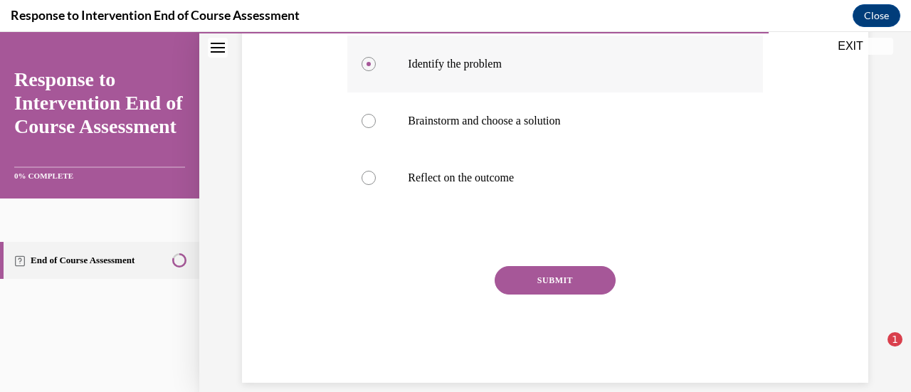
scroll to position [397, 0]
click at [559, 278] on button "SUBMIT" at bounding box center [555, 280] width 121 height 28
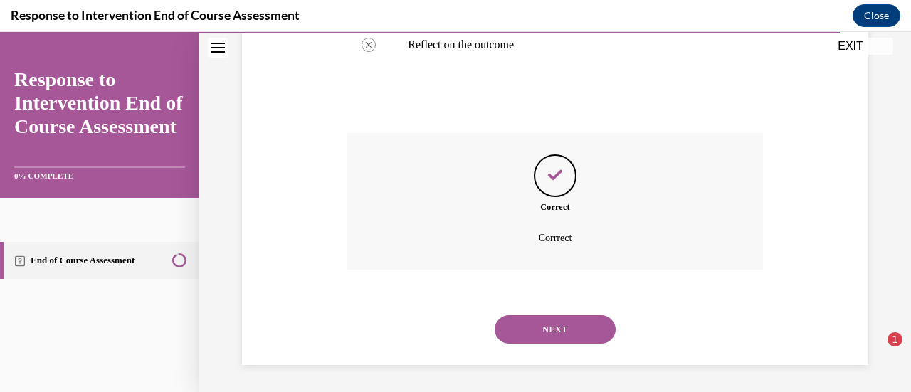
scroll to position [530, 0]
click at [555, 323] on button "NEXT" at bounding box center [555, 329] width 121 height 28
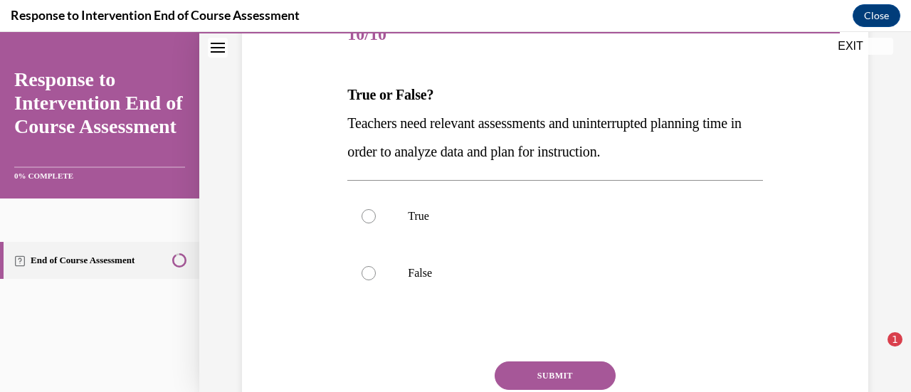
scroll to position [194, 0]
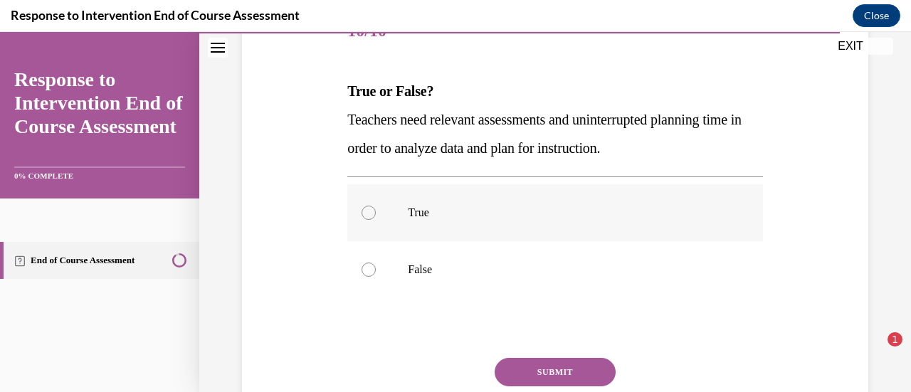
click at [364, 211] on div at bounding box center [369, 213] width 14 height 14
click at [364, 211] on input "True" at bounding box center [369, 213] width 14 height 14
radio input "true"
click at [548, 367] on button "SUBMIT" at bounding box center [555, 372] width 121 height 28
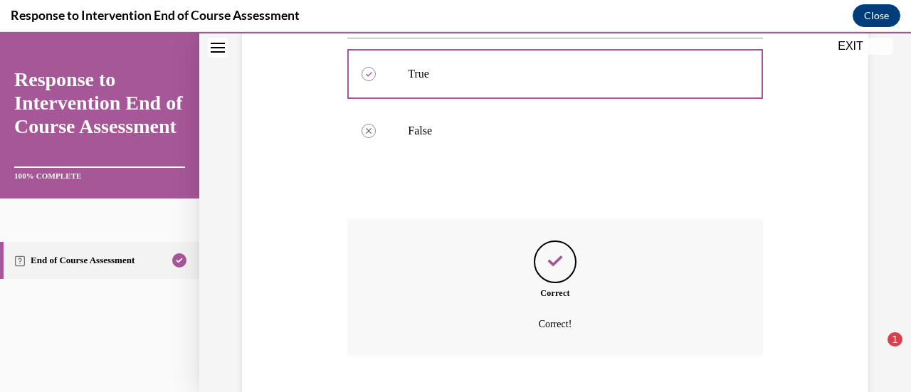
scroll to position [420, 0]
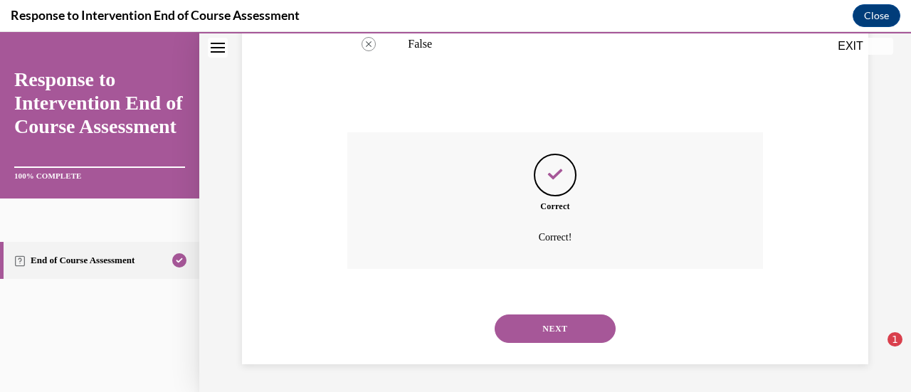
click at [546, 326] on button "NEXT" at bounding box center [555, 329] width 121 height 28
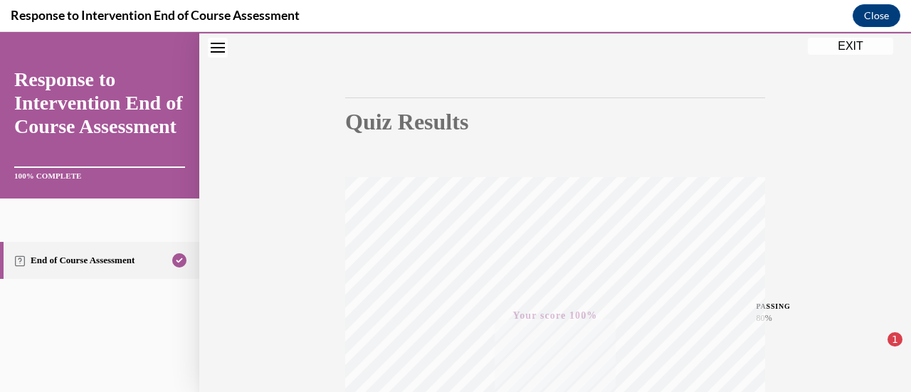
scroll to position [93, 0]
drag, startPoint x: 852, startPoint y: 45, endPoint x: 802, endPoint y: 125, distance: 94.0
click at [852, 45] on button "EXIT" at bounding box center [850, 46] width 85 height 17
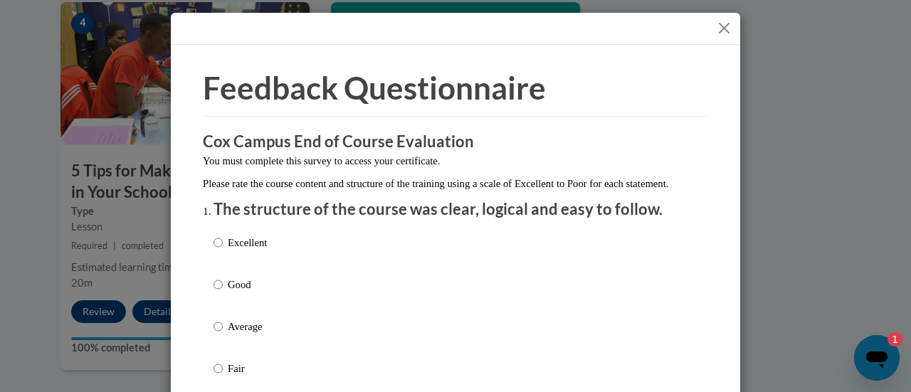
scroll to position [128, 0]
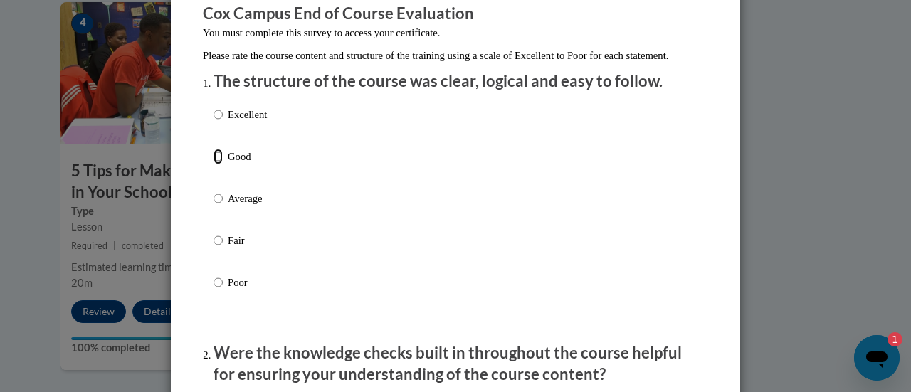
click at [214, 164] on input "Good" at bounding box center [218, 157] width 9 height 16
radio input "true"
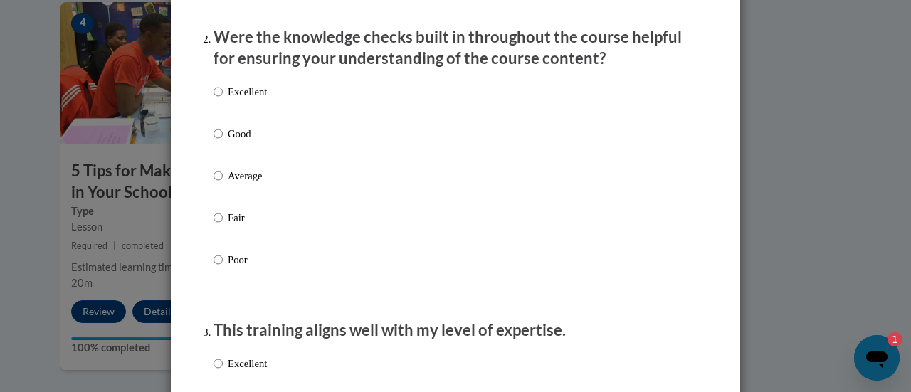
scroll to position [448, 0]
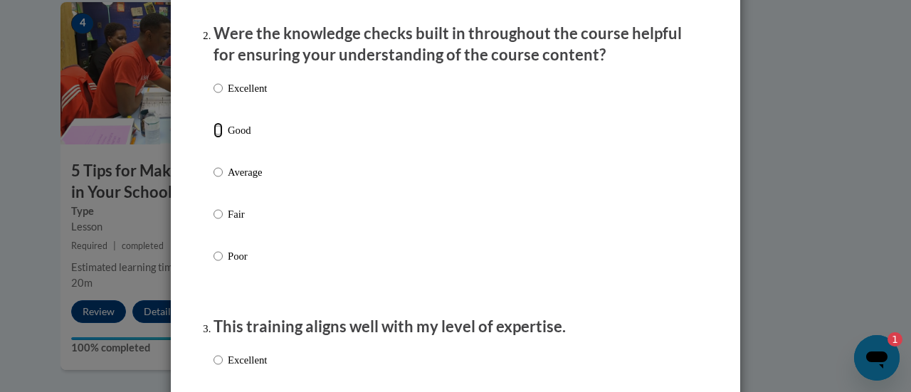
click at [214, 138] on input "Good" at bounding box center [218, 130] width 9 height 16
radio input "true"
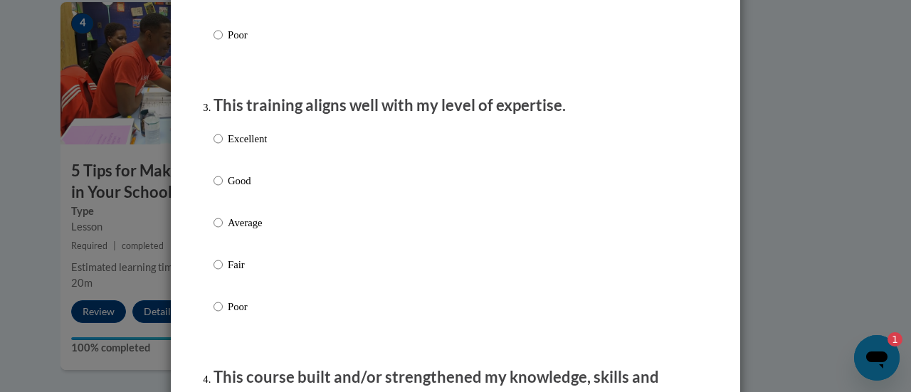
scroll to position [675, 0]
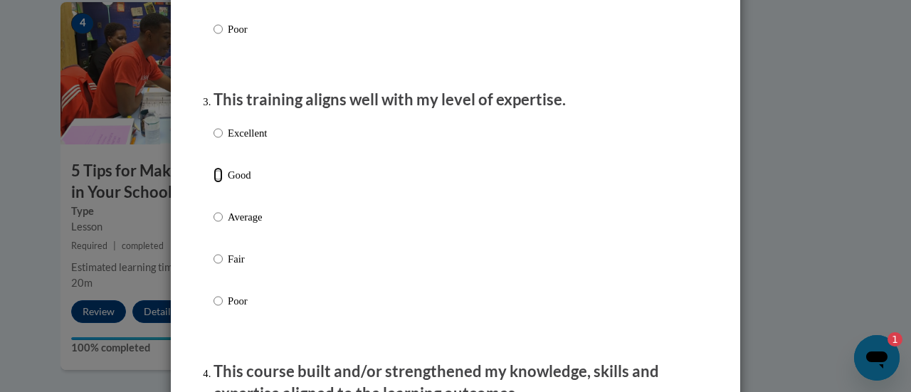
click at [214, 183] on input "Good" at bounding box center [218, 175] width 9 height 16
radio input "true"
click at [214, 183] on input "Good" at bounding box center [218, 175] width 9 height 16
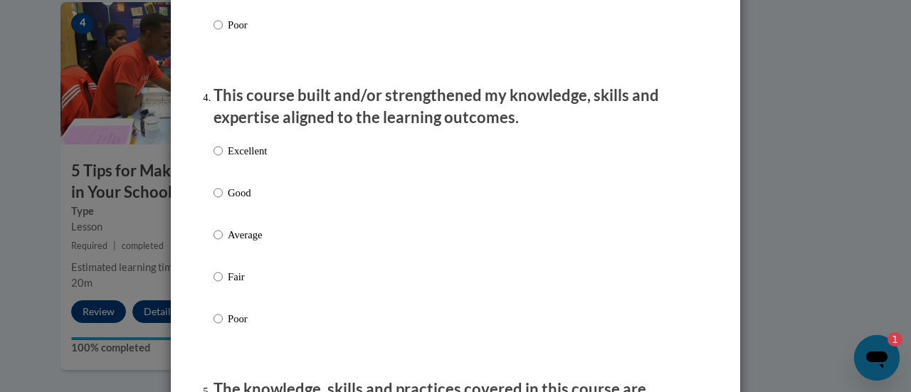
scroll to position [952, 0]
click at [214, 200] on input "Good" at bounding box center [218, 192] width 9 height 16
radio input "true"
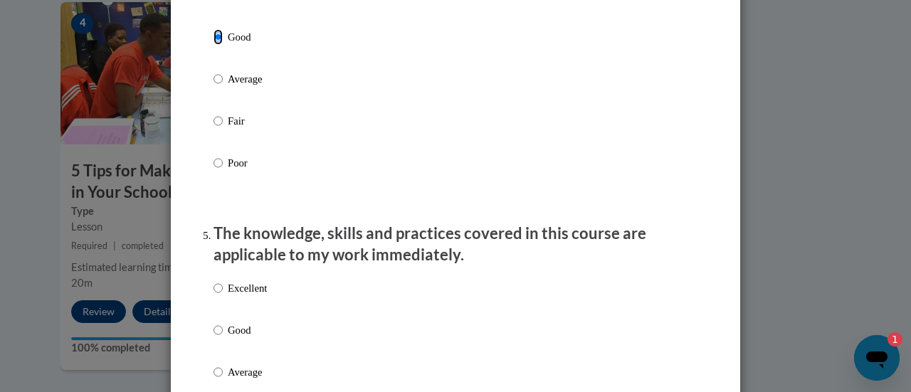
scroll to position [1206, 0]
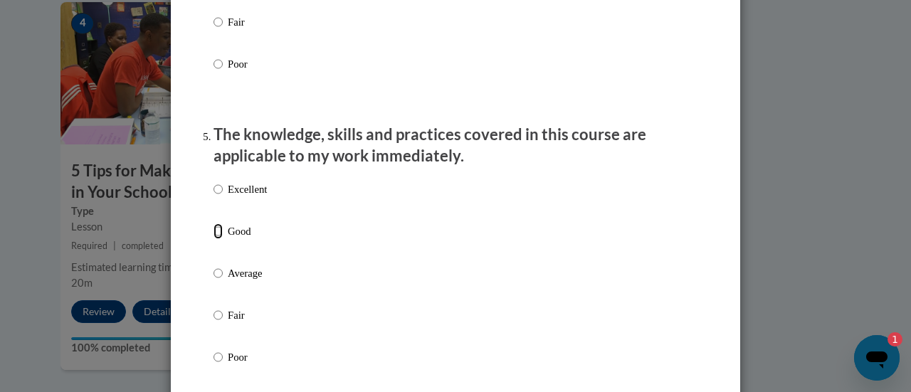
click at [214, 239] on input "Good" at bounding box center [218, 232] width 9 height 16
radio input "true"
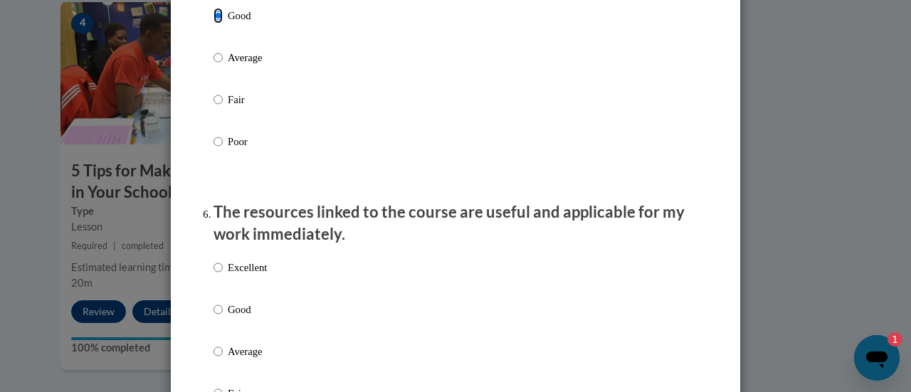
scroll to position [1423, 0]
click at [214, 317] on input "Good" at bounding box center [218, 309] width 9 height 16
radio input "true"
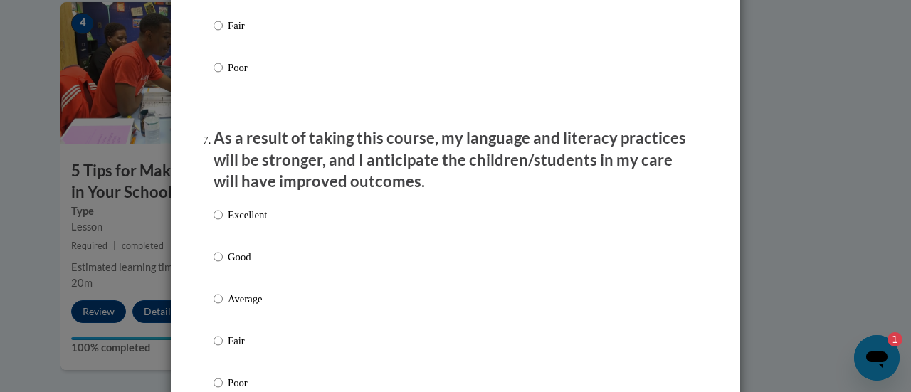
scroll to position [1791, 0]
click at [214, 264] on input "Good" at bounding box center [218, 256] width 9 height 16
radio input "true"
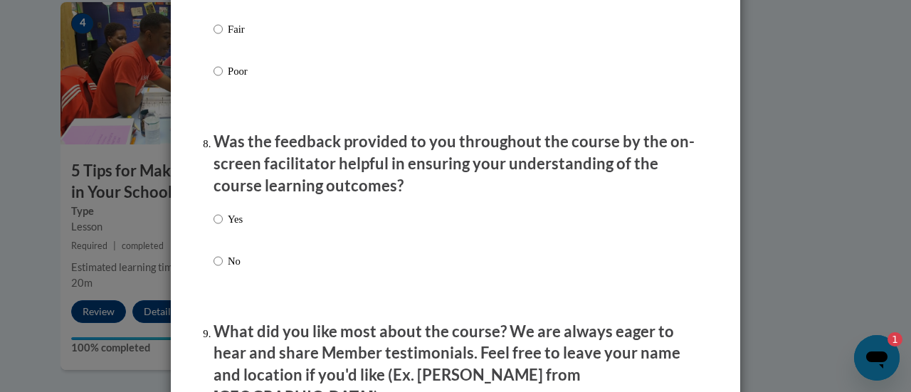
scroll to position [2097, 0]
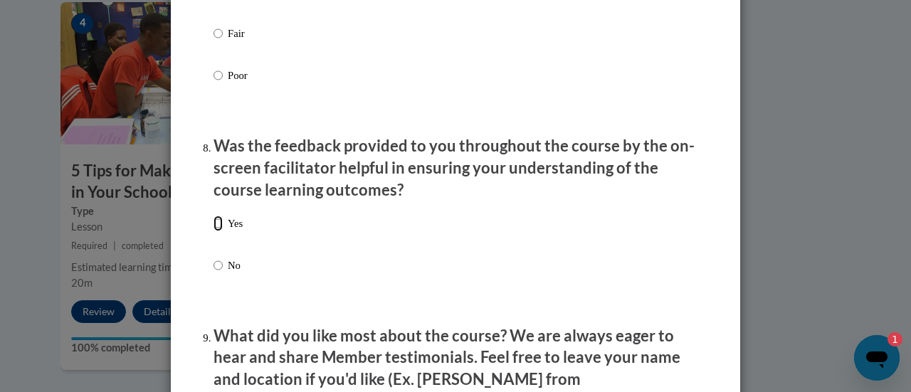
click at [214, 231] on input "Yes" at bounding box center [218, 224] width 9 height 16
radio input "true"
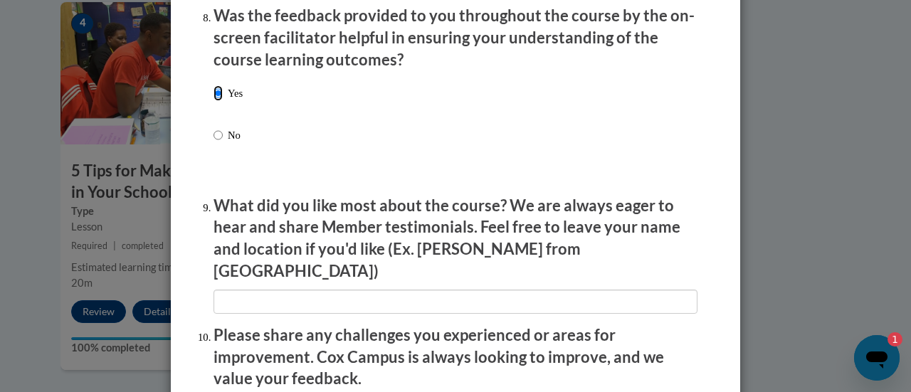
scroll to position [2228, 0]
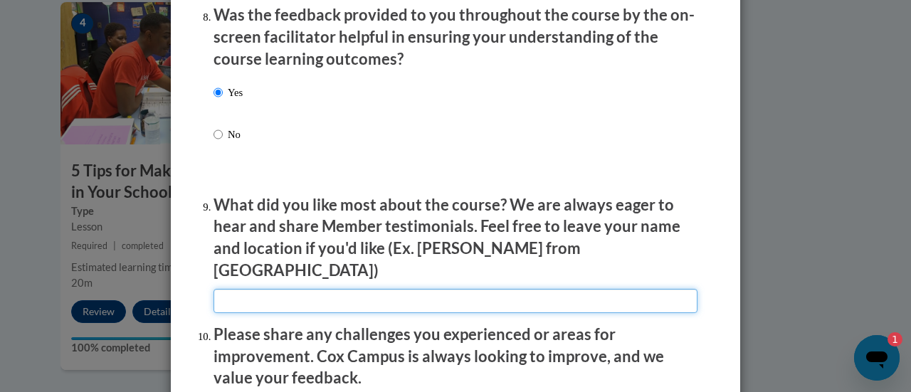
click at [220, 289] on input "textbox" at bounding box center [456, 301] width 484 height 24
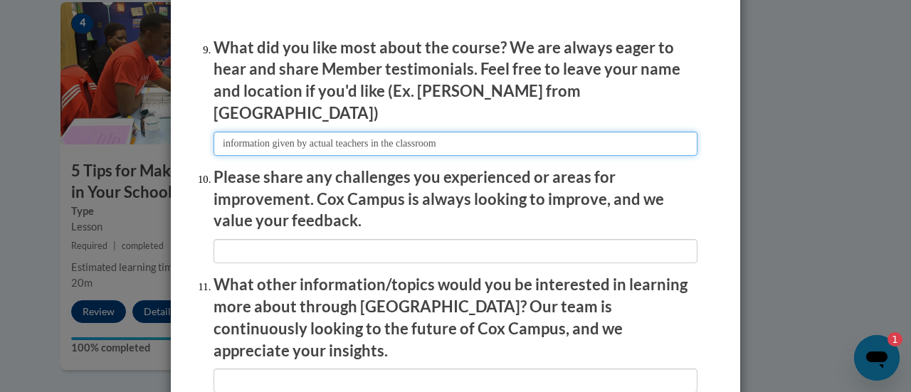
scroll to position [2389, 0]
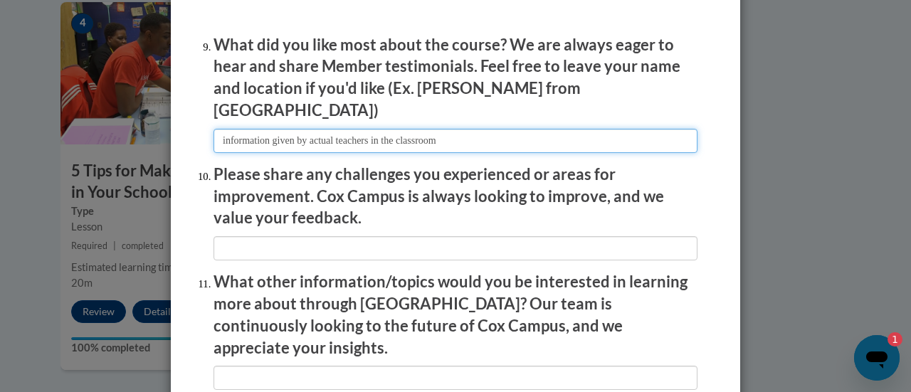
type input "information given by actual teachers in the classroom"
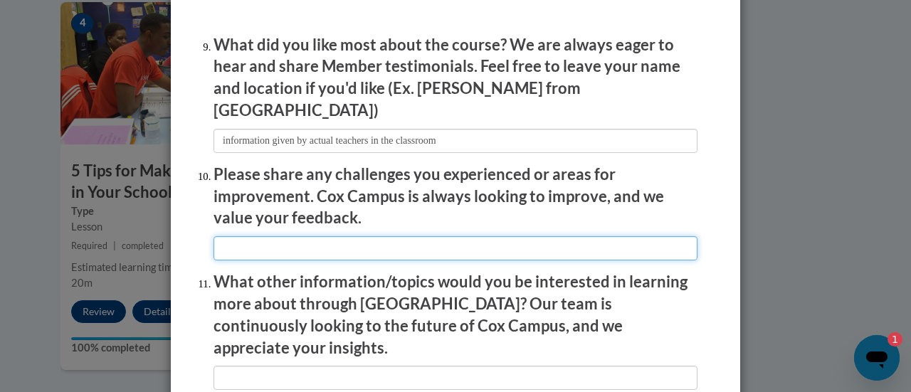
click at [233, 240] on input "textbox" at bounding box center [456, 248] width 484 height 24
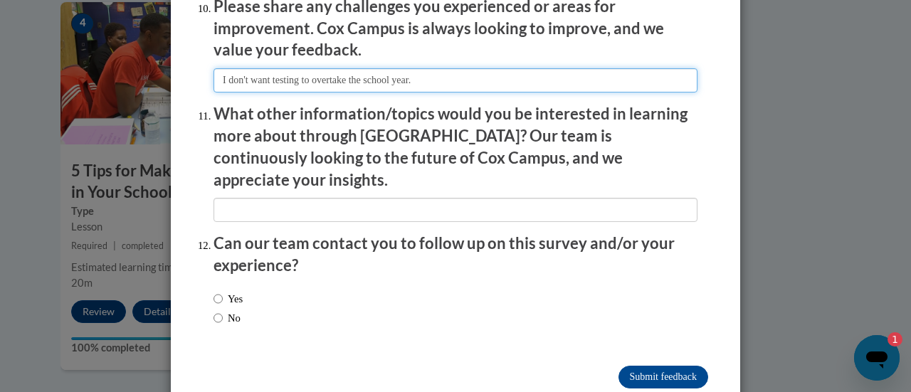
scroll to position [2561, 0]
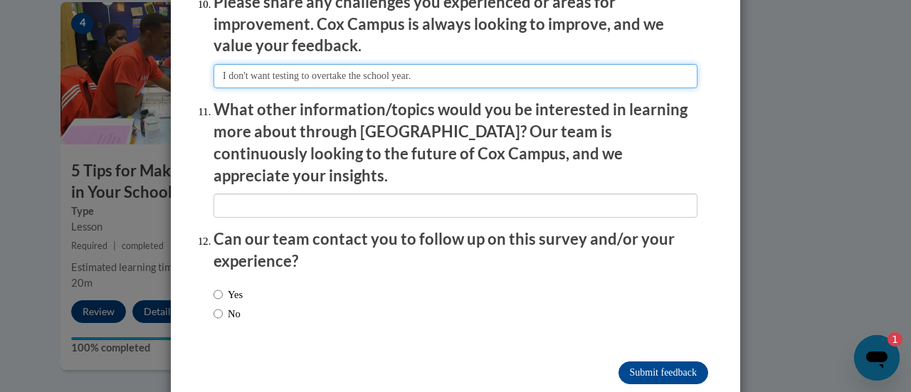
type input "I don't want testing to overtake the school year."
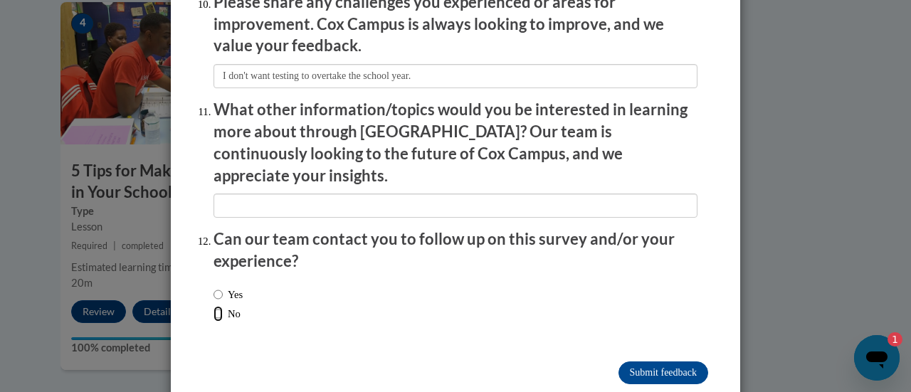
click at [214, 306] on input "No" at bounding box center [218, 314] width 9 height 16
radio input "true"
click at [629, 362] on input "Submit feedback" at bounding box center [664, 373] width 90 height 23
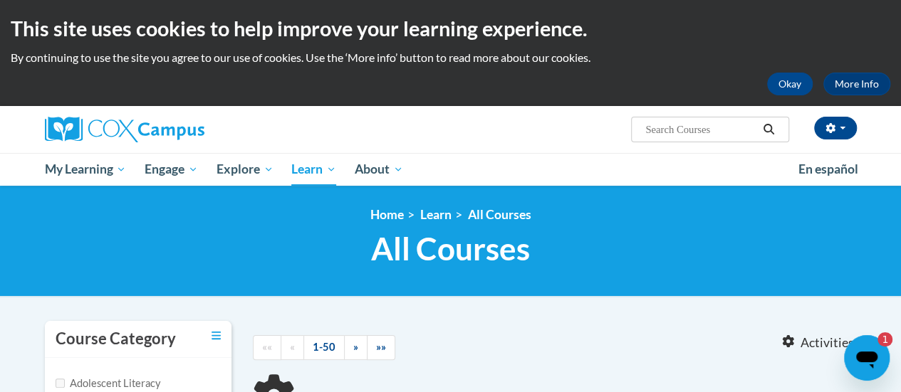
type input "teaching writing K3"
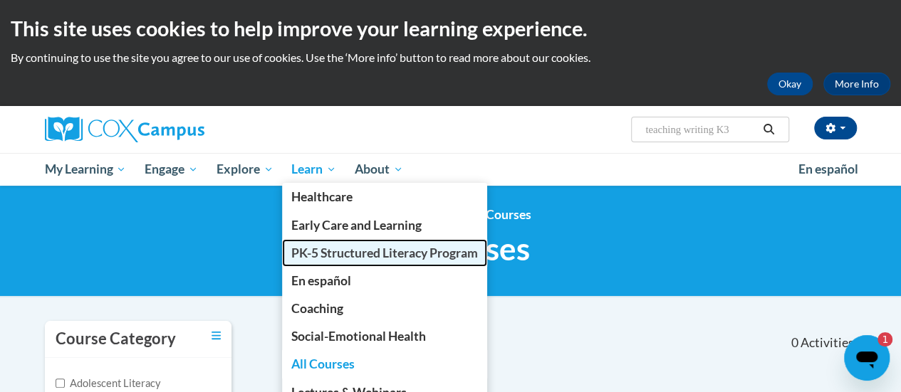
click at [335, 251] on span "PK-5 Structured Literacy Program" at bounding box center [384, 253] width 187 height 15
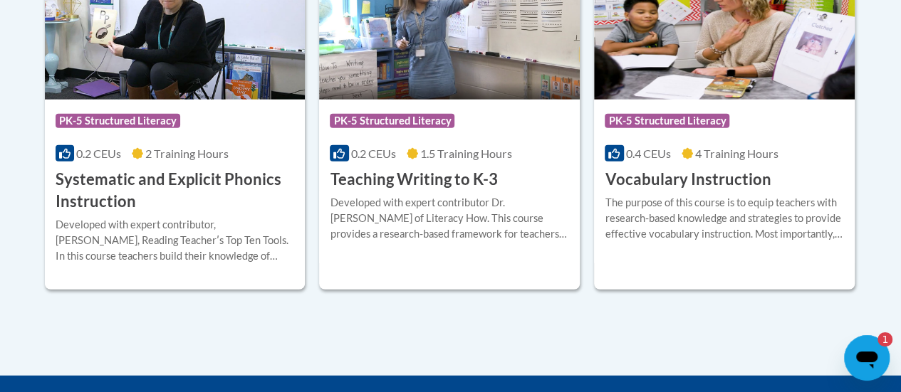
scroll to position [1787, 0]
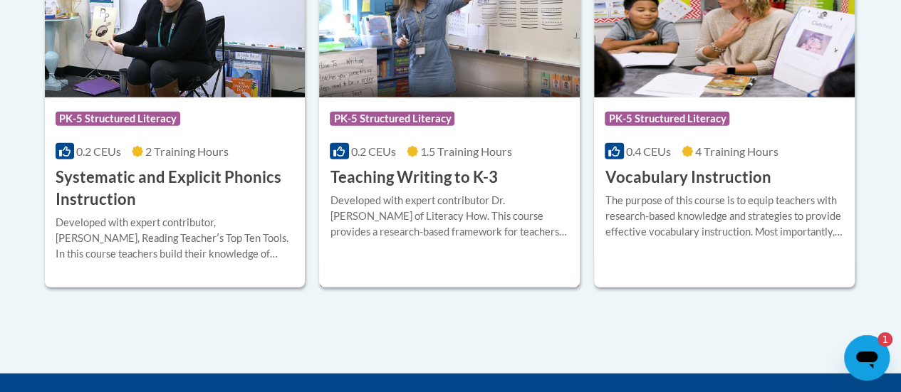
click at [408, 193] on div "Developed with expert contributor Dr. [PERSON_NAME] of Literacy How. This cours…" at bounding box center [449, 216] width 239 height 47
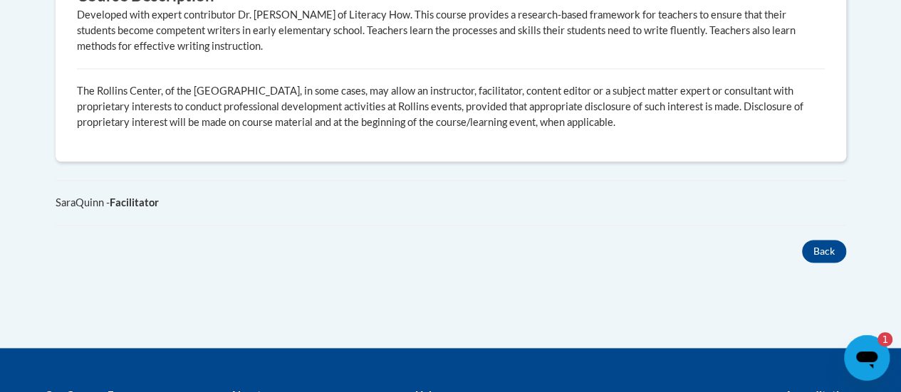
scroll to position [852, 0]
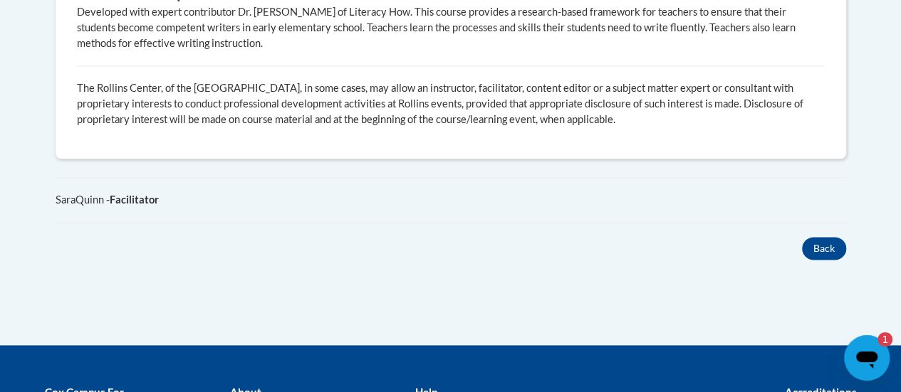
drag, startPoint x: 341, startPoint y: 305, endPoint x: 192, endPoint y: 241, distance: 162.0
click at [192, 241] on div "Back" at bounding box center [451, 248] width 812 height 23
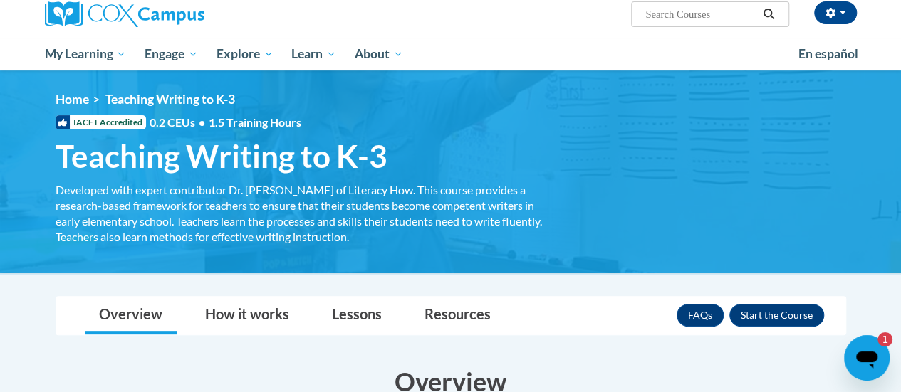
scroll to position [114, 0]
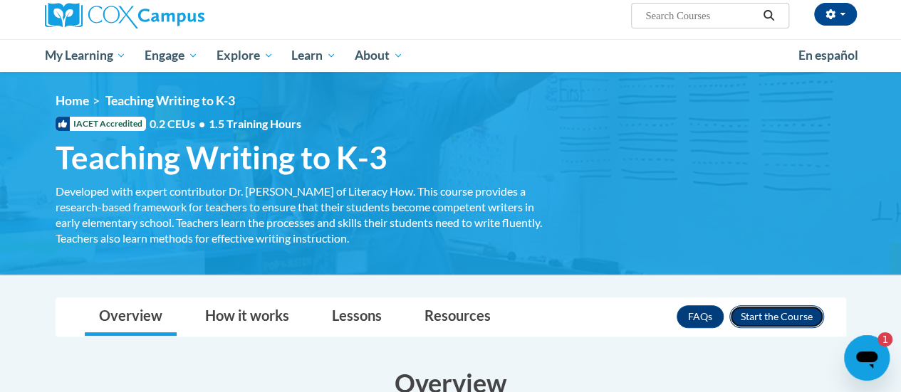
click at [779, 311] on button "Enroll" at bounding box center [776, 316] width 95 height 23
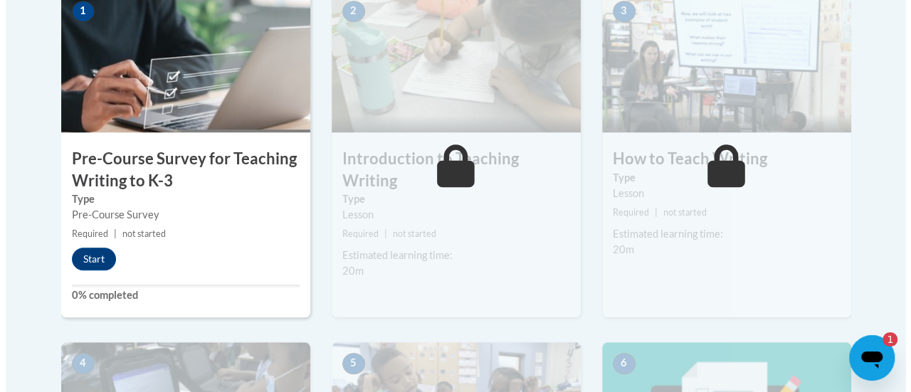
scroll to position [513, 0]
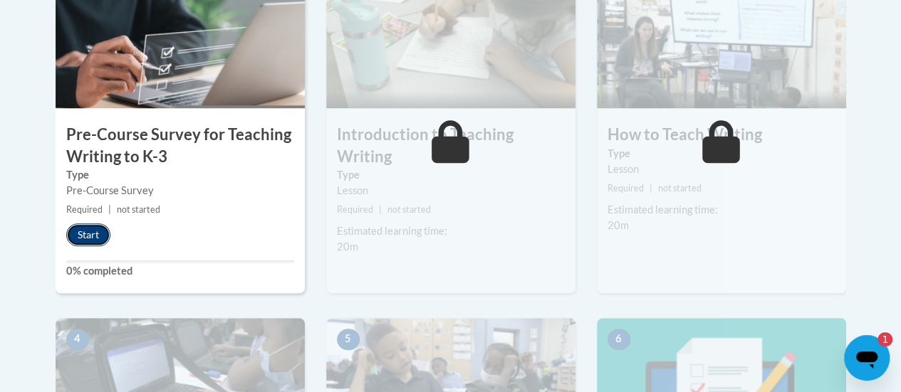
click at [82, 234] on button "Start" at bounding box center [88, 235] width 44 height 23
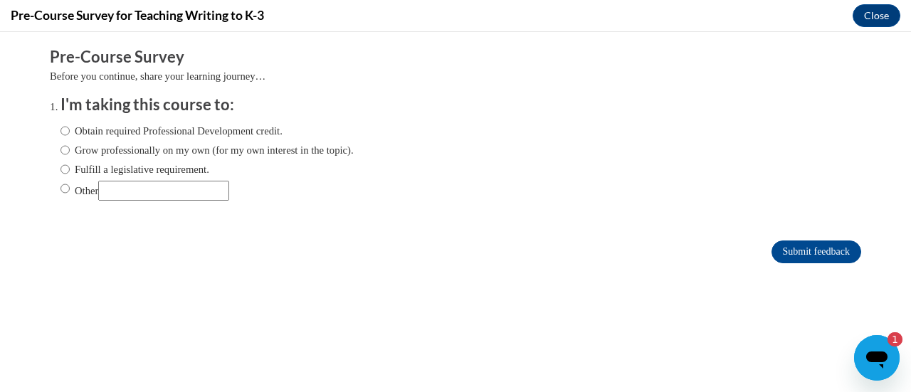
scroll to position [0, 0]
click at [61, 132] on input "Obtain required Professional Development credit." at bounding box center [65, 131] width 9 height 16
radio input "true"
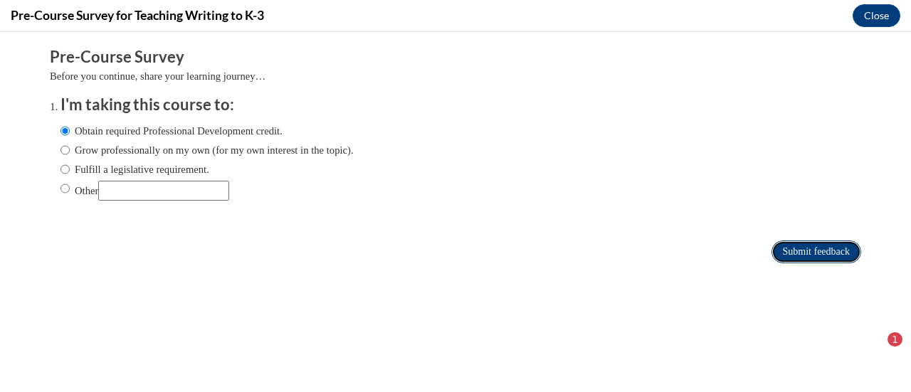
click at [777, 251] on input "Submit feedback" at bounding box center [817, 252] width 90 height 23
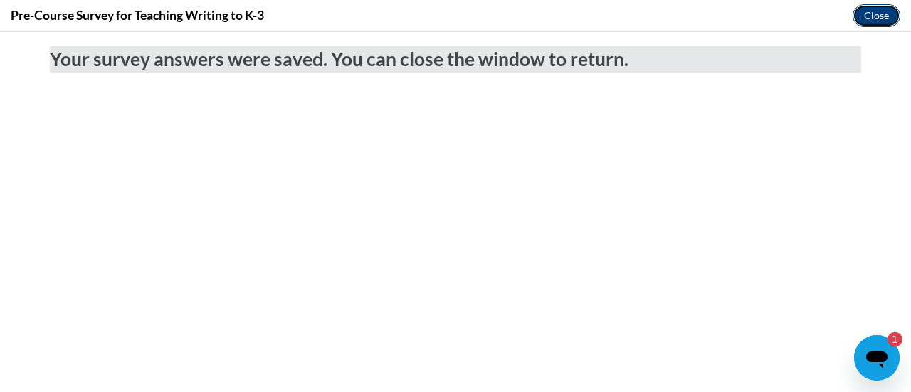
click at [874, 9] on button "Close" at bounding box center [877, 15] width 48 height 23
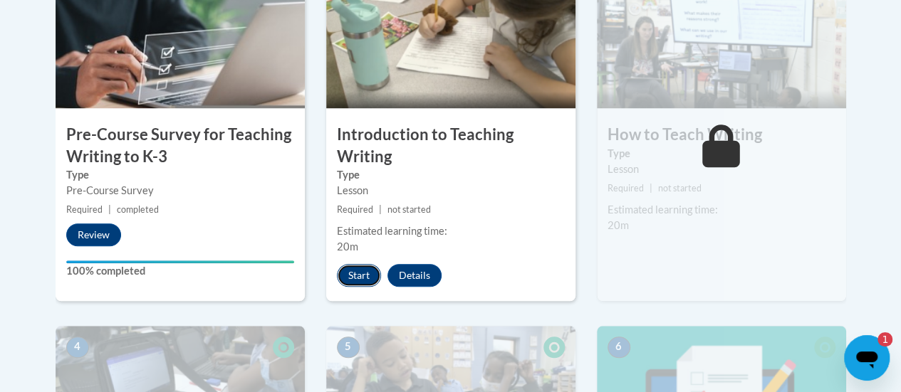
click at [362, 268] on button "Start" at bounding box center [359, 275] width 44 height 23
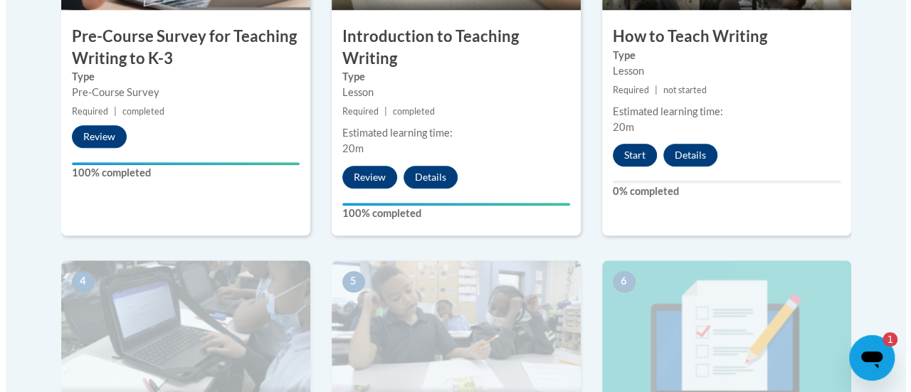
scroll to position [584, 0]
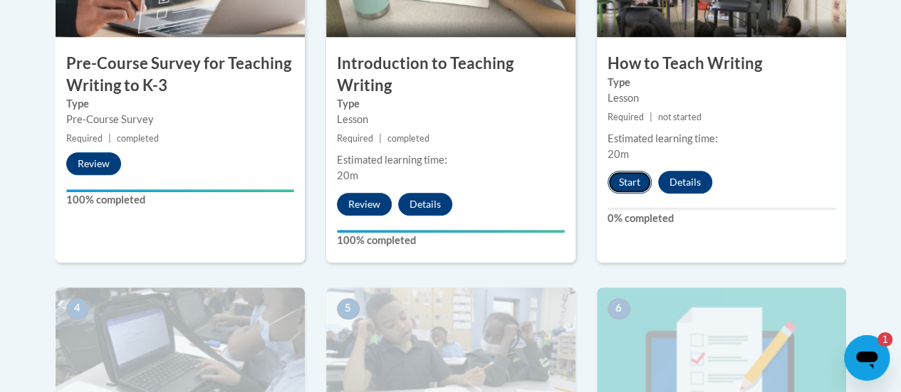
click at [626, 179] on button "Start" at bounding box center [629, 182] width 44 height 23
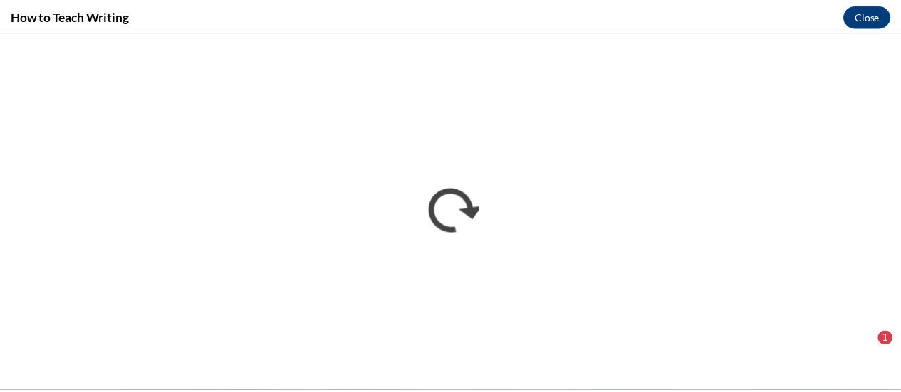
scroll to position [0, 0]
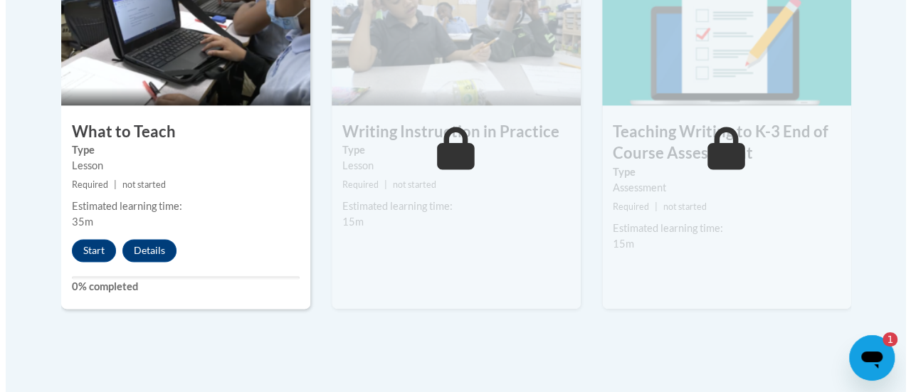
scroll to position [910, 0]
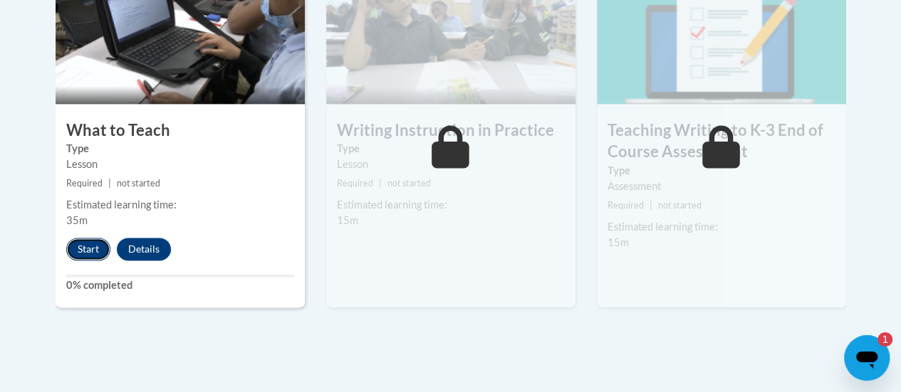
click at [84, 243] on button "Start" at bounding box center [88, 249] width 44 height 23
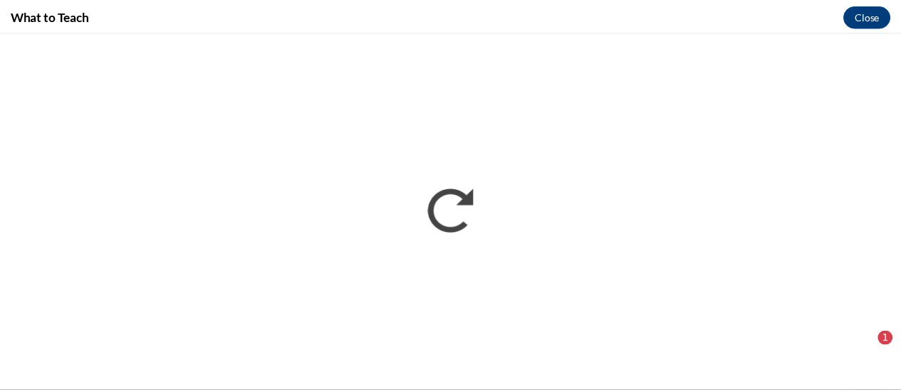
scroll to position [0, 0]
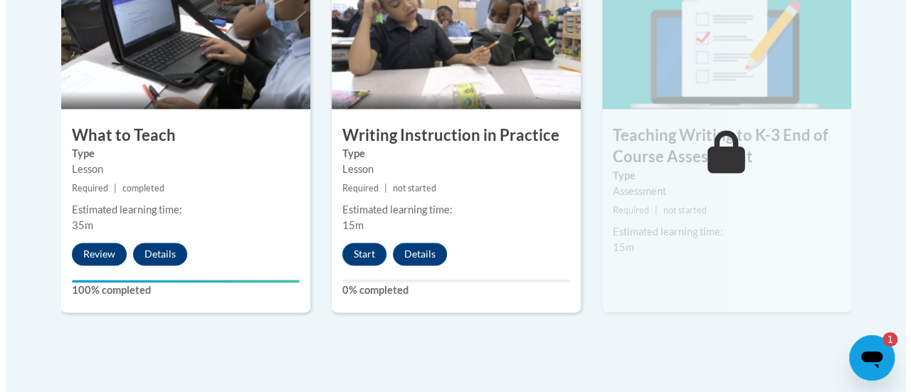
scroll to position [923, 0]
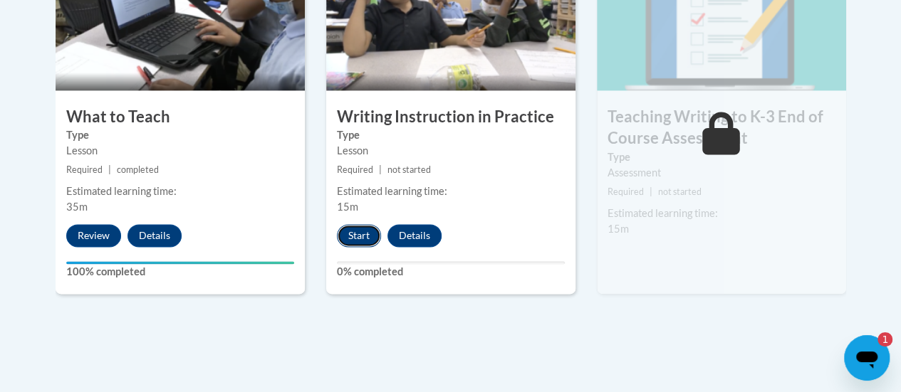
click at [365, 231] on button "Start" at bounding box center [359, 235] width 44 height 23
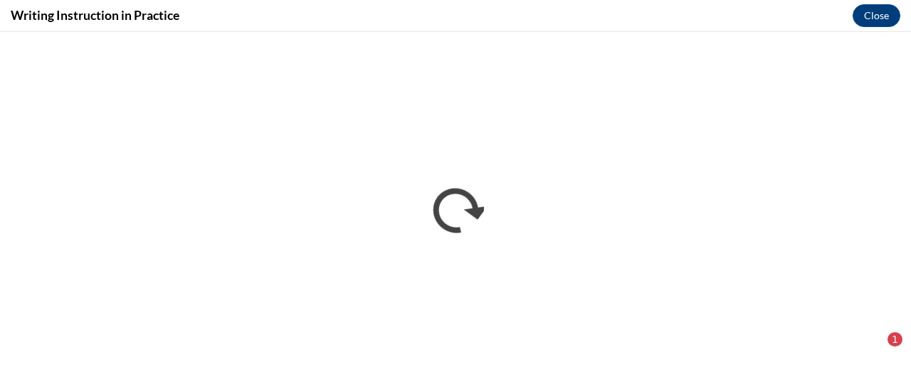
scroll to position [0, 0]
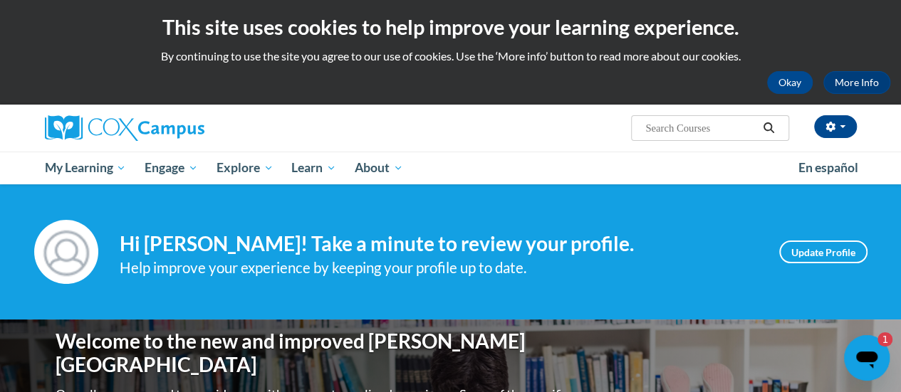
scroll to position [1, 0]
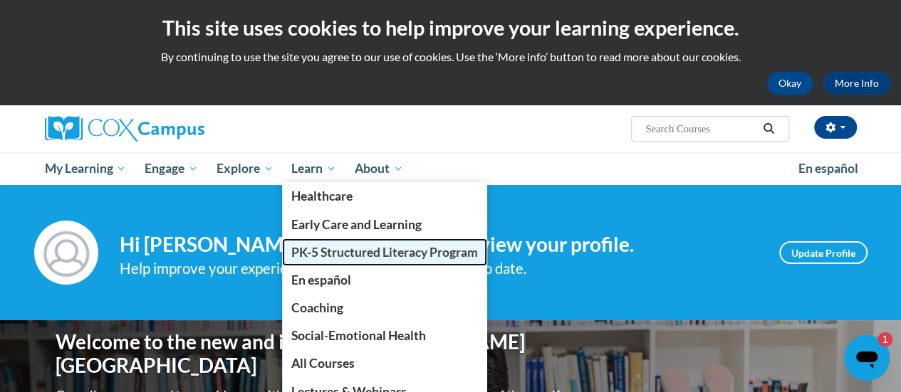
click at [325, 252] on span "PK-5 Structured Literacy Program" at bounding box center [384, 252] width 187 height 15
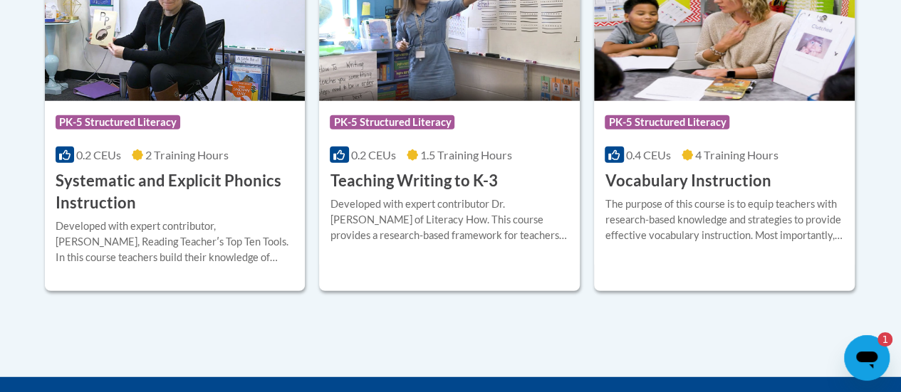
scroll to position [1785, 0]
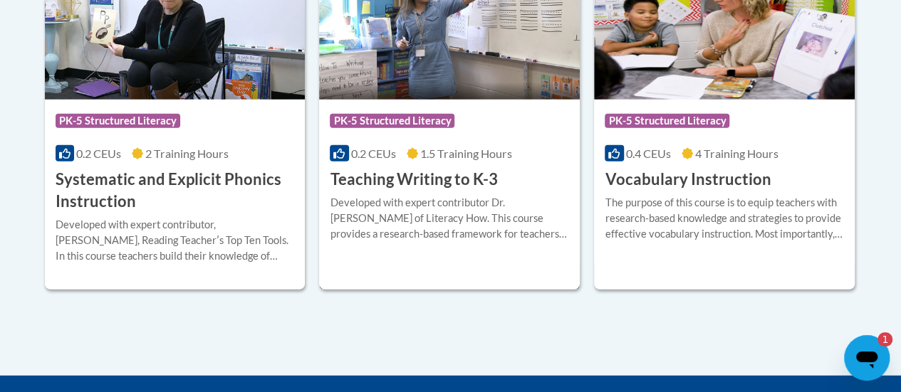
click at [398, 209] on div "Developed with expert contributor [PERSON_NAME] of Literacy How. This course pr…" at bounding box center [449, 218] width 239 height 47
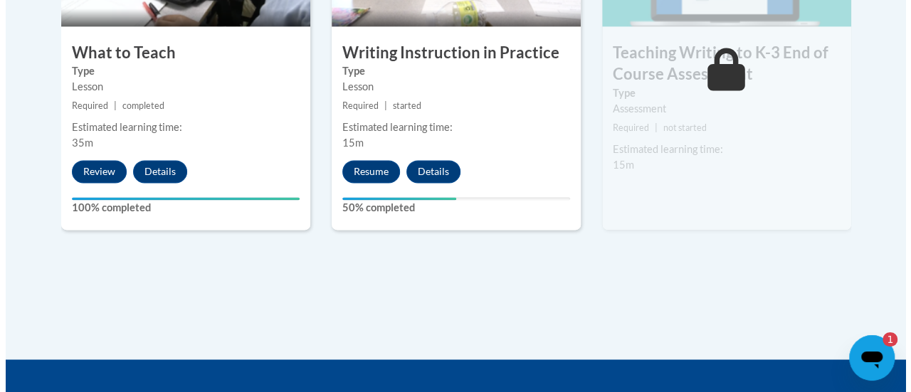
scroll to position [971, 0]
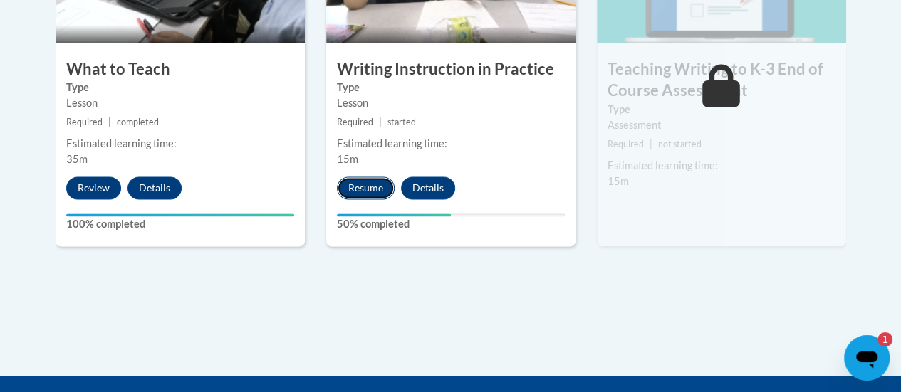
click at [359, 186] on button "Resume" at bounding box center [366, 188] width 58 height 23
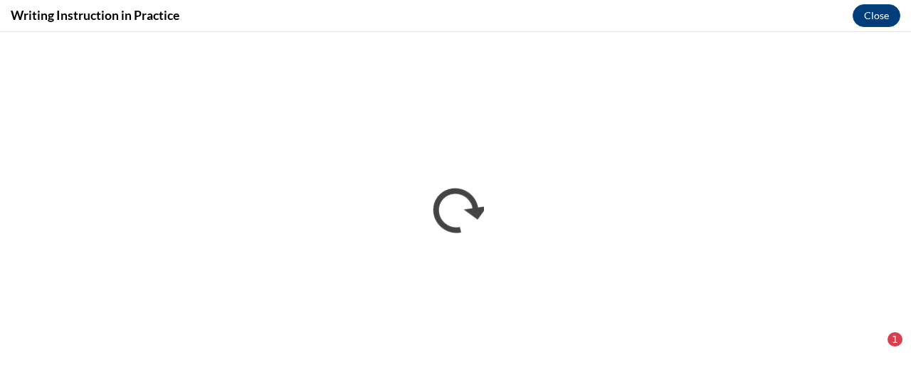
scroll to position [0, 0]
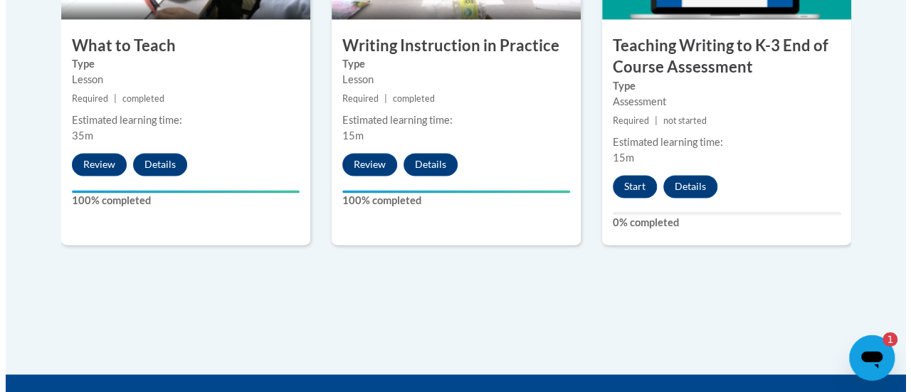
scroll to position [994, 0]
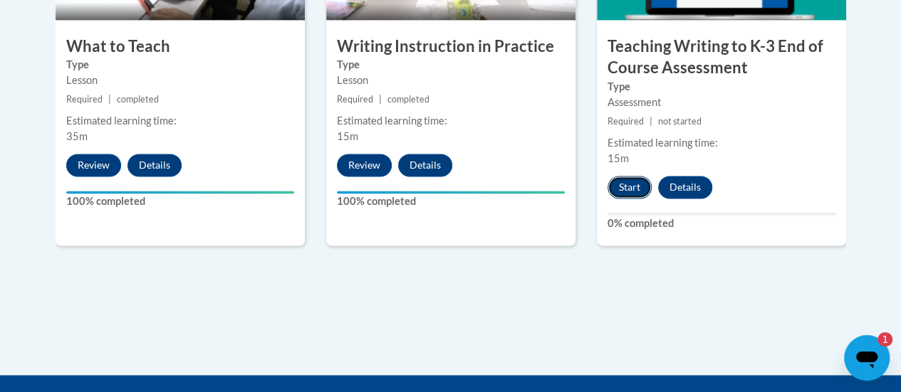
click at [623, 183] on button "Start" at bounding box center [629, 187] width 44 height 23
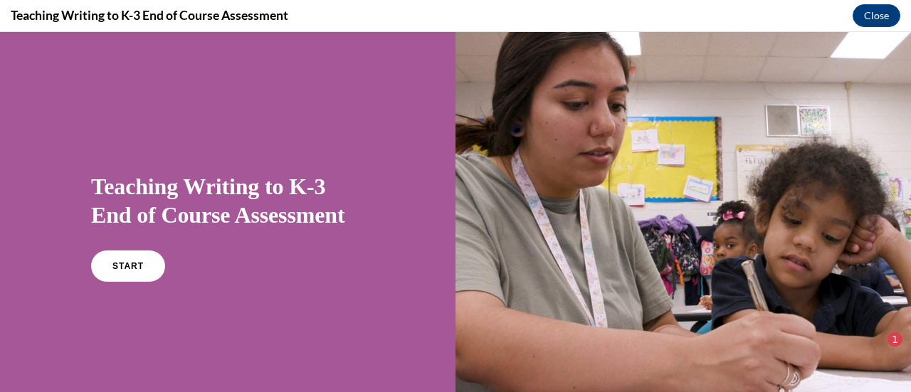
scroll to position [0, 0]
click at [115, 268] on span "START" at bounding box center [128, 266] width 33 height 11
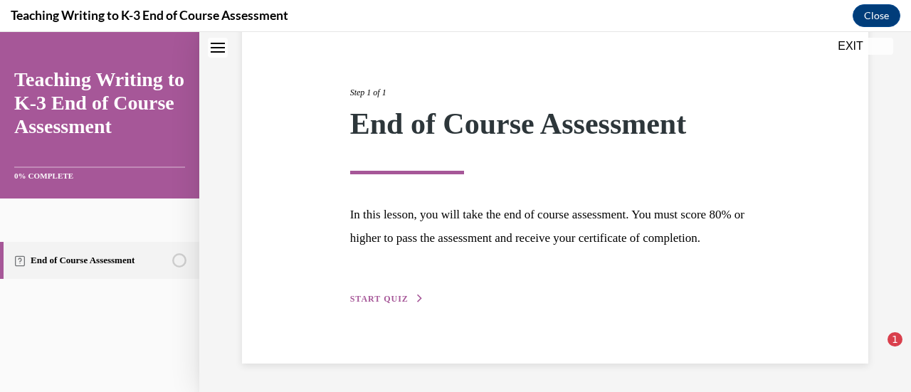
scroll to position [167, 0]
click at [394, 297] on span "START QUIZ" at bounding box center [379, 299] width 58 height 10
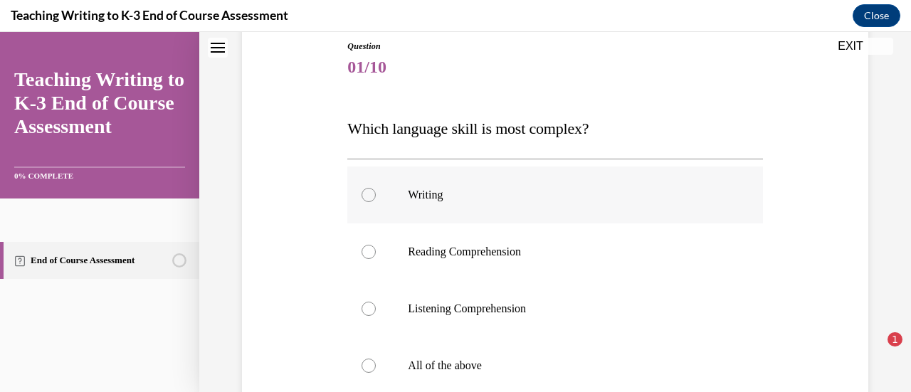
click at [367, 193] on div at bounding box center [369, 195] width 14 height 14
click at [367, 193] on input "Writing" at bounding box center [369, 195] width 14 height 14
radio input "true"
click at [367, 193] on circle at bounding box center [369, 195] width 4 height 4
click at [367, 193] on input "Writing" at bounding box center [369, 195] width 14 height 14
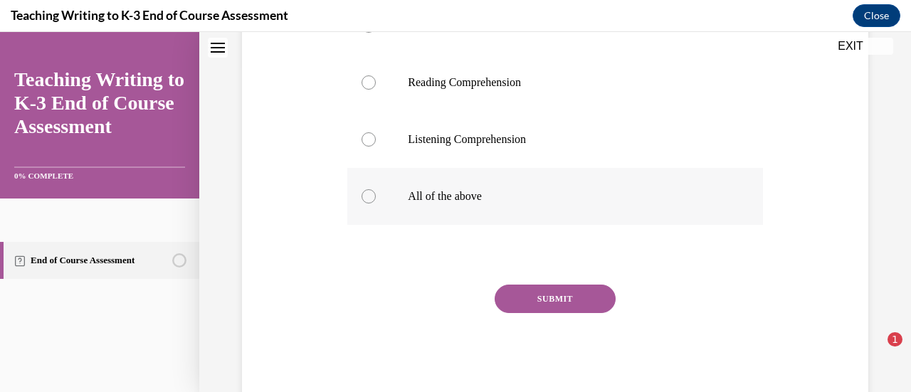
scroll to position [326, 0]
click at [543, 298] on button "SUBMIT" at bounding box center [555, 300] width 121 height 28
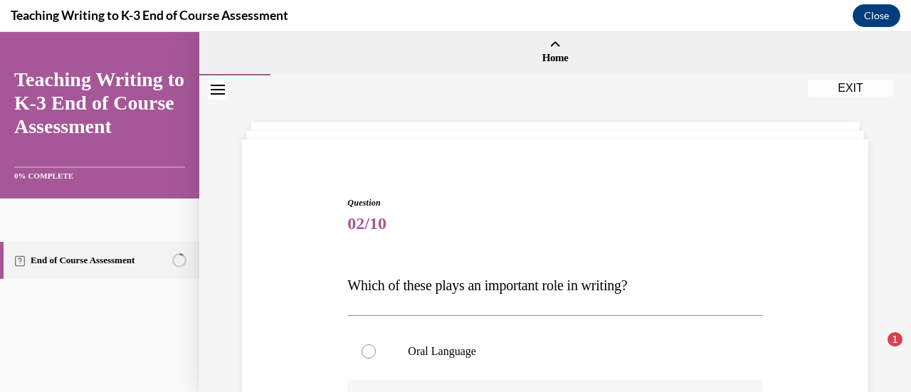
scroll to position [0, 0]
drag, startPoint x: 649, startPoint y: 132, endPoint x: 567, endPoint y: 191, distance: 101.6
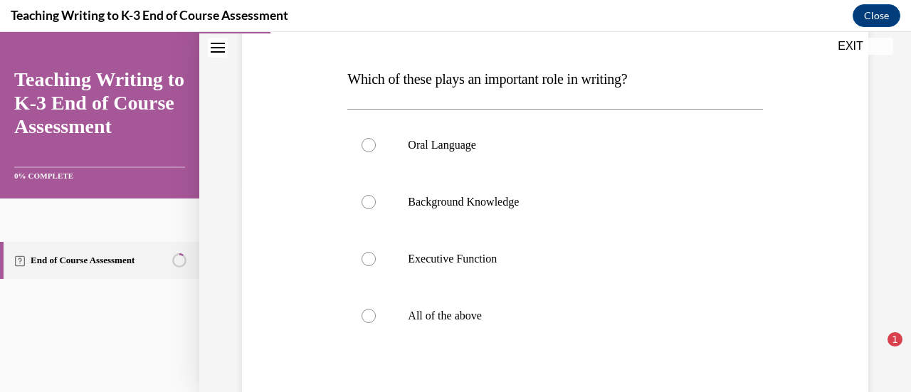
click at [577, 238] on label "Executive Function" at bounding box center [554, 259] width 415 height 57
click at [376, 252] on input "Executive Function" at bounding box center [369, 259] width 14 height 14
radio input "true"
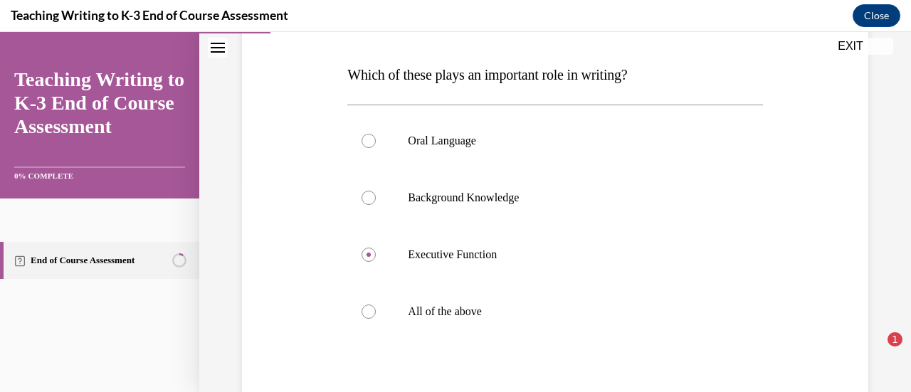
scroll to position [225, 0]
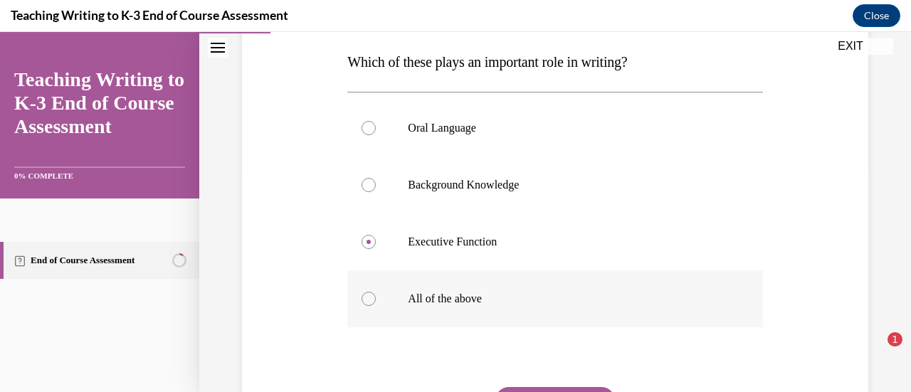
click at [366, 298] on div at bounding box center [369, 299] width 14 height 14
click at [366, 298] on input "All of the above" at bounding box center [369, 299] width 14 height 14
radio input "true"
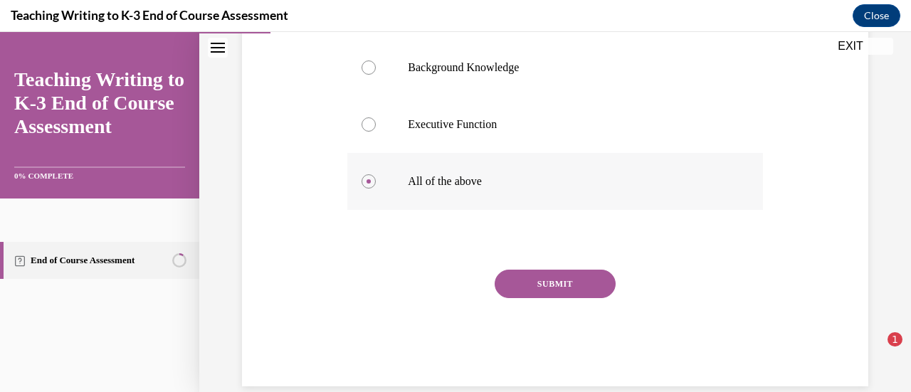
scroll to position [345, 0]
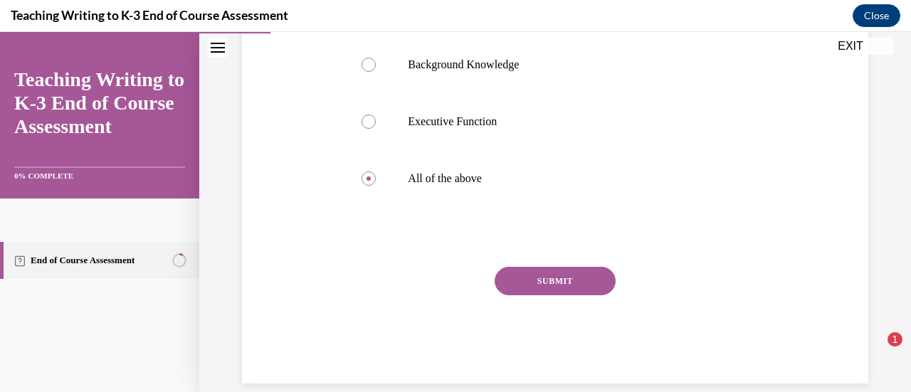
click at [560, 279] on button "SUBMIT" at bounding box center [555, 281] width 121 height 28
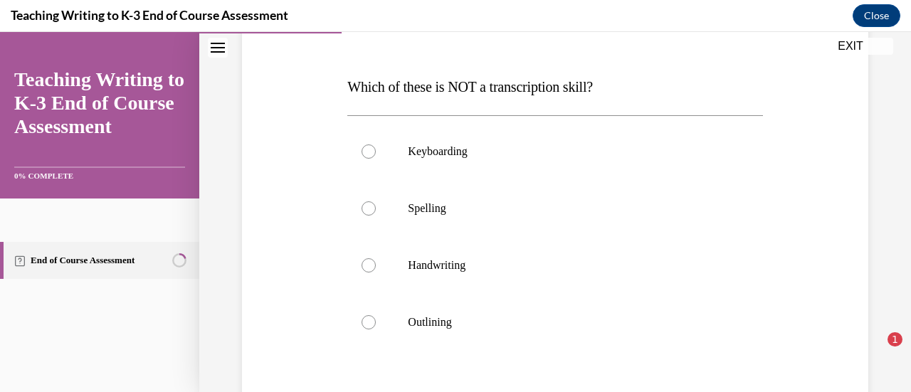
scroll to position [234, 0]
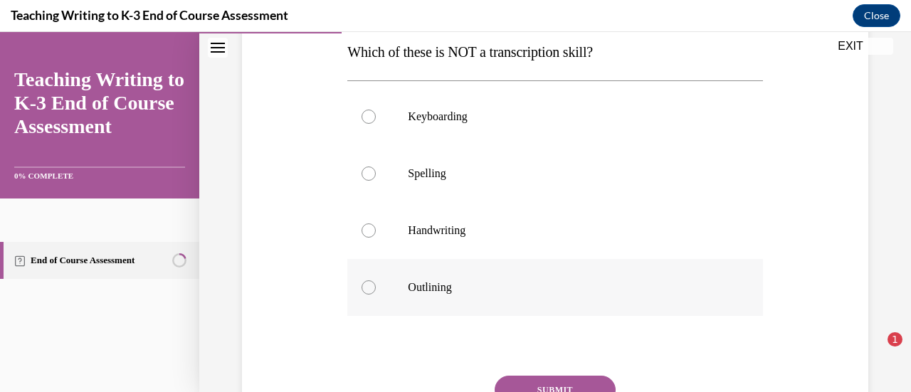
click at [368, 284] on div at bounding box center [369, 288] width 14 height 14
click at [368, 284] on input "Outlining" at bounding box center [369, 288] width 14 height 14
radio input "true"
click at [368, 285] on icon at bounding box center [369, 287] width 4 height 4
click at [368, 284] on input "Outlining" at bounding box center [369, 288] width 14 height 14
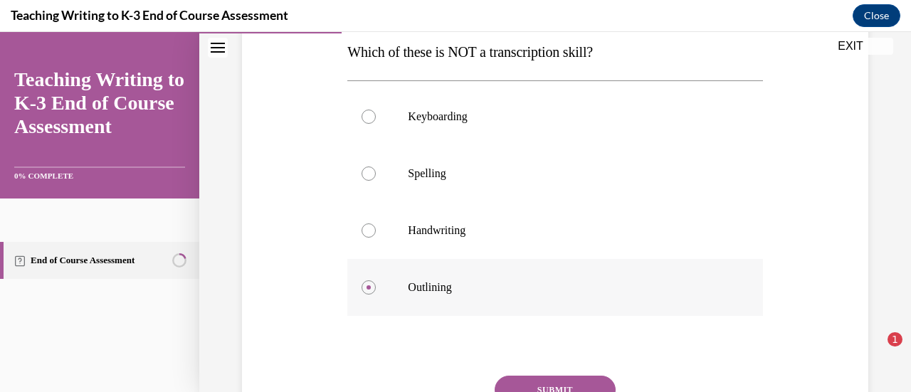
scroll to position [302, 0]
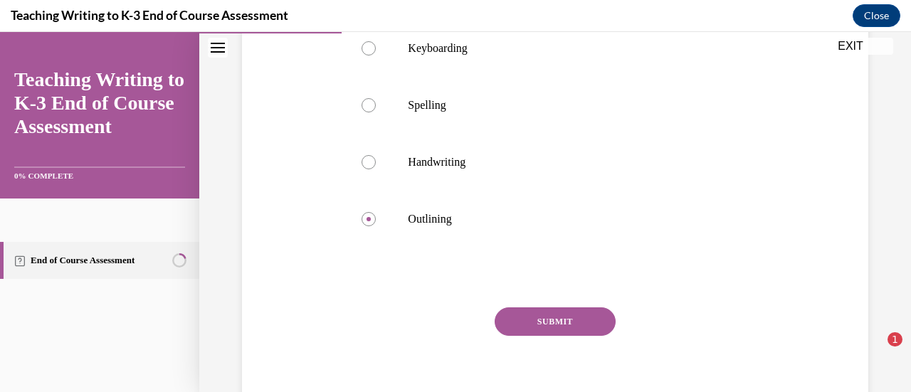
click at [547, 321] on button "SUBMIT" at bounding box center [555, 322] width 121 height 28
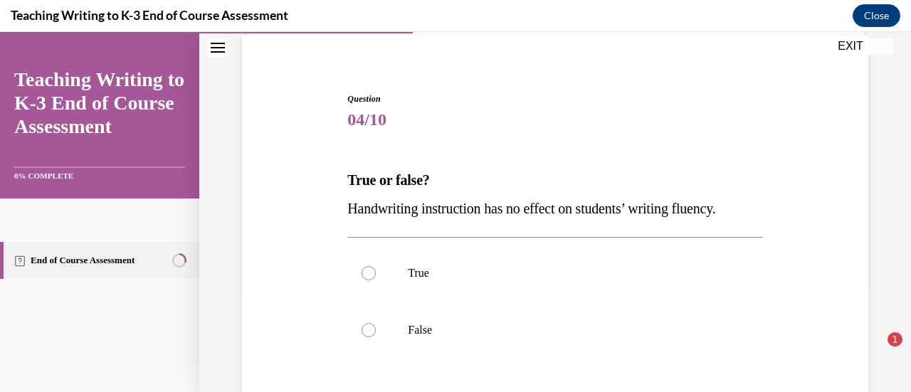
scroll to position [128, 0]
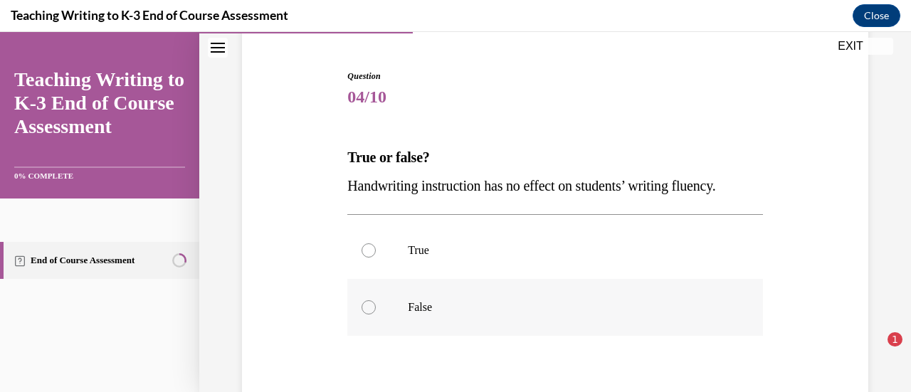
click at [368, 305] on div at bounding box center [369, 307] width 14 height 14
click at [368, 305] on input "False" at bounding box center [369, 307] width 14 height 14
radio input "true"
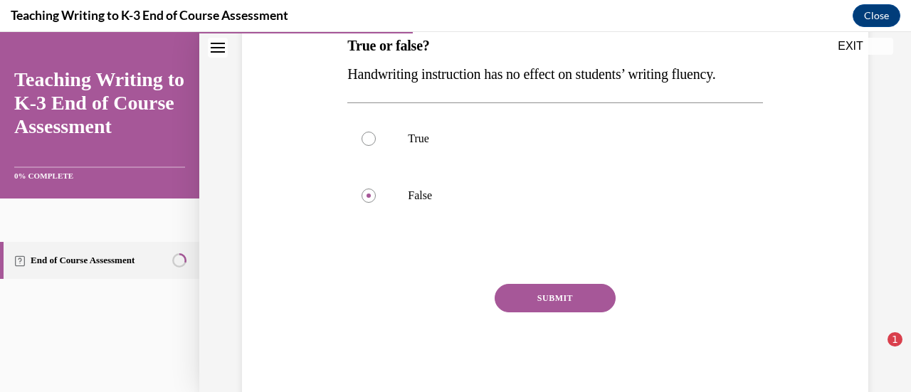
scroll to position [276, 0]
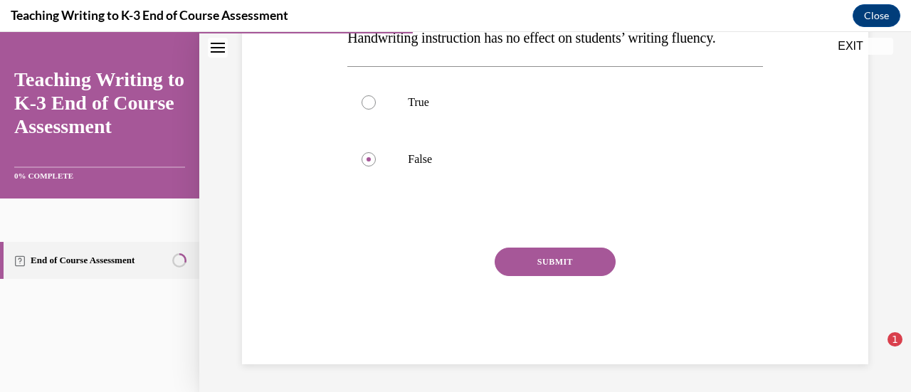
click at [545, 263] on button "SUBMIT" at bounding box center [555, 262] width 121 height 28
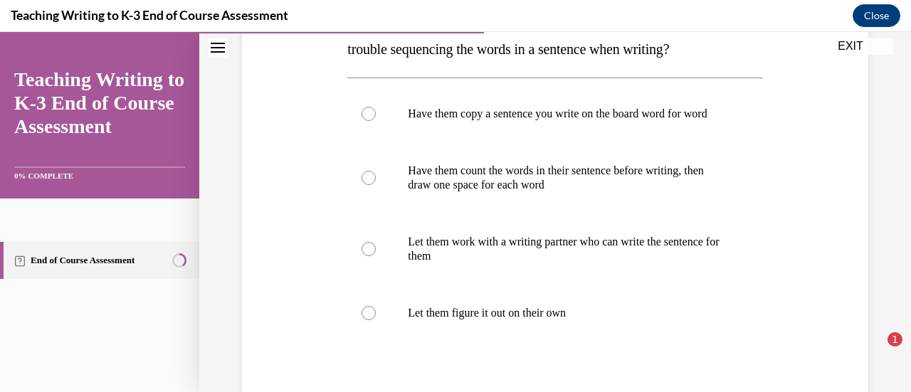
scroll to position [297, 0]
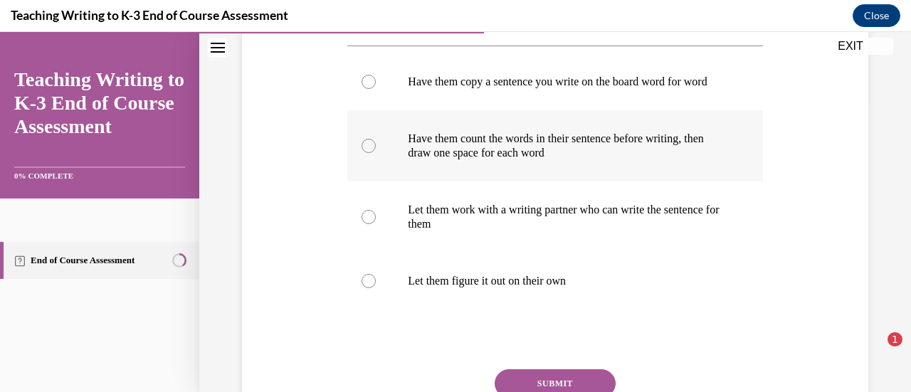
click at [365, 153] on div at bounding box center [369, 146] width 14 height 14
click at [365, 153] on input "Have them count the words in their sentence before writing, then draw one space…" at bounding box center [369, 146] width 14 height 14
radio input "true"
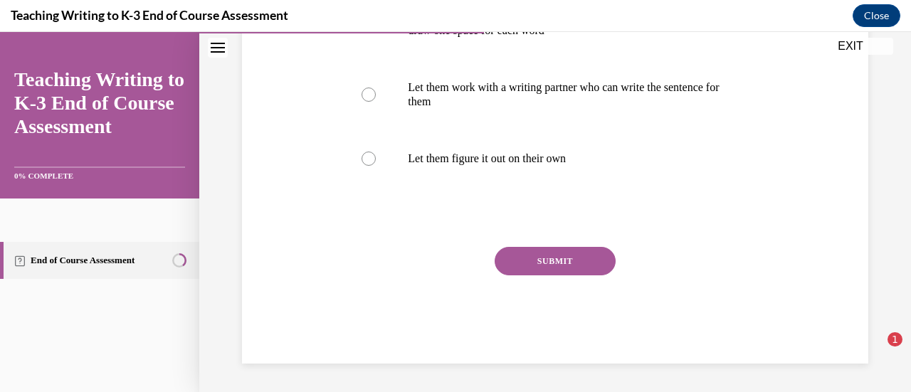
click at [560, 273] on button "SUBMIT" at bounding box center [555, 261] width 121 height 28
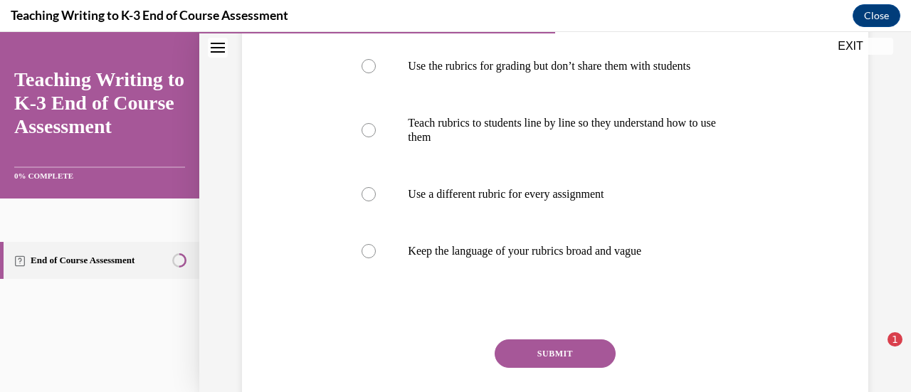
scroll to position [313, 0]
click at [367, 127] on div at bounding box center [369, 130] width 14 height 14
click at [367, 127] on input "Teach rubrics to students line by line so they understand how to use them" at bounding box center [369, 130] width 14 height 14
radio input "true"
click at [538, 352] on button "SUBMIT" at bounding box center [555, 354] width 121 height 28
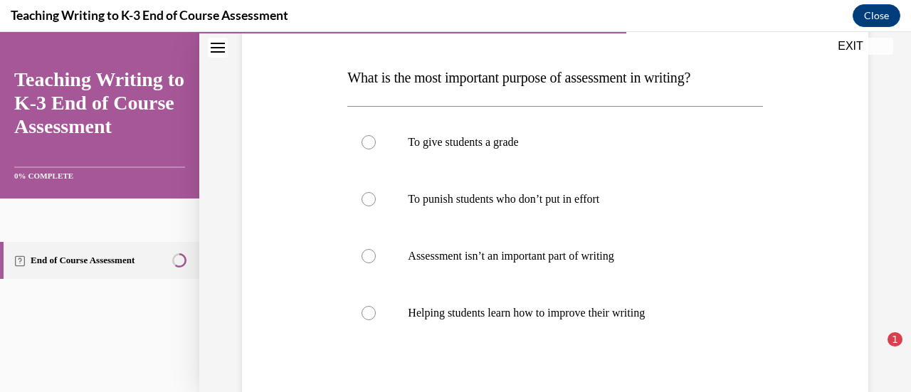
scroll to position [232, 0]
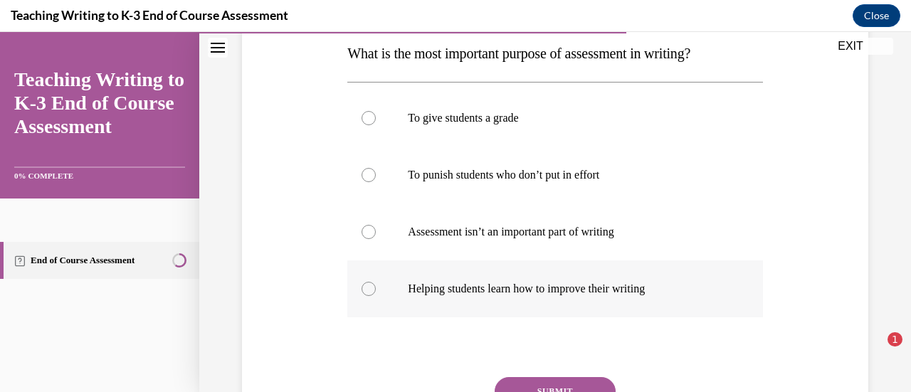
click at [366, 290] on div at bounding box center [369, 289] width 14 height 14
click at [366, 290] on input "Helping students learn how to improve their writing" at bounding box center [369, 289] width 14 height 14
radio input "true"
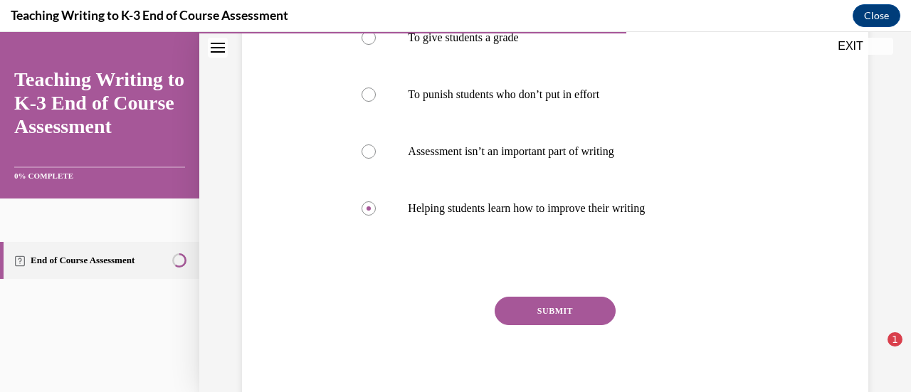
scroll to position [314, 0]
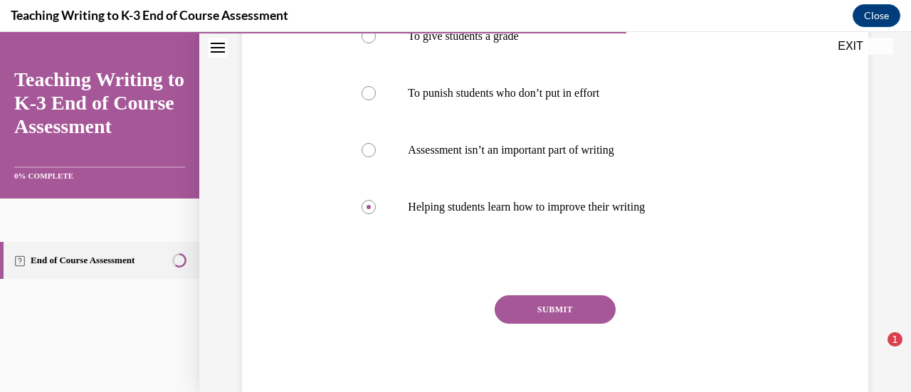
click at [546, 304] on button "SUBMIT" at bounding box center [555, 309] width 121 height 28
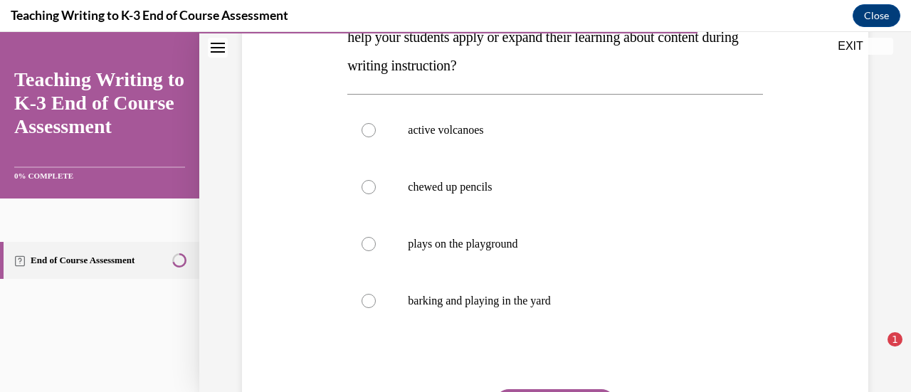
scroll to position [278, 0]
click at [366, 126] on div at bounding box center [369, 129] width 14 height 14
click at [366, 126] on input "active volcanoes" at bounding box center [369, 129] width 14 height 14
radio input "true"
click at [366, 126] on div at bounding box center [369, 129] width 14 height 14
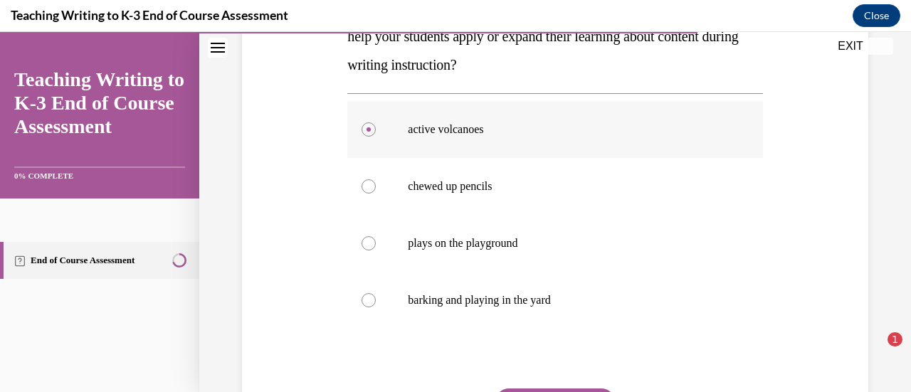
click at [366, 126] on input "active volcanoes" at bounding box center [369, 129] width 14 height 14
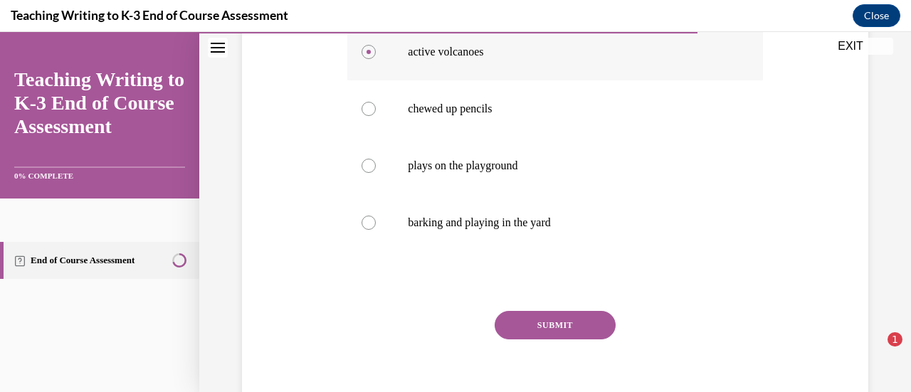
scroll to position [419, 0]
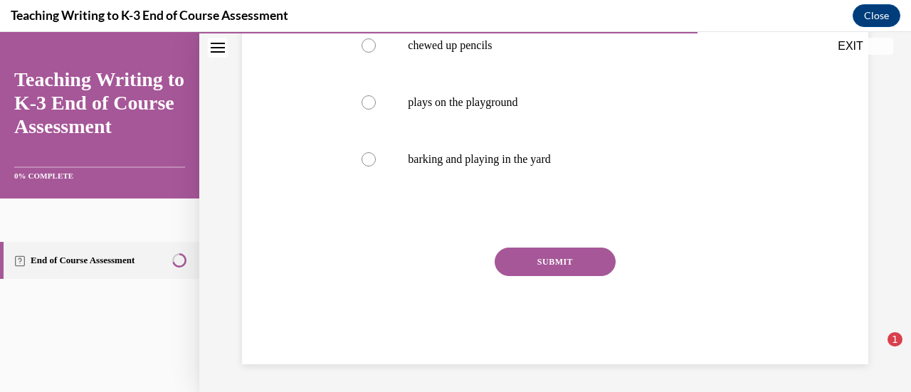
click at [533, 261] on button "SUBMIT" at bounding box center [555, 262] width 121 height 28
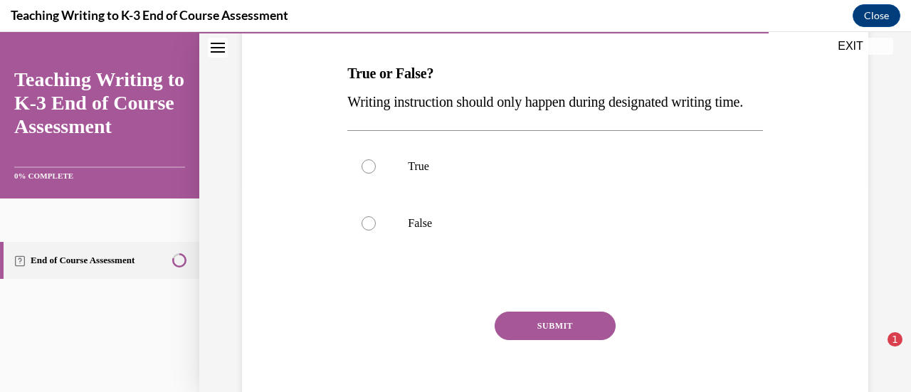
scroll to position [221, 0]
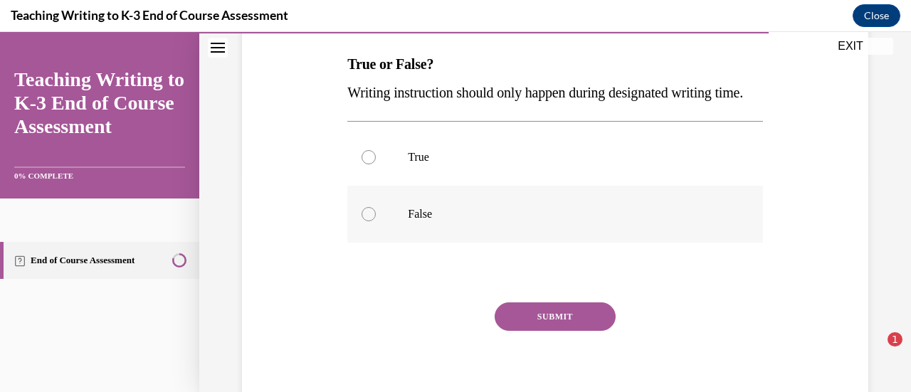
click at [369, 221] on div at bounding box center [369, 214] width 14 height 14
click at [369, 221] on input "False" at bounding box center [369, 214] width 14 height 14
radio input "true"
click at [547, 331] on button "SUBMIT" at bounding box center [555, 317] width 121 height 28
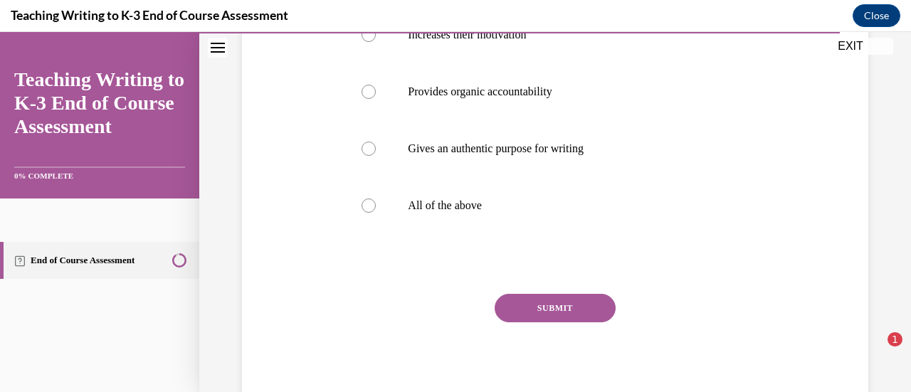
scroll to position [350, 0]
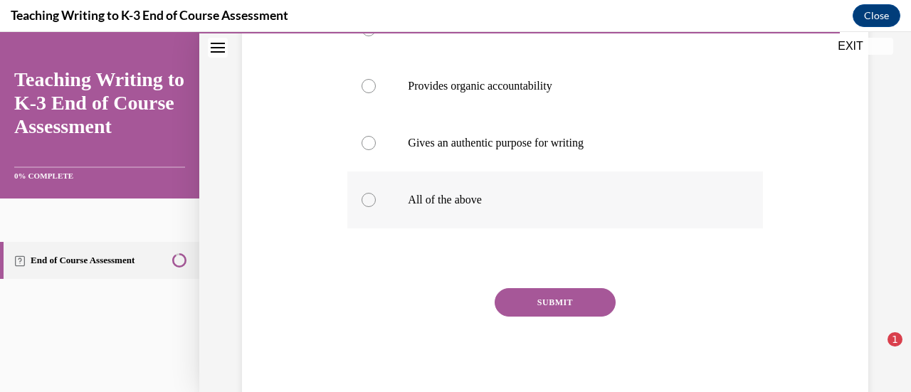
click at [364, 198] on div at bounding box center [369, 200] width 14 height 14
click at [364, 198] on input "All of the above" at bounding box center [369, 200] width 14 height 14
radio input "true"
click at [533, 291] on button "SUBMIT" at bounding box center [555, 302] width 121 height 28
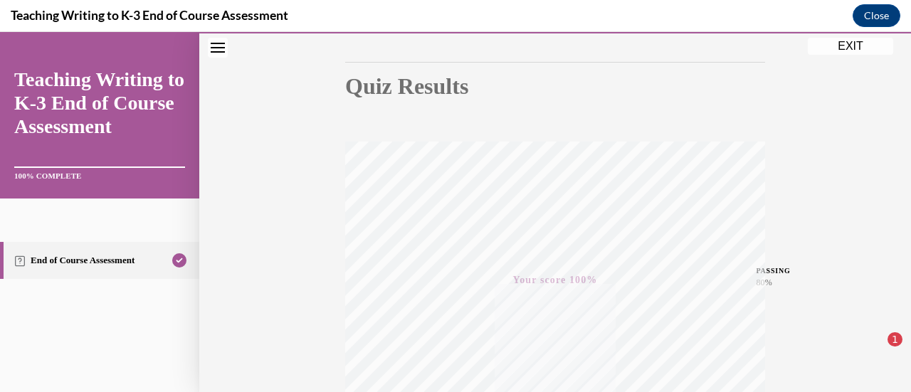
scroll to position [135, 0]
click at [846, 45] on button "EXIT" at bounding box center [850, 46] width 85 height 17
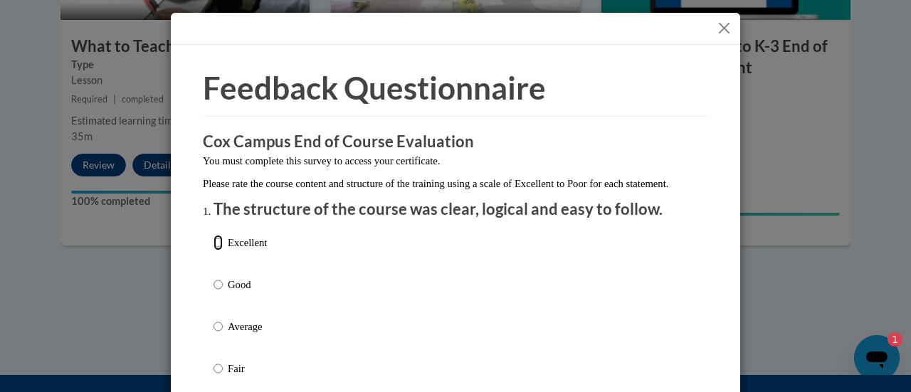
click at [214, 251] on input "Excellent" at bounding box center [218, 243] width 9 height 16
radio input "true"
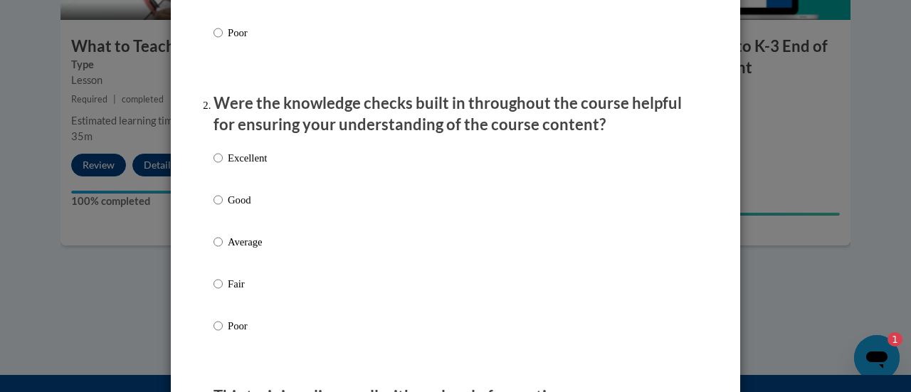
scroll to position [379, 0]
click at [214, 165] on input "Excellent" at bounding box center [218, 158] width 9 height 16
radio input "true"
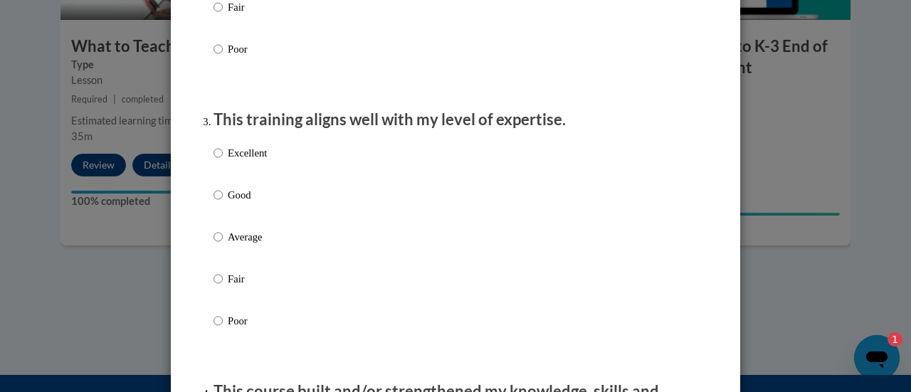
scroll to position [656, 0]
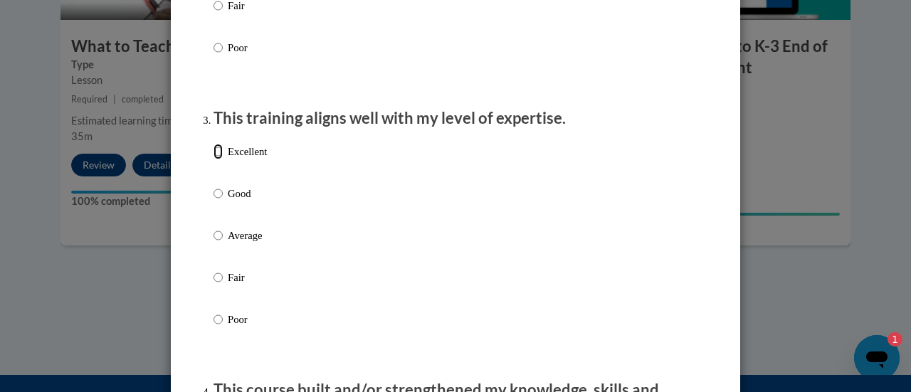
click at [214, 159] on input "Excellent" at bounding box center [218, 152] width 9 height 16
radio input "true"
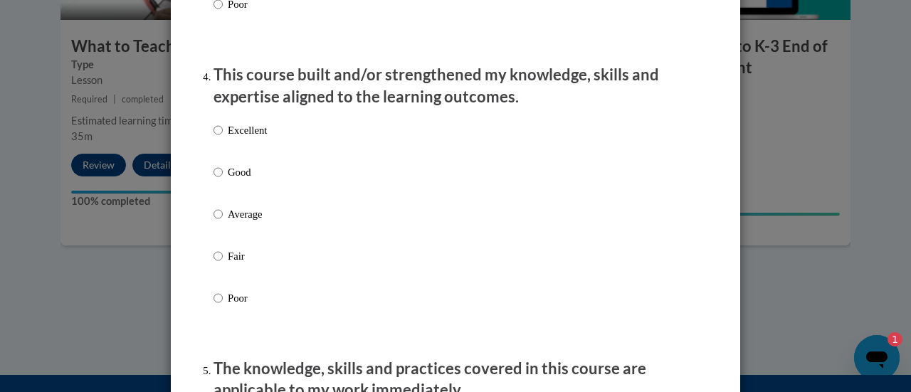
scroll to position [974, 0]
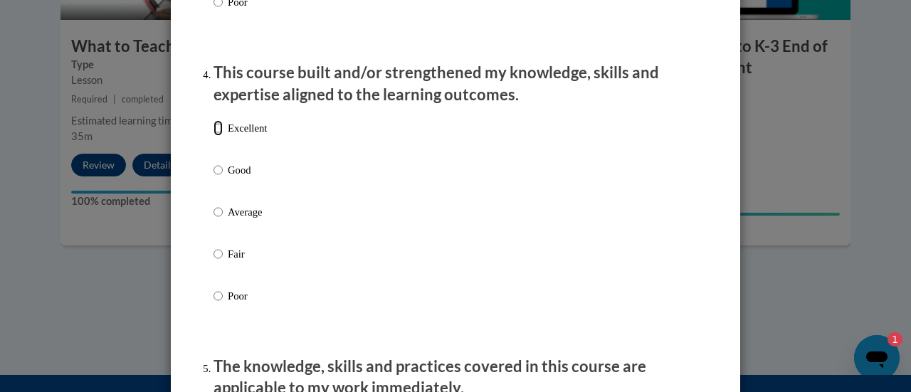
click at [214, 136] on input "Excellent" at bounding box center [218, 128] width 9 height 16
radio input "true"
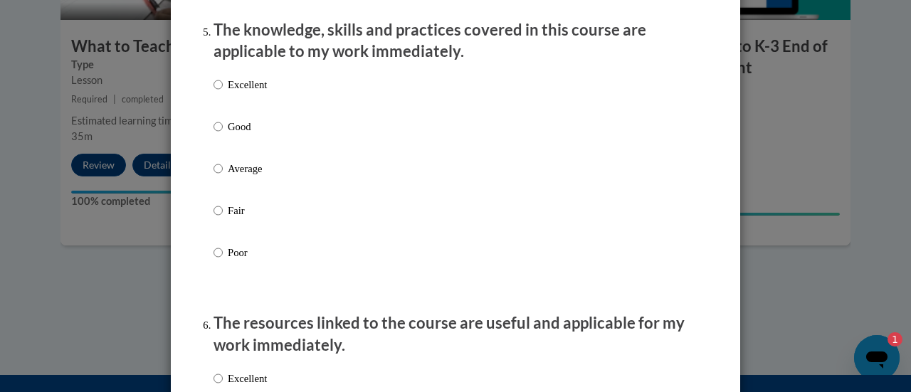
scroll to position [1313, 0]
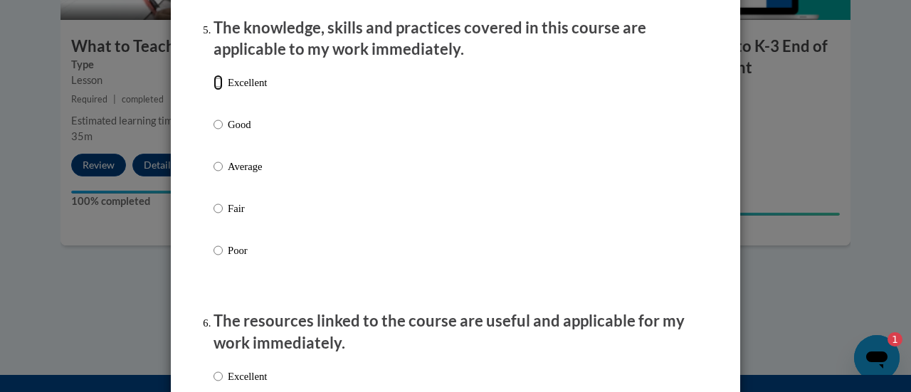
click at [214, 90] on input "Excellent" at bounding box center [218, 83] width 9 height 16
radio input "true"
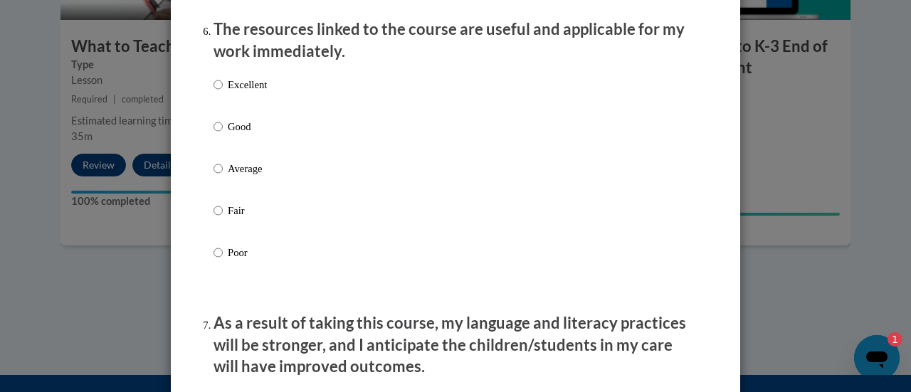
scroll to position [1605, 0]
click at [214, 92] on input "Excellent" at bounding box center [218, 84] width 9 height 16
radio input "true"
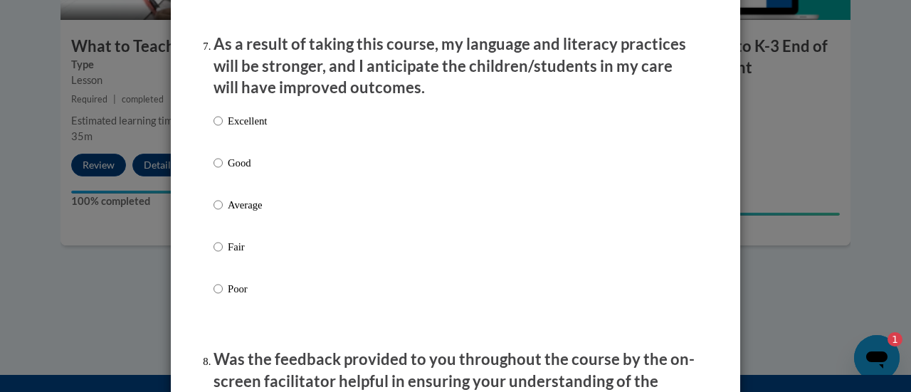
scroll to position [1901, 0]
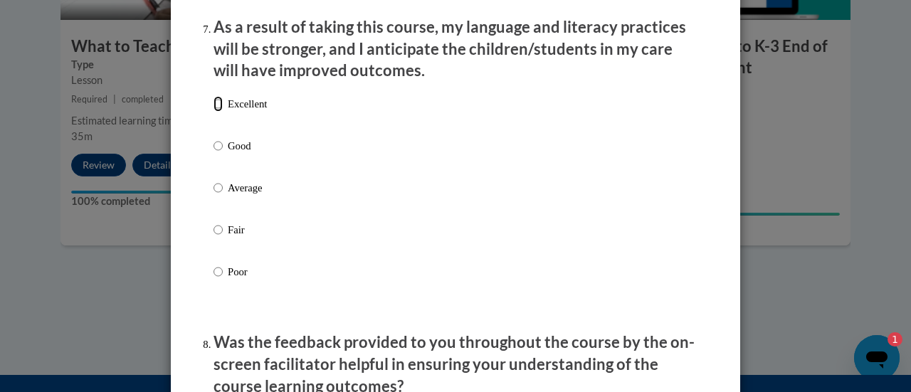
click at [214, 112] on input "Excellent" at bounding box center [218, 104] width 9 height 16
radio input "true"
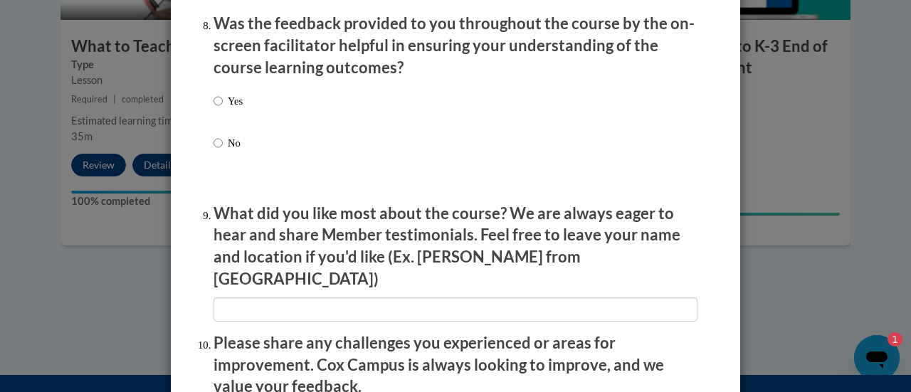
scroll to position [2221, 0]
click at [214, 108] on input "Yes" at bounding box center [218, 101] width 9 height 16
radio input "true"
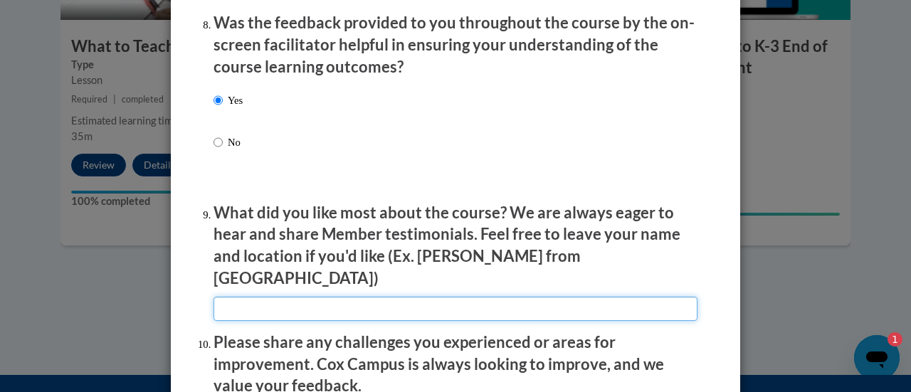
click at [227, 298] on input "textbox" at bounding box center [456, 309] width 484 height 24
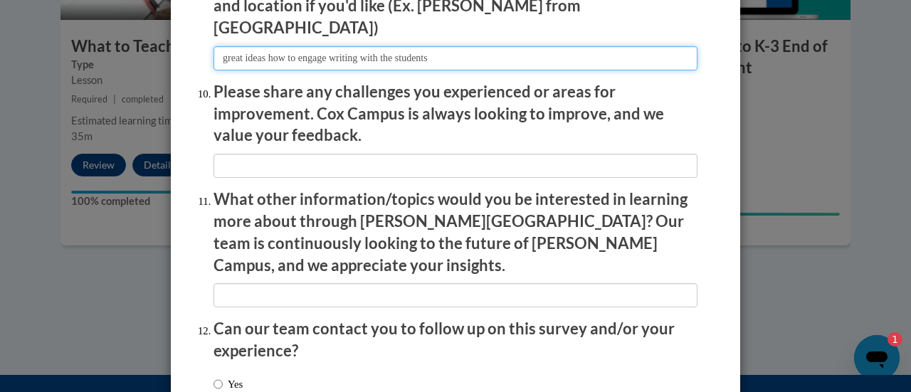
scroll to position [2568, 0]
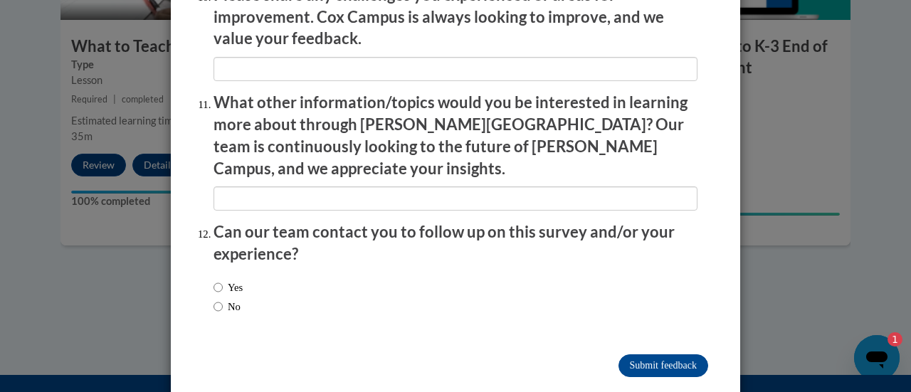
type input "great ideas how to engage writing with the students"
click at [214, 299] on input "No" at bounding box center [218, 307] width 9 height 16
radio input "true"
click at [648, 355] on input "Submit feedback" at bounding box center [664, 366] width 90 height 23
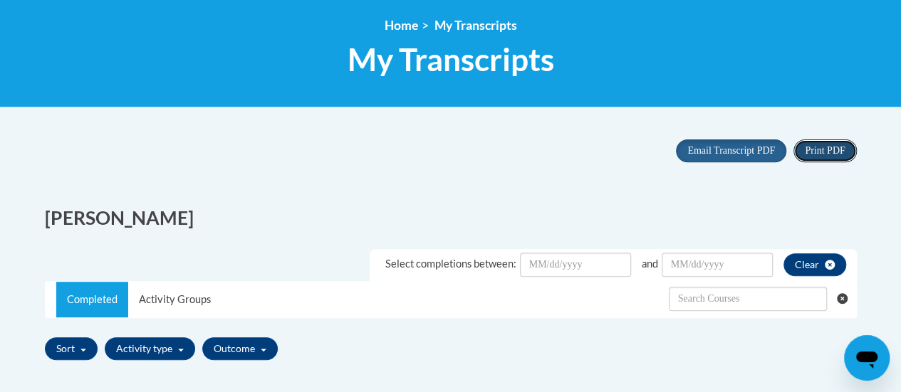
click at [821, 151] on span "Print PDF" at bounding box center [825, 150] width 40 height 11
